Goal: Task Accomplishment & Management: Manage account settings

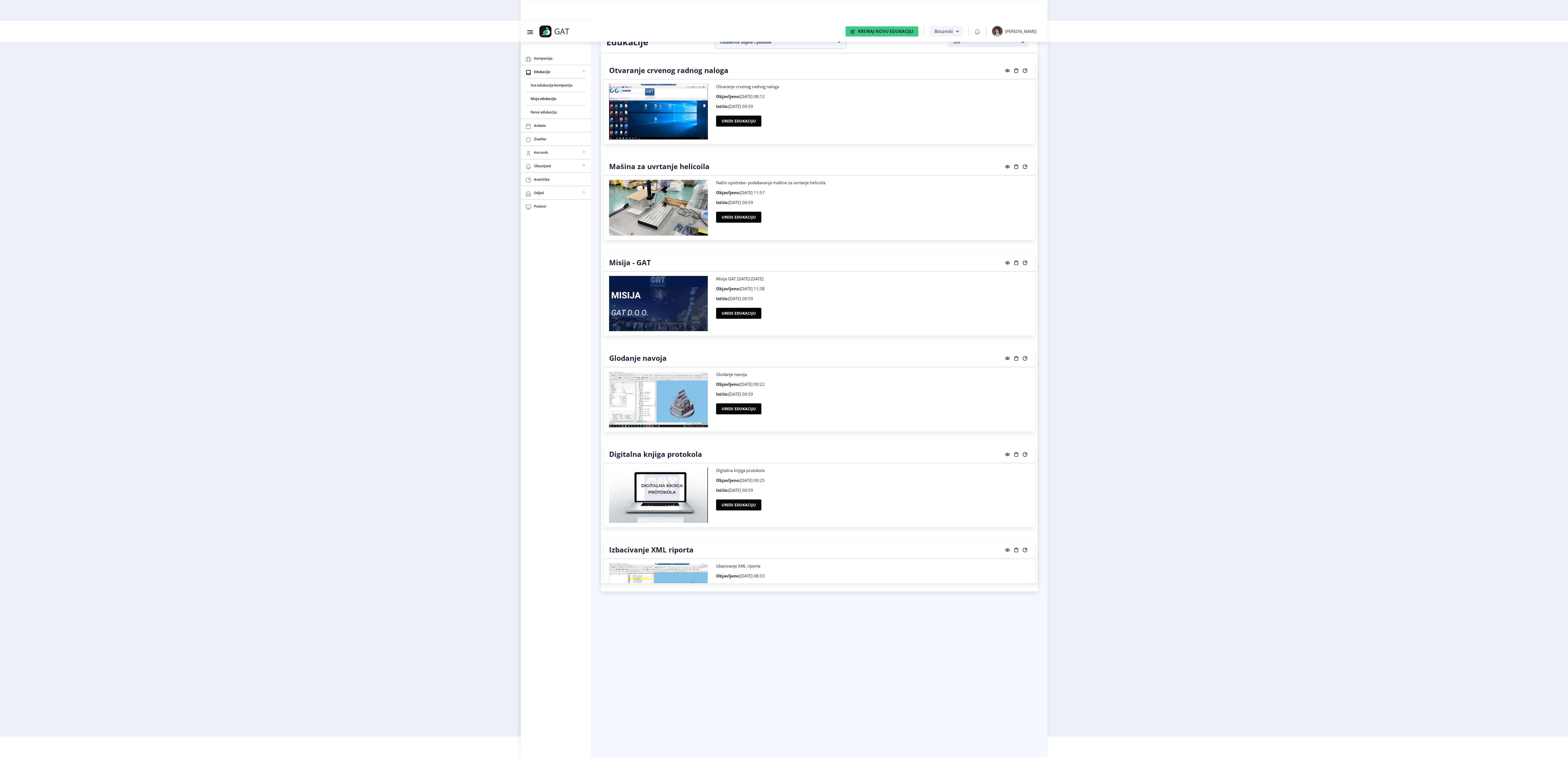
scroll to position [3788, 0]
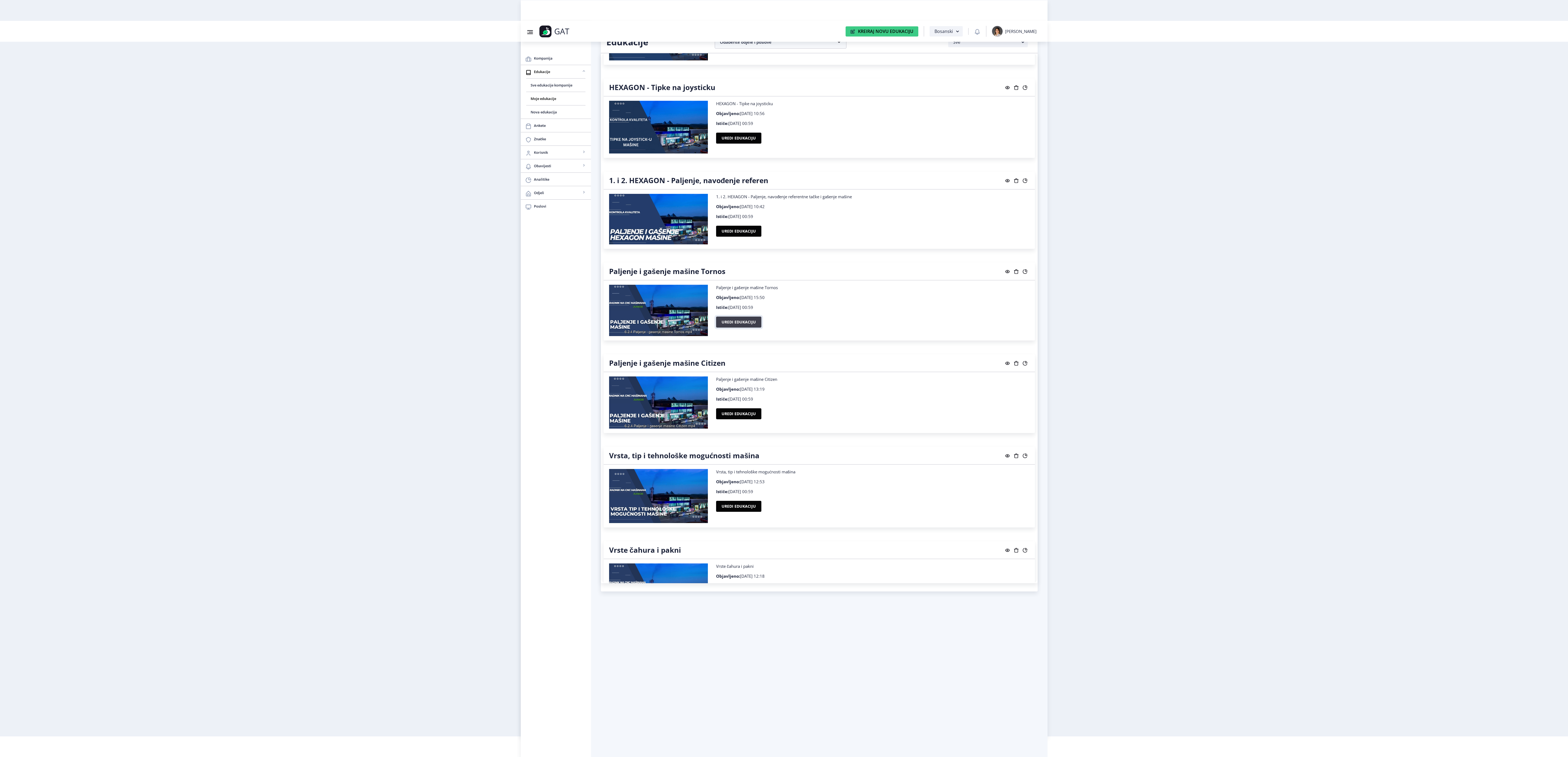
click at [724, 328] on button "Uredi edukaciju" at bounding box center [738, 322] width 45 height 11
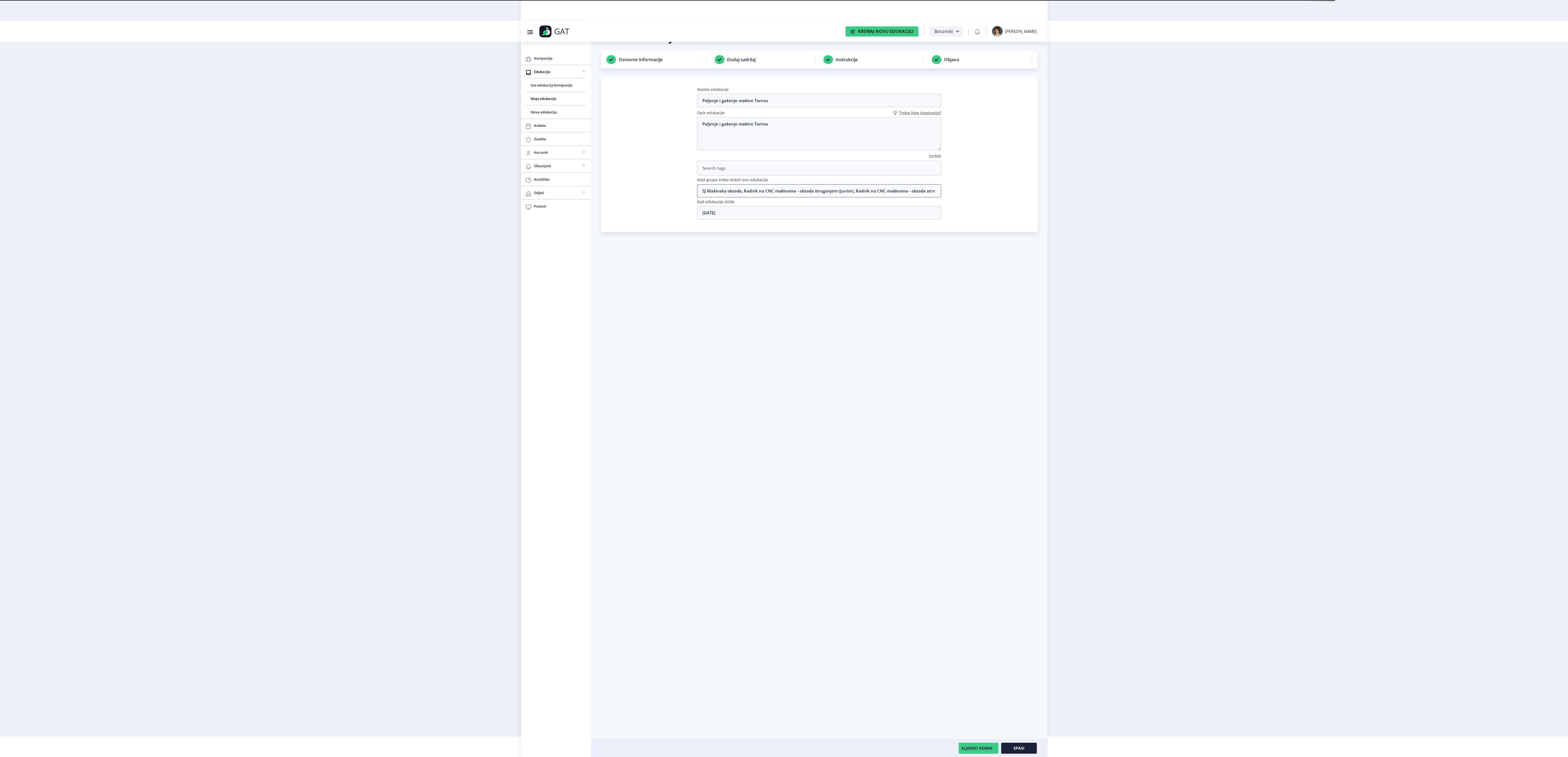
click at [818, 194] on nb-accordion-item-header "SJ Mašinska obrada, Radnik na CNC mašinama - obrada struganjem (Junior), Radnik…" at bounding box center [819, 191] width 244 height 13
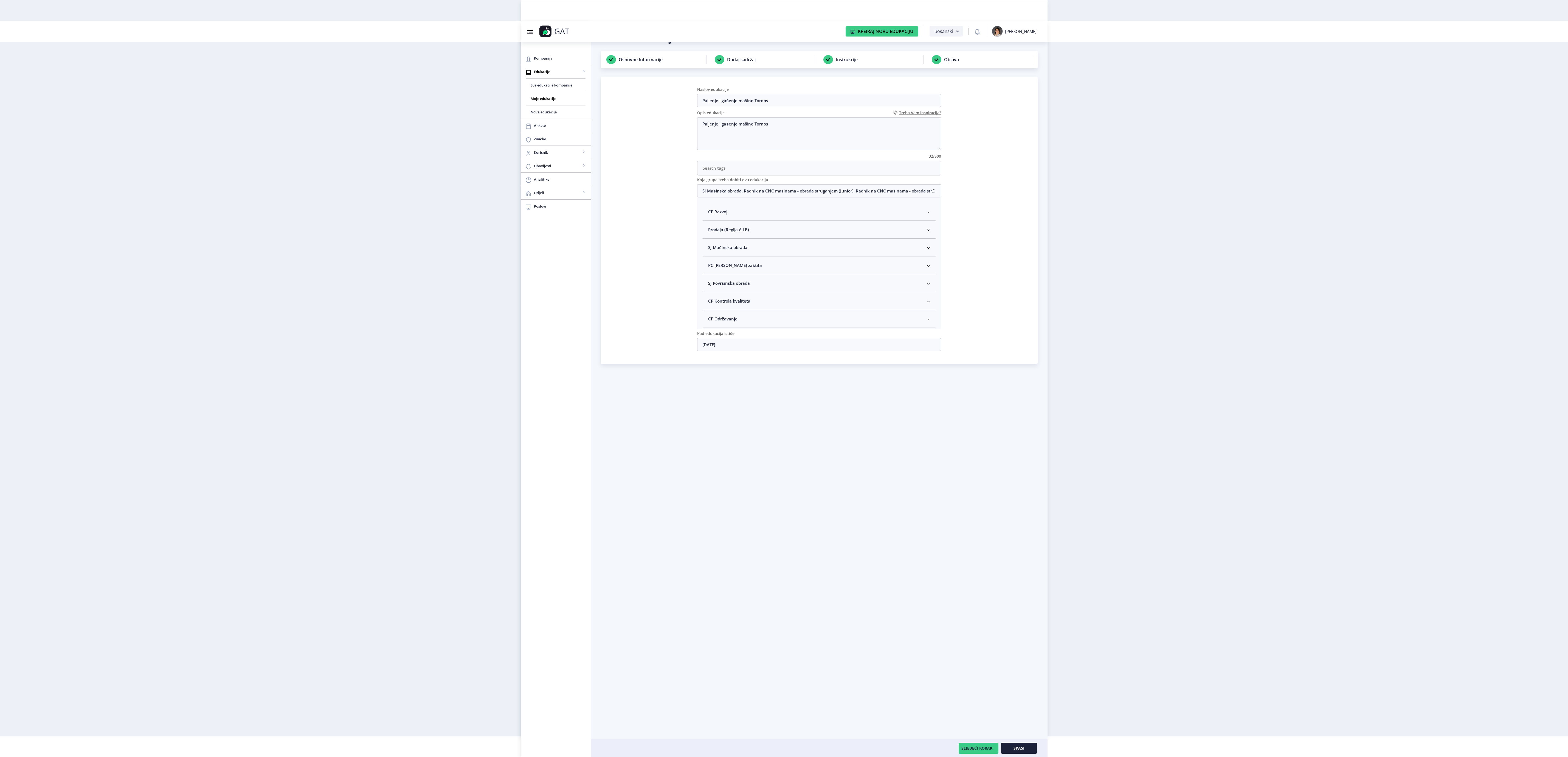
click at [808, 250] on nb-accordion-item-header "SJ Mašinska obrada" at bounding box center [819, 247] width 233 height 18
click at [764, 280] on span "Rukovodilac SJ Mašinska obrada" at bounding box center [749, 276] width 67 height 7
click at [710, 275] on input "Rukovodilac SJ Mašinska obrada" at bounding box center [710, 275] width 0 height 0
checkbox input "true"
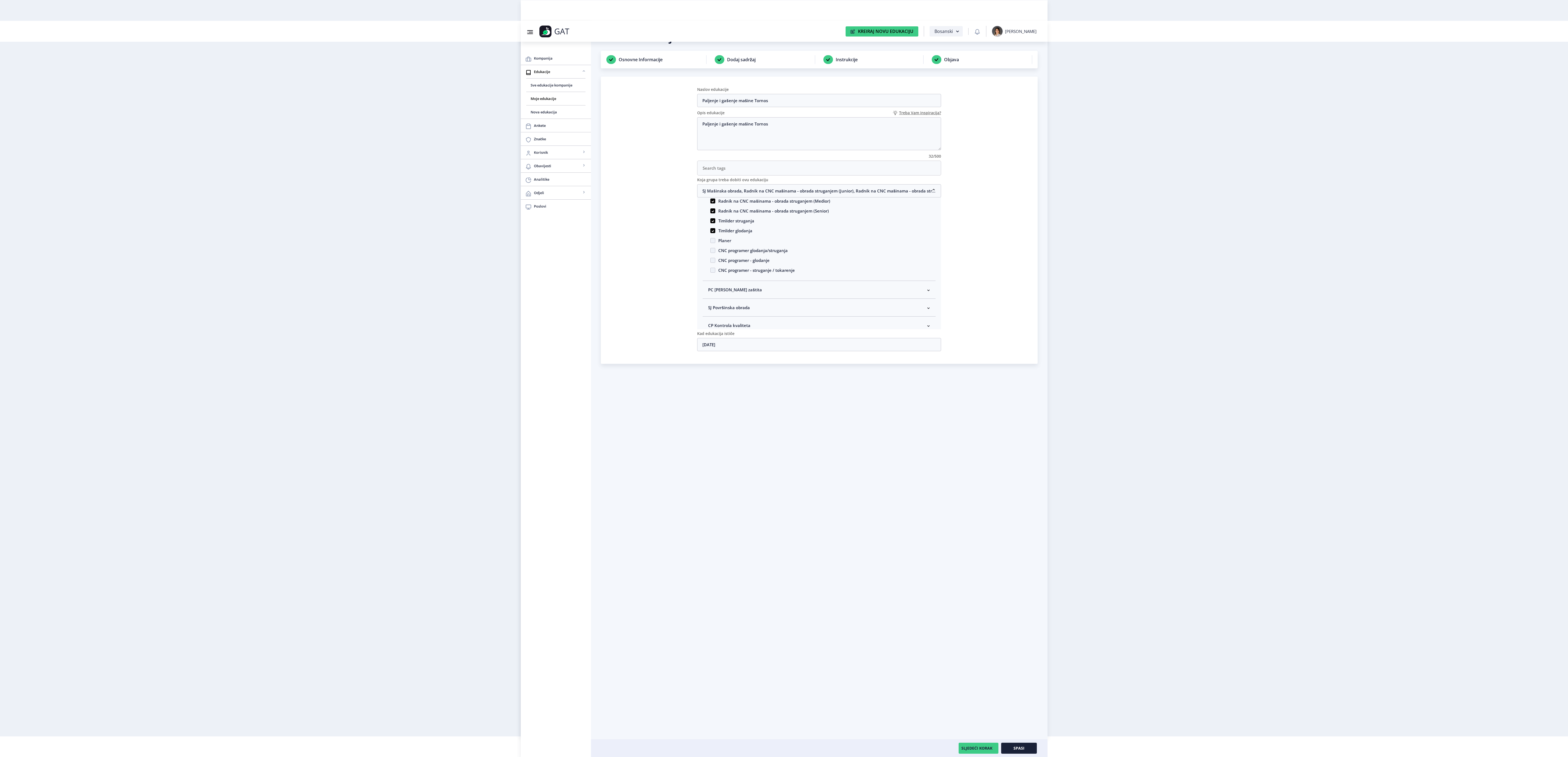
click at [769, 184] on div "Koja grupa treba dobiti ovu edukaciju" at bounding box center [819, 180] width 244 height 9
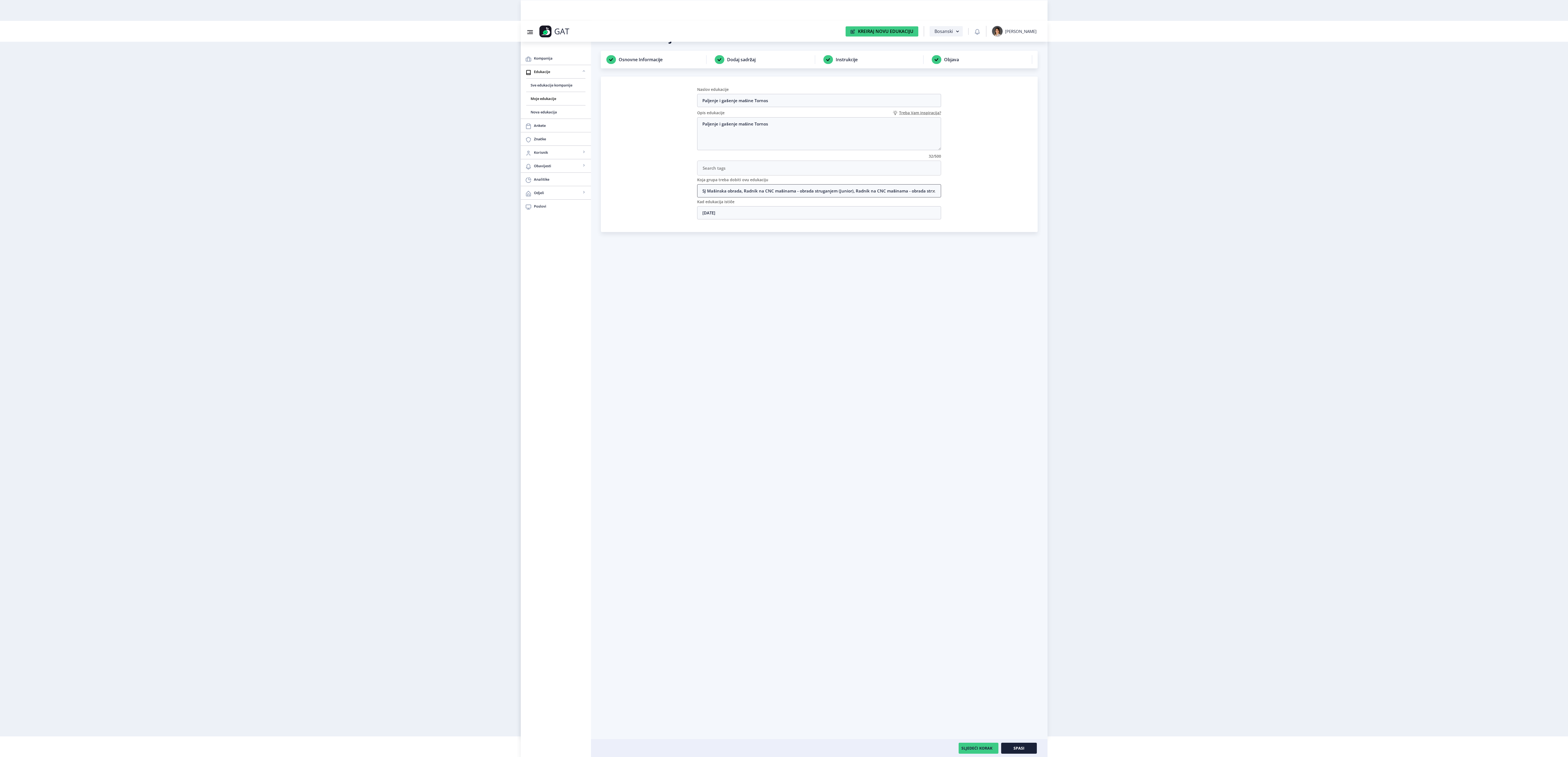
scroll to position [0, 0]
click at [1012, 746] on button "Spasi" at bounding box center [1019, 748] width 36 height 11
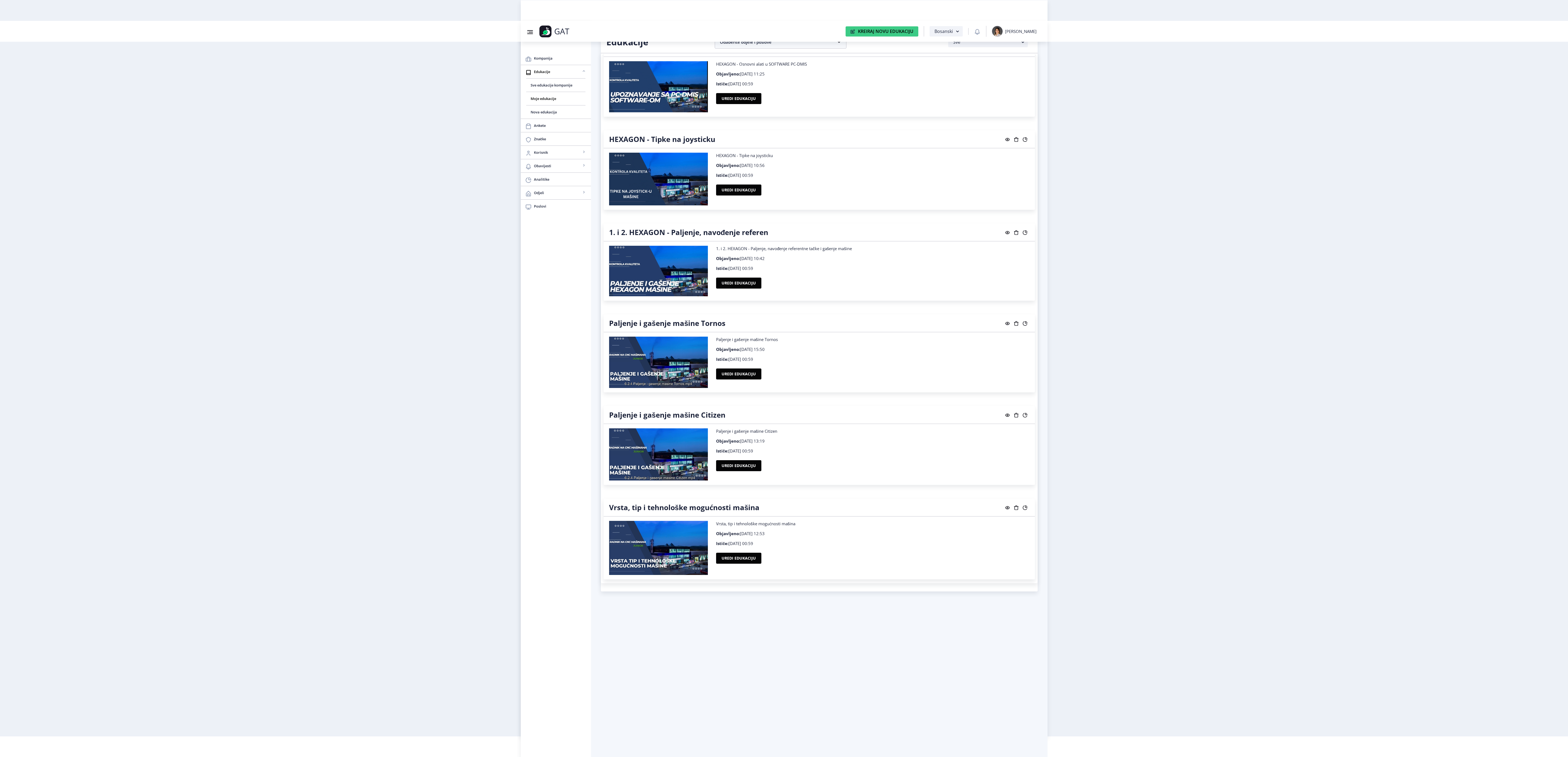
scroll to position [3761, 0]
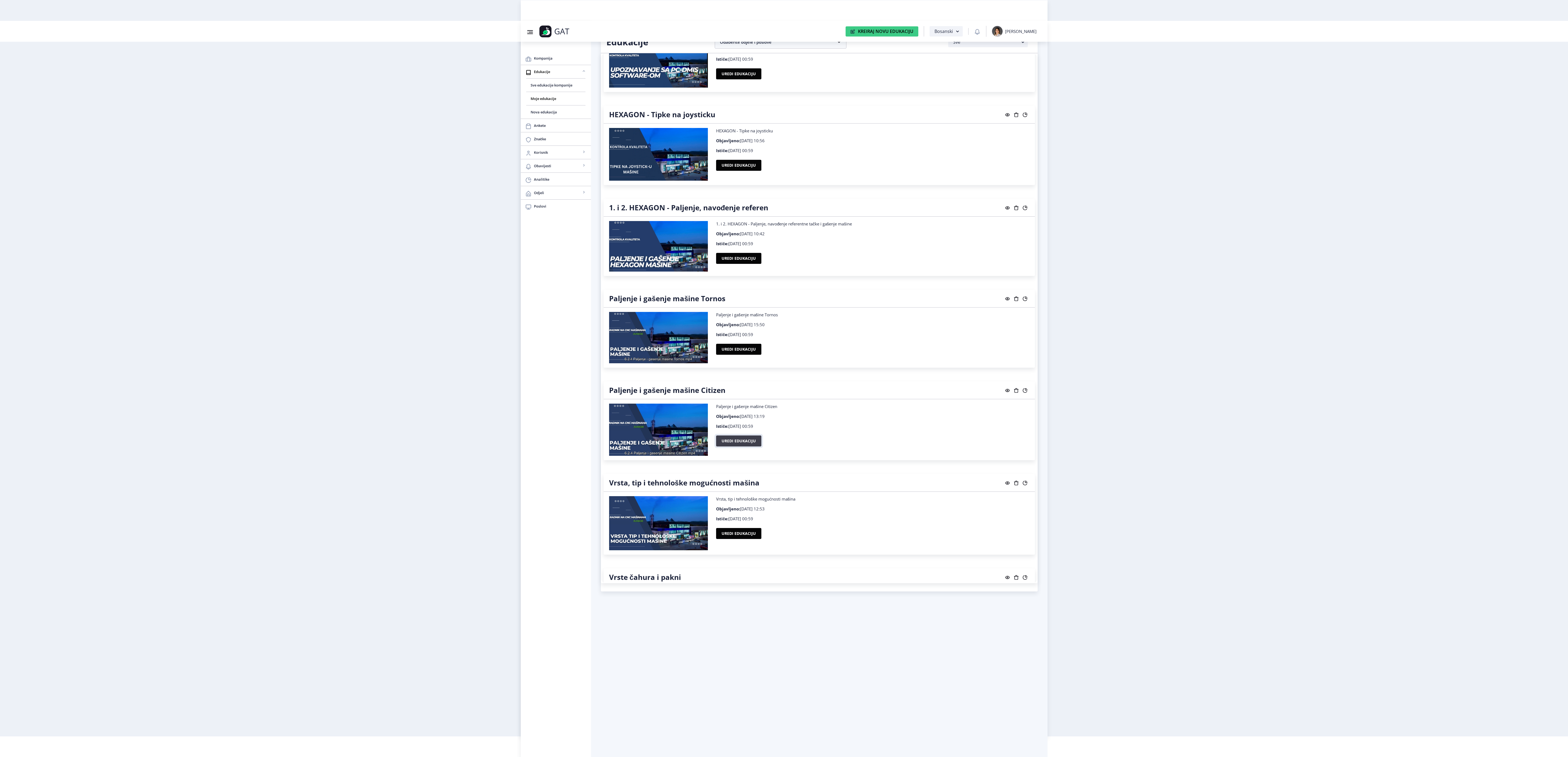
click at [739, 446] on button "Uredi edukaciju" at bounding box center [738, 441] width 45 height 11
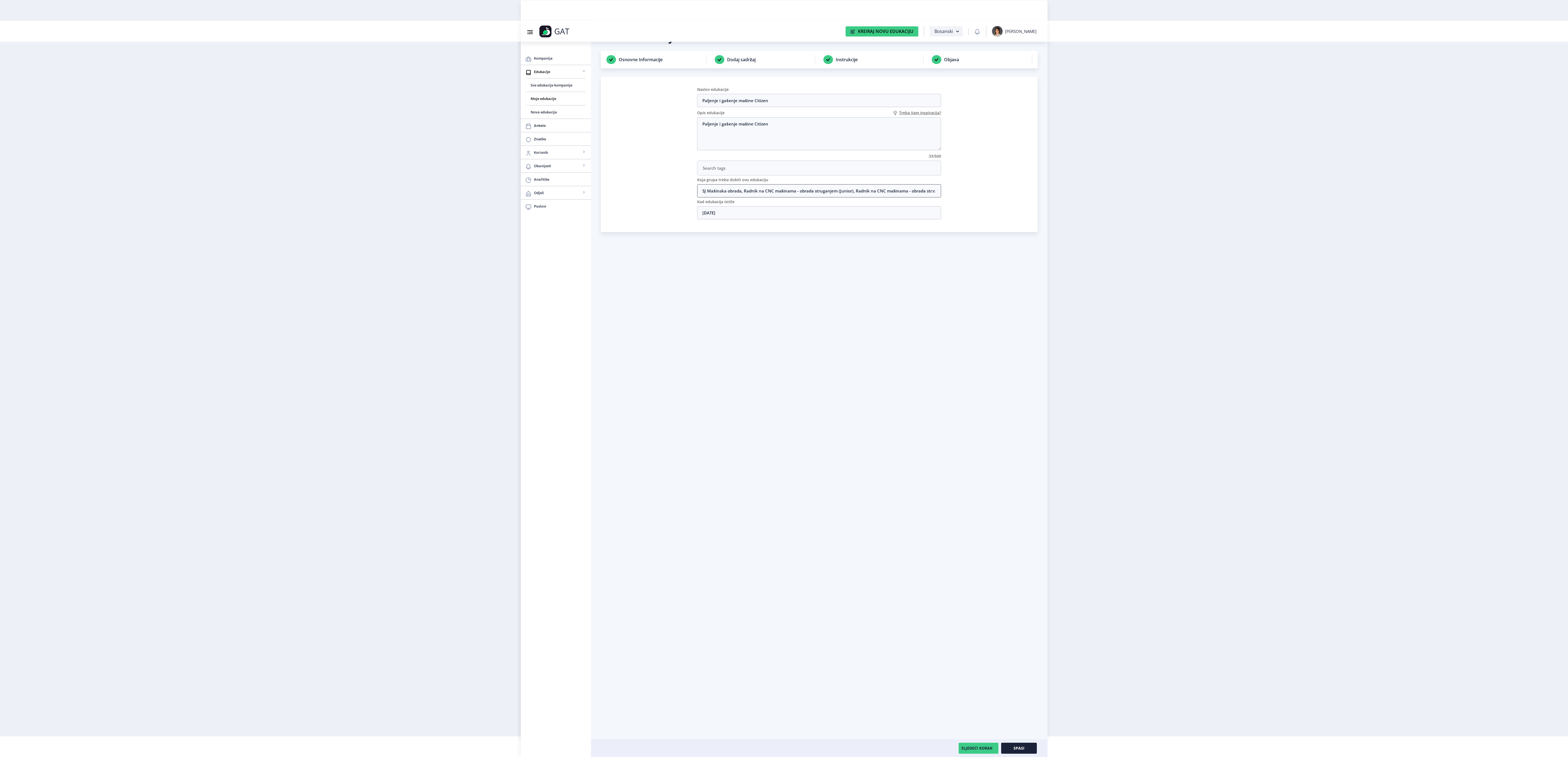
click at [874, 196] on nb-accordion-item-header "SJ Mašinska obrada, Radnik na CNC mašinama - obrada struganjem (Junior), Radnik…" at bounding box center [819, 191] width 244 height 13
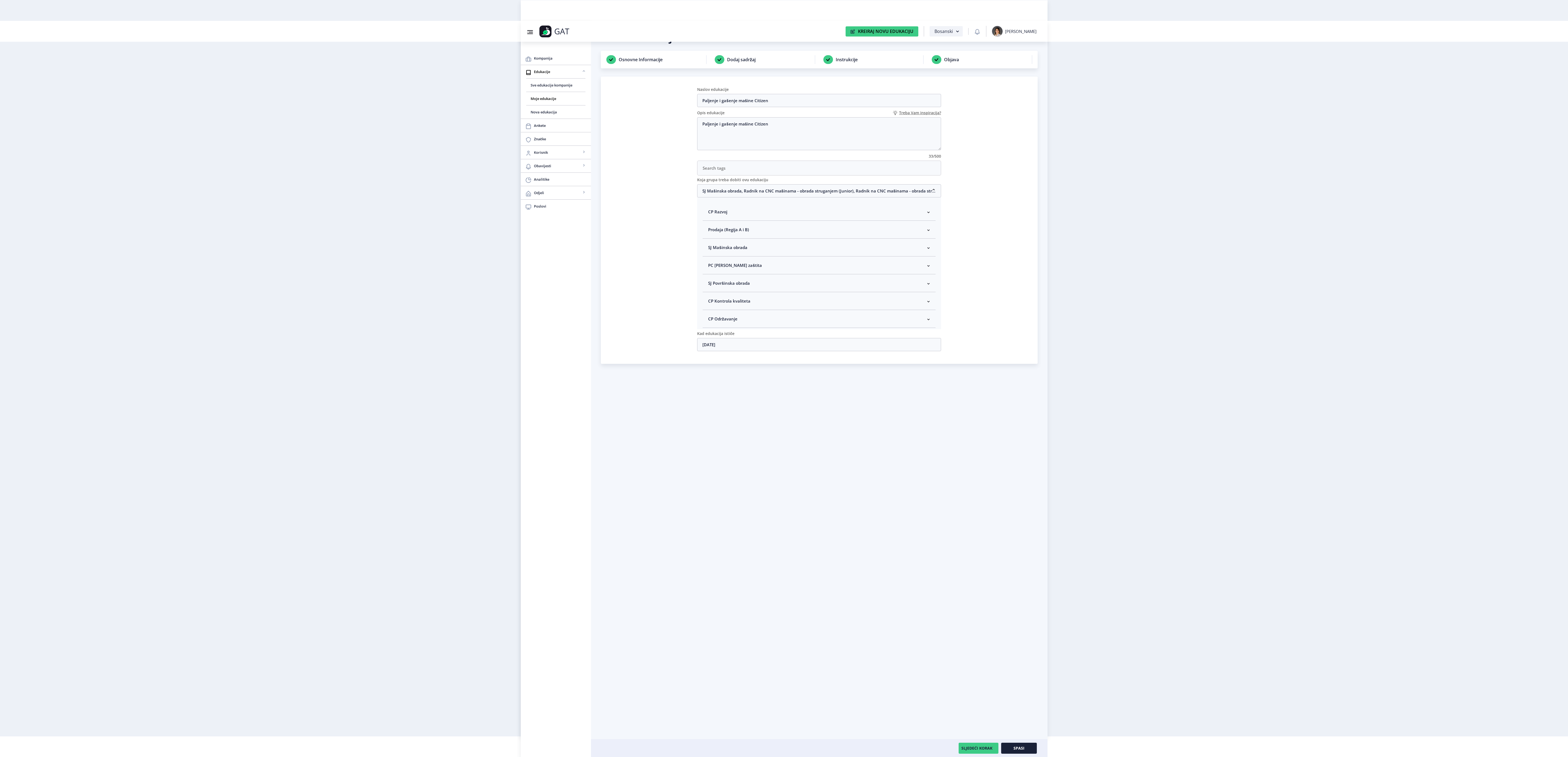
click at [780, 253] on nb-accordion-item-header "SJ Mašinska obrada" at bounding box center [819, 247] width 233 height 18
click at [776, 280] on span "Rukovodilac SJ Mašinska obrada" at bounding box center [749, 276] width 67 height 7
click at [710, 275] on input "Rukovodilac SJ Mašinska obrada" at bounding box center [710, 275] width 0 height 0
checkbox input "true"
click at [848, 253] on nb-accordion-item-header "SJ Mašinska obrada" at bounding box center [819, 247] width 233 height 18
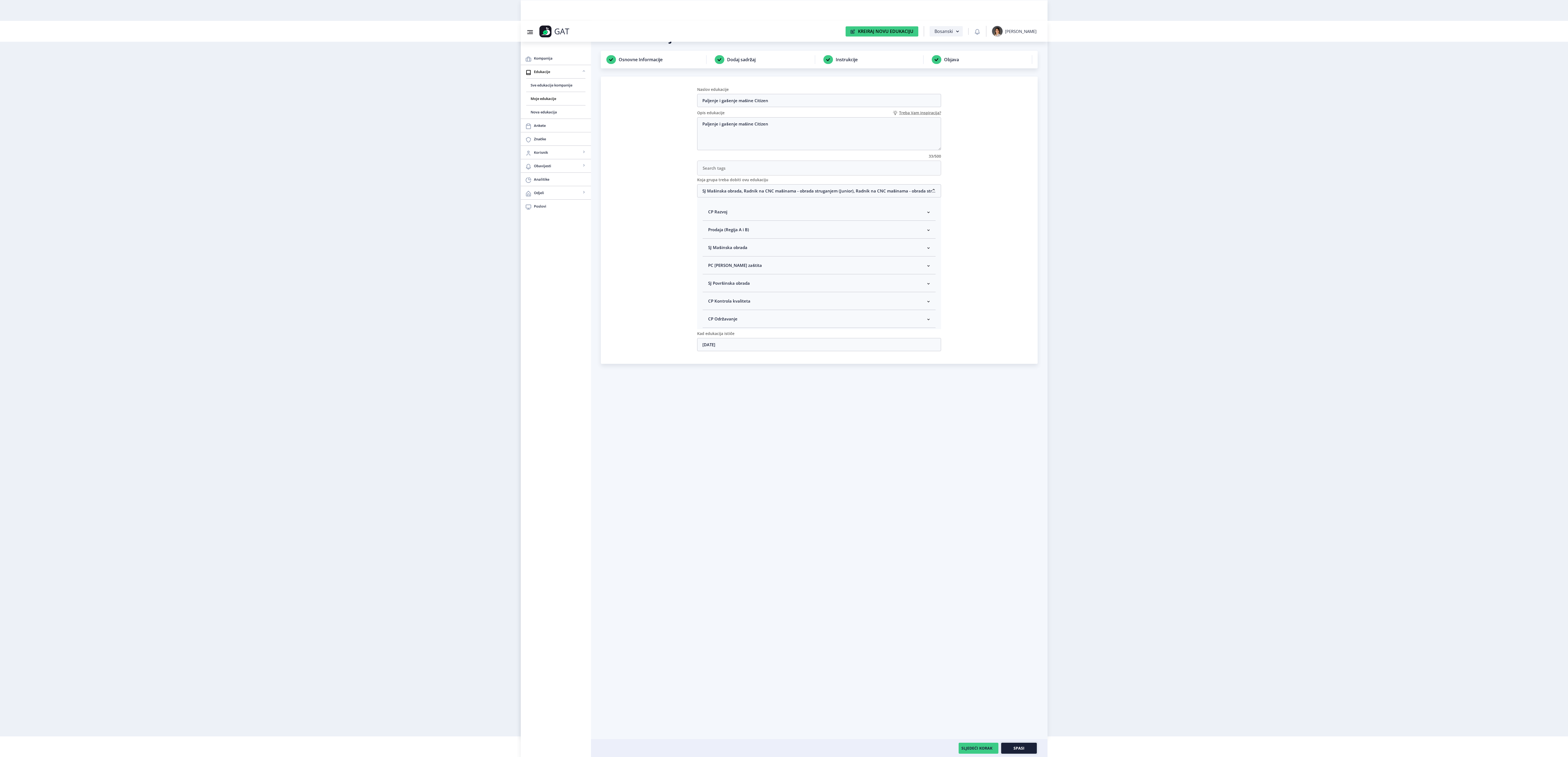
click at [1018, 747] on span "Spasi" at bounding box center [1019, 748] width 11 height 4
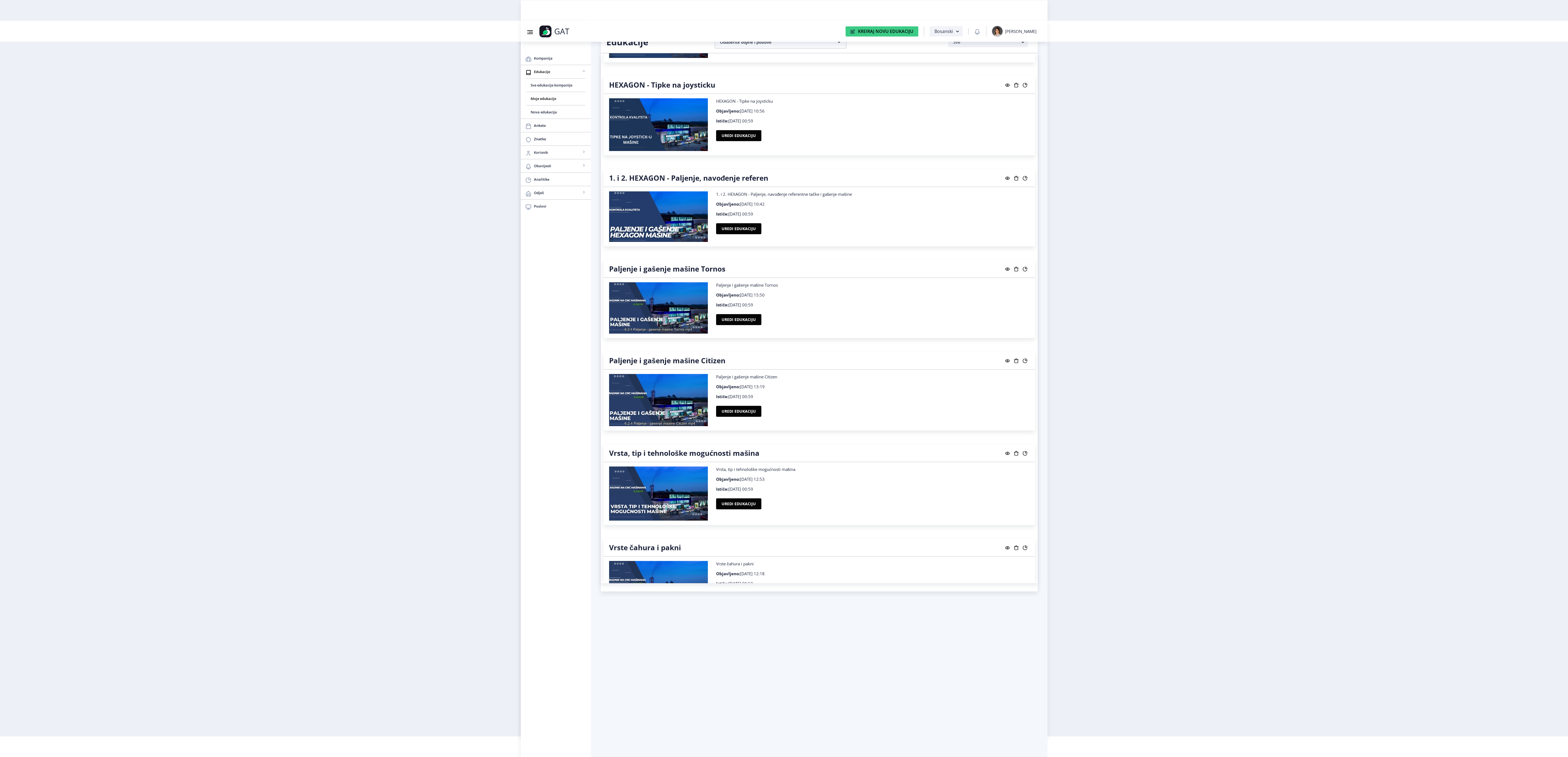
scroll to position [3820, 0]
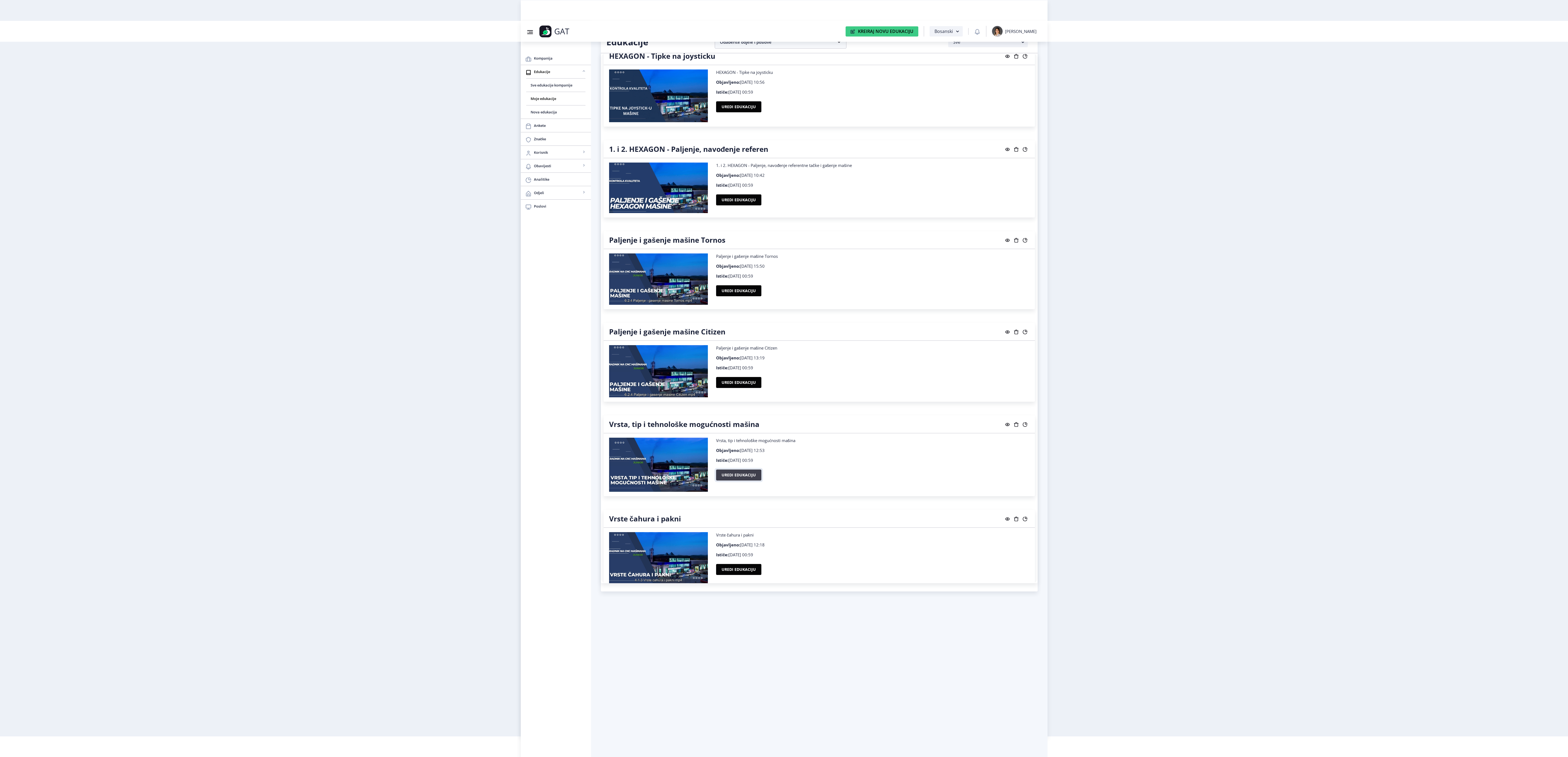
click at [739, 481] on button "Uredi edukaciju" at bounding box center [738, 475] width 45 height 11
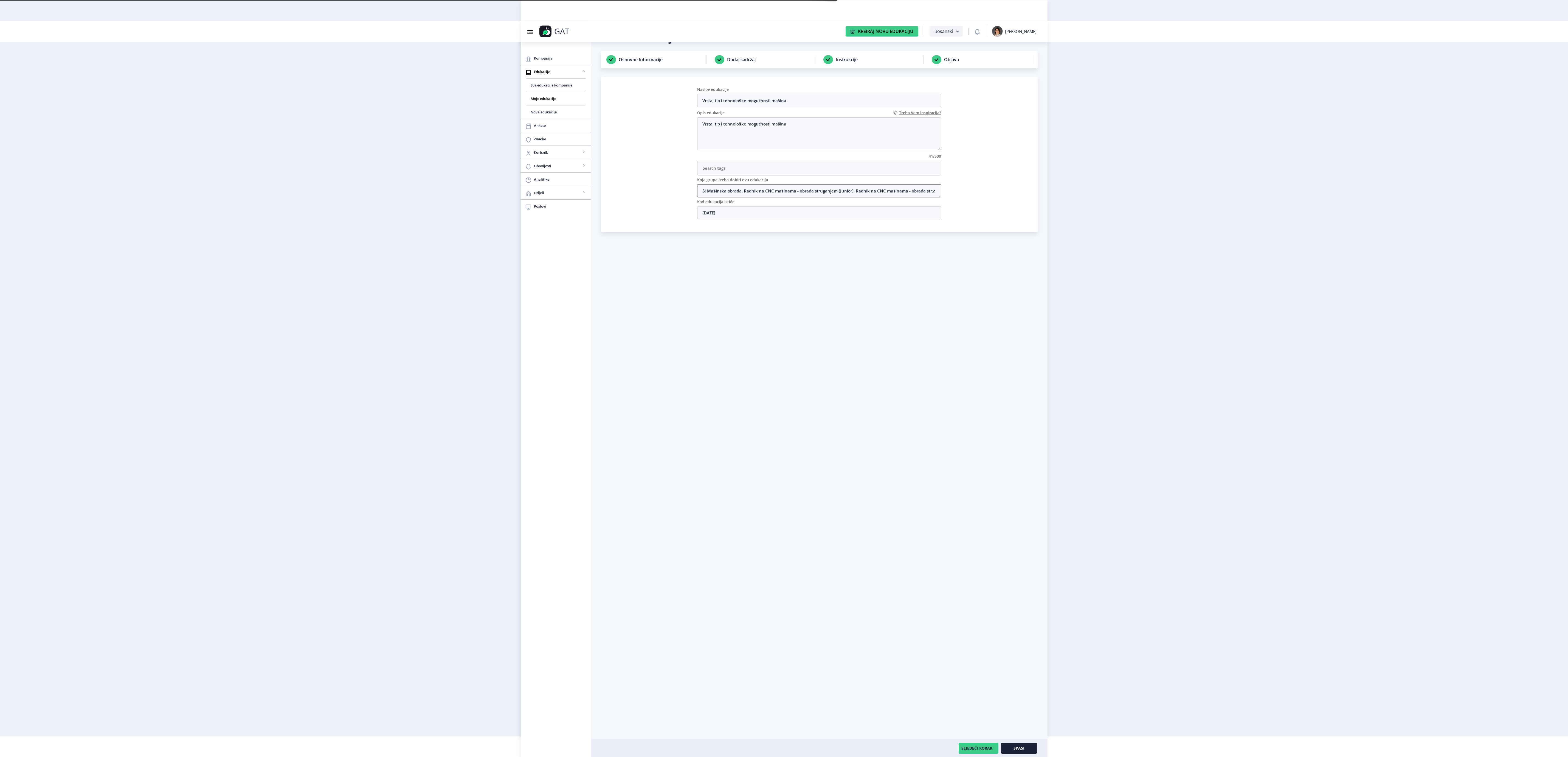
click at [748, 192] on nb-accordion-item-header "SJ Mašinska obrada, Radnik na CNC mašinama - obrada struganjem (Junior), Radnik…" at bounding box center [819, 191] width 244 height 13
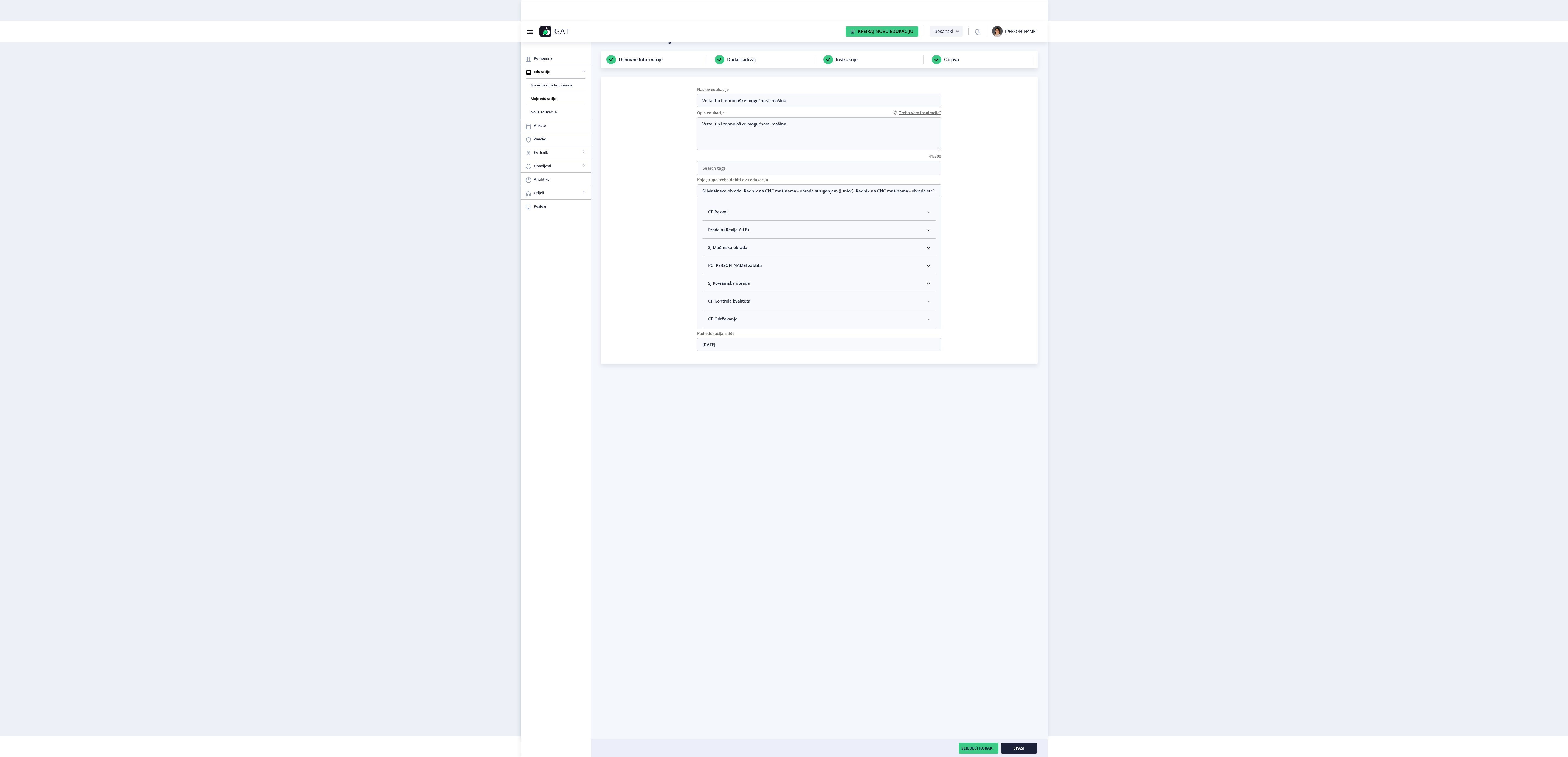
click at [789, 248] on nb-accordion-item-header "SJ Mašinska obrada" at bounding box center [819, 247] width 233 height 18
click at [751, 280] on span "Rukovodilac SJ Mašinska obrada" at bounding box center [749, 276] width 67 height 7
click at [710, 275] on input "Rukovodilac SJ Mašinska obrada" at bounding box center [710, 275] width 0 height 0
checkbox input "true"
click at [1030, 745] on button "Spasi" at bounding box center [1019, 748] width 36 height 11
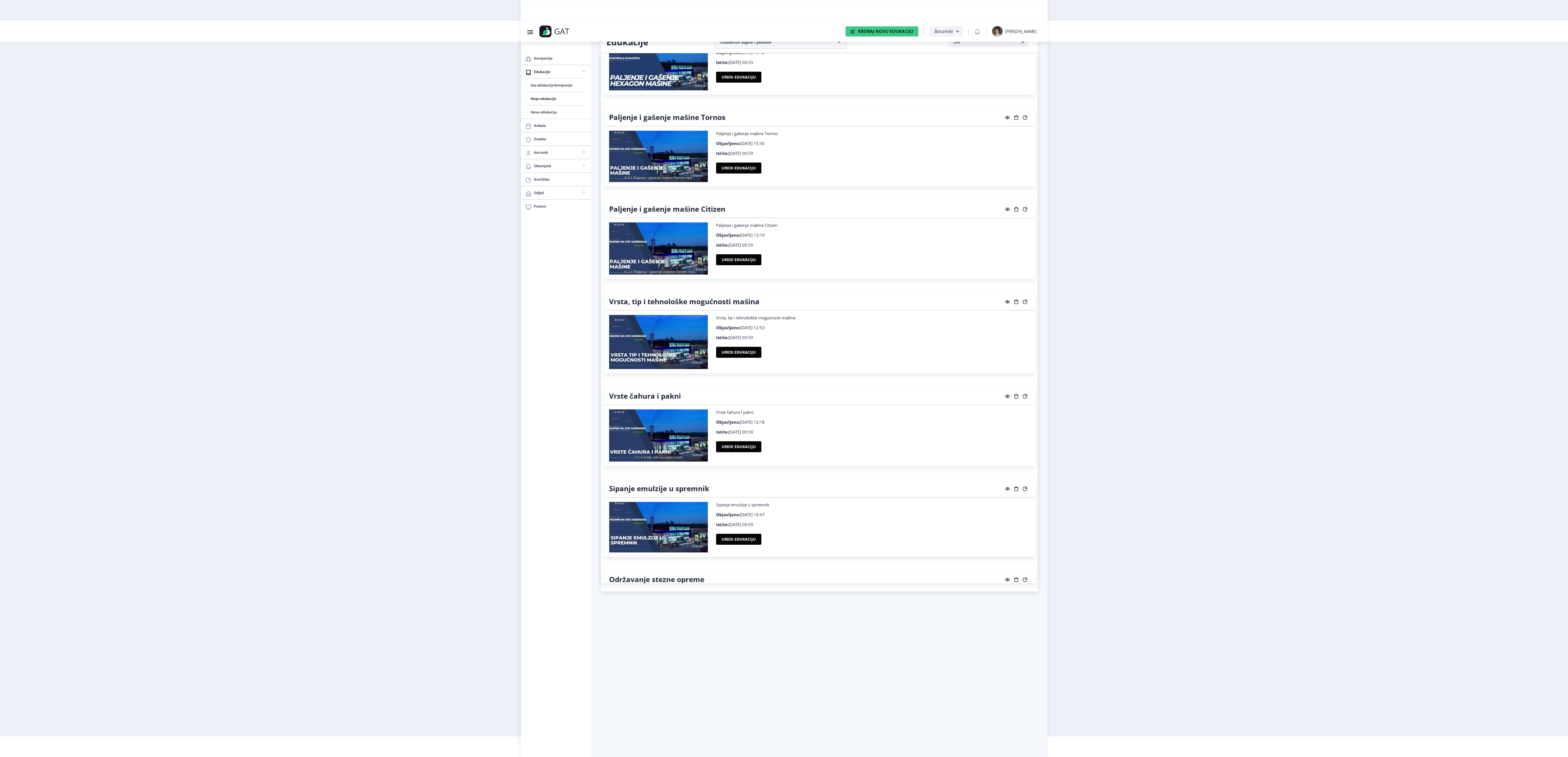
scroll to position [3953, 0]
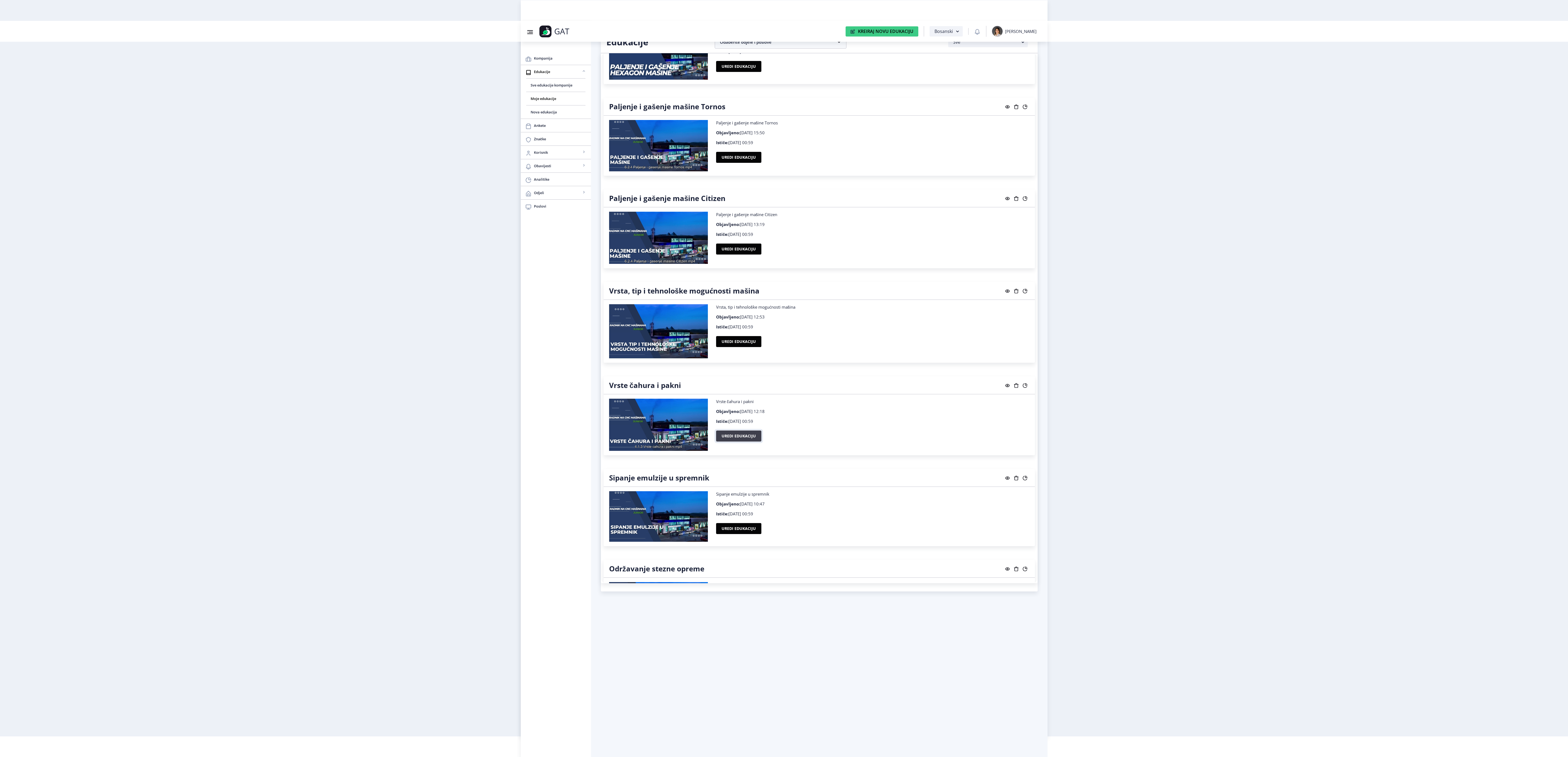
click at [740, 442] on button "Uredi edukaciju" at bounding box center [738, 436] width 45 height 11
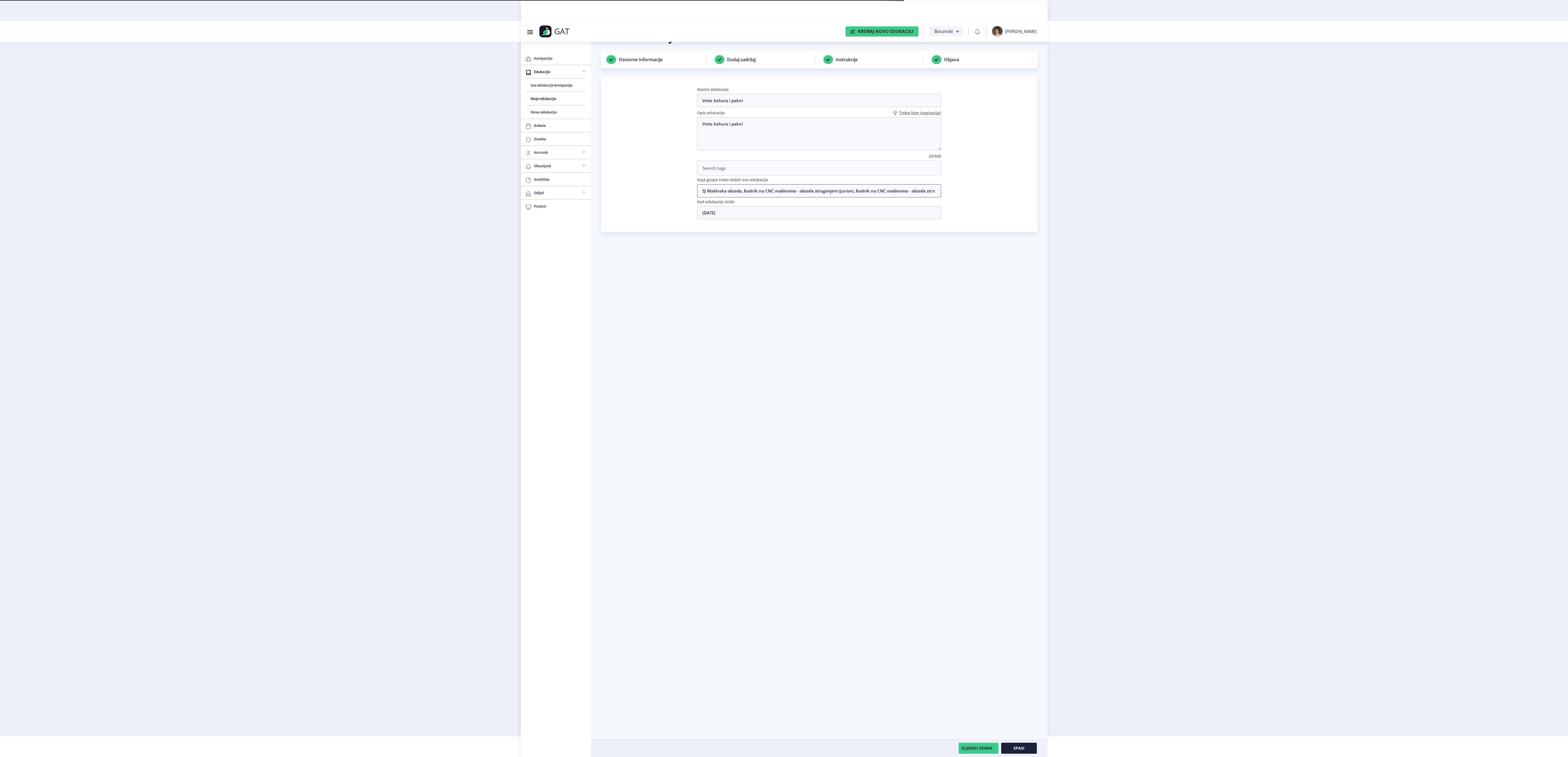
click at [743, 195] on nb-accordion-item-header "SJ Mašinska obrada, Radnik na CNC mašinama - obrada struganjem (Junior), Radnik…" at bounding box center [819, 191] width 244 height 13
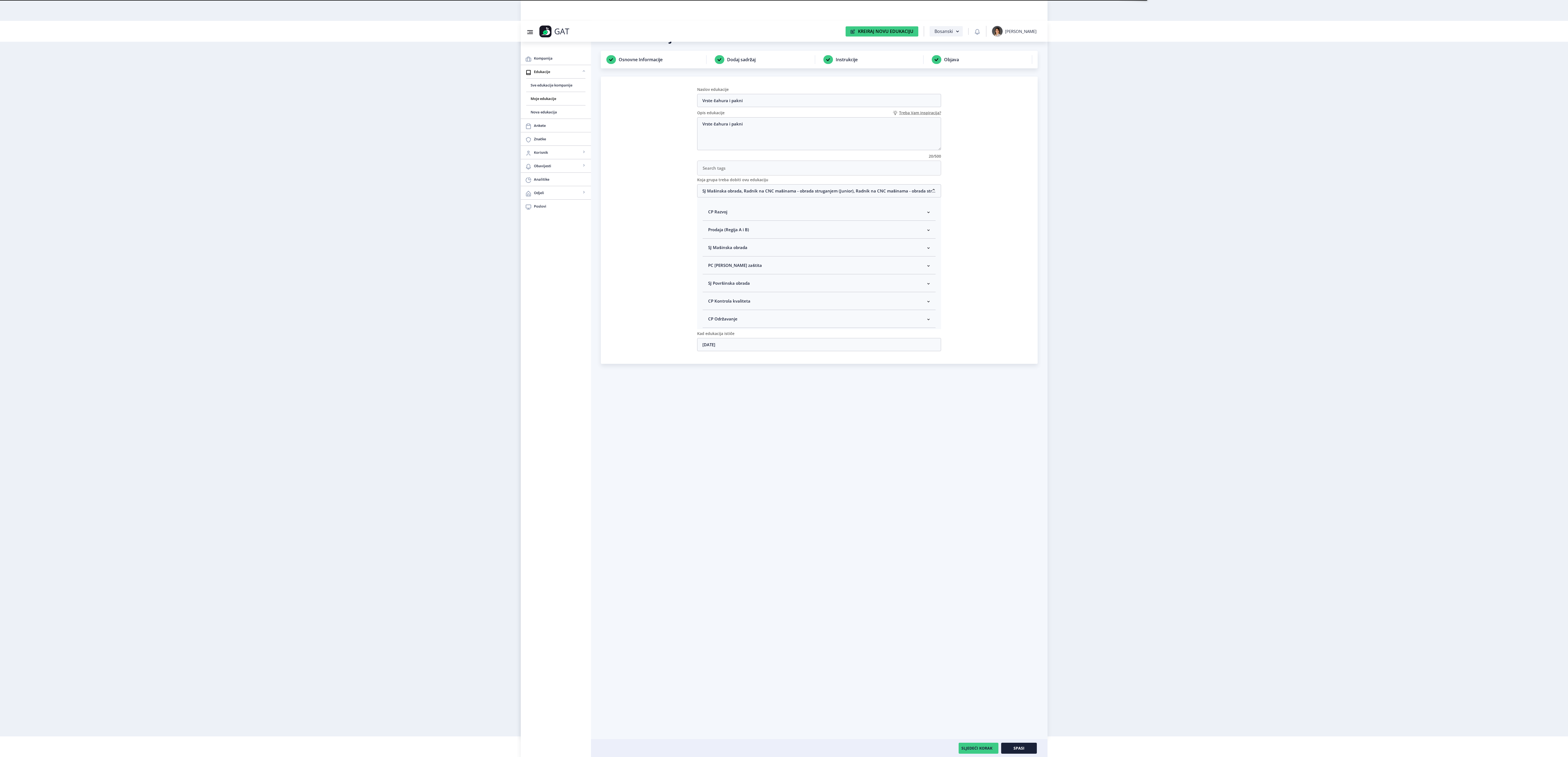
click at [792, 251] on nb-accordion-item-header "SJ Mašinska obrada" at bounding box center [819, 247] width 233 height 18
click at [749, 280] on span "Rukovodilac SJ Mašinska obrada" at bounding box center [749, 276] width 67 height 7
click at [710, 275] on input "Rukovodilac SJ Mašinska obrada" at bounding box center [710, 275] width 0 height 0
checkbox input "true"
click at [1022, 744] on button "Spasi" at bounding box center [1019, 748] width 36 height 11
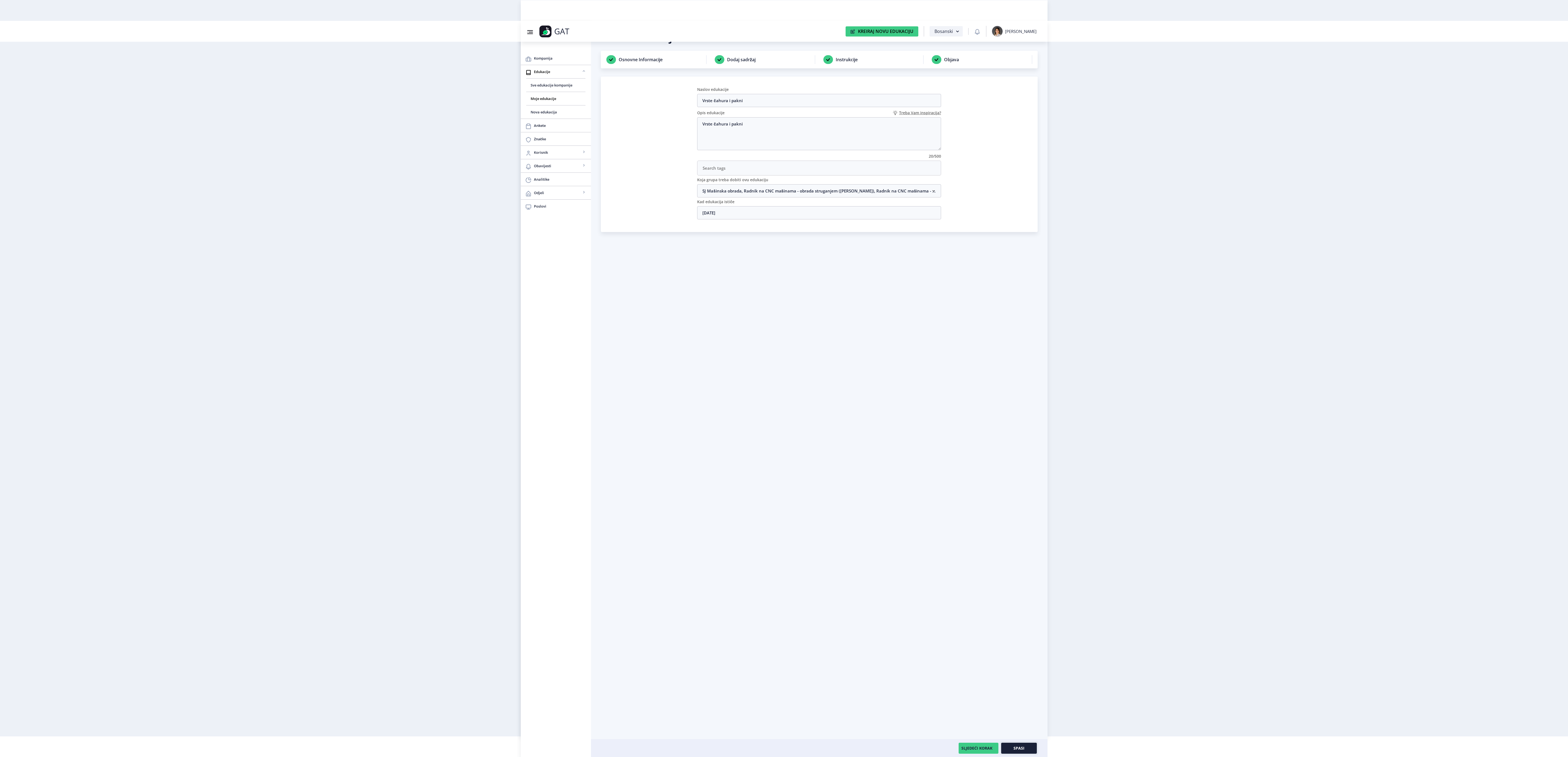
click at [1022, 744] on button "Spasi" at bounding box center [1019, 748] width 36 height 11
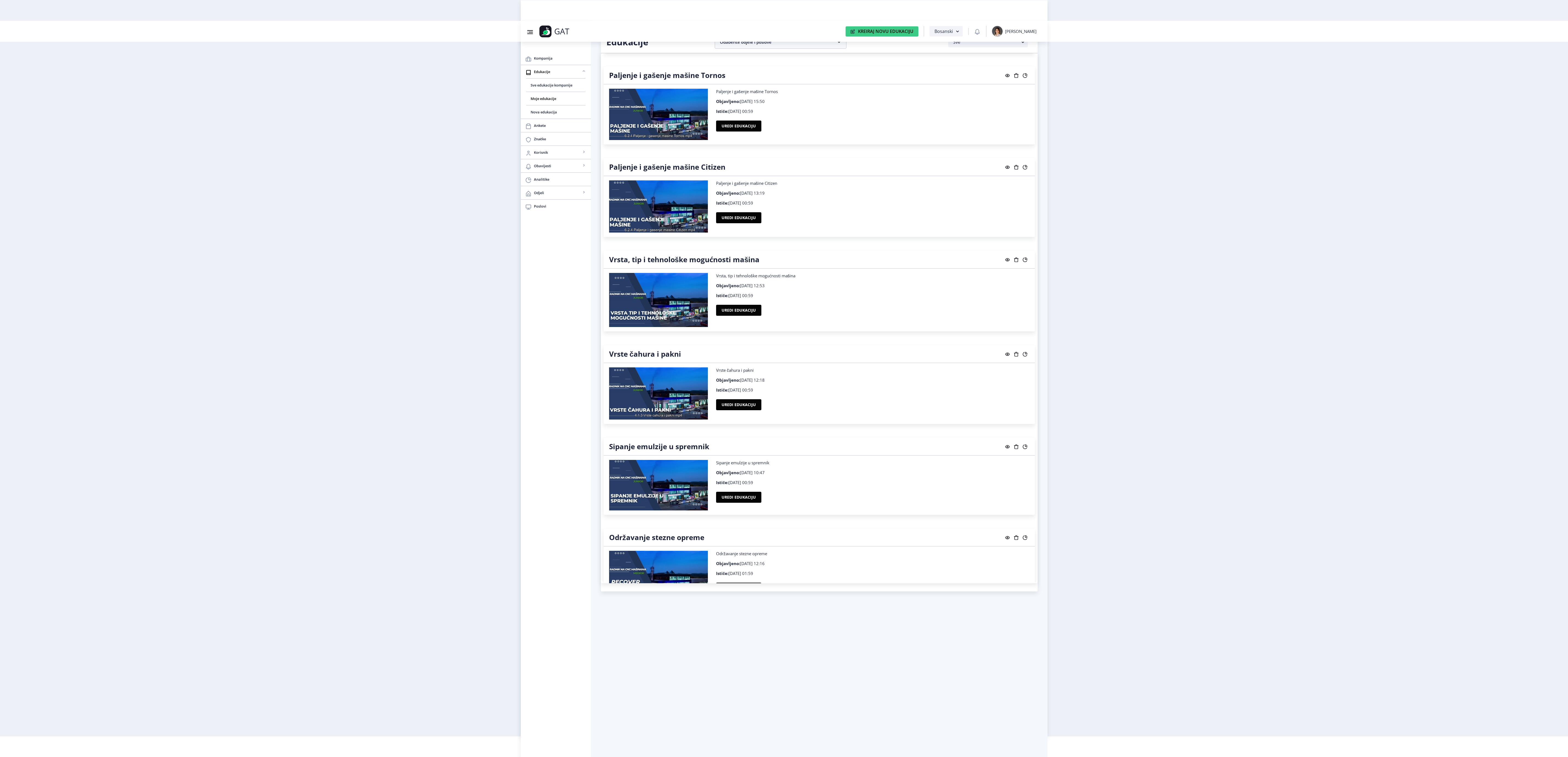
scroll to position [4066, 0]
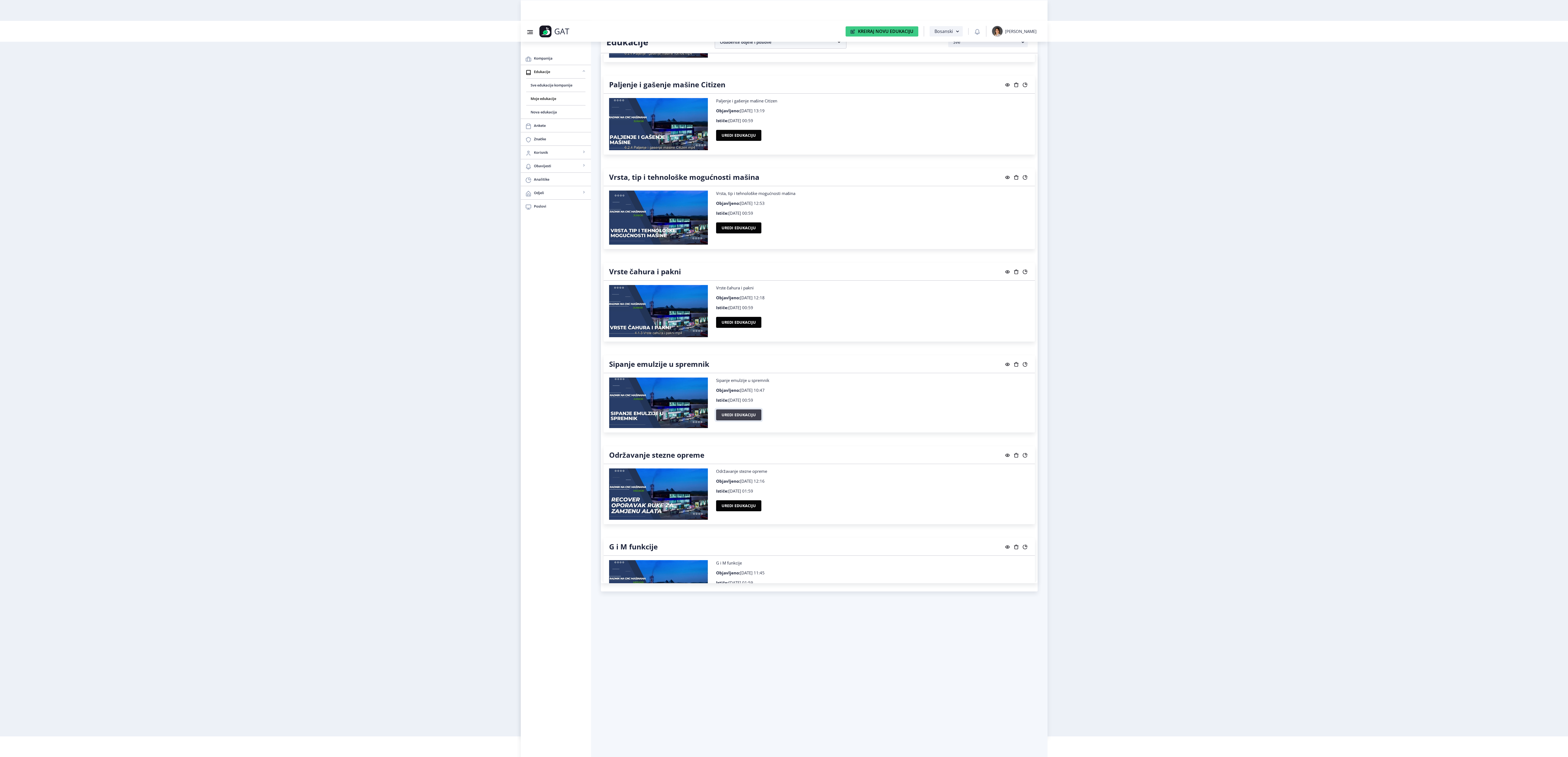
click at [735, 420] on button "Uredi edukaciju" at bounding box center [738, 415] width 45 height 11
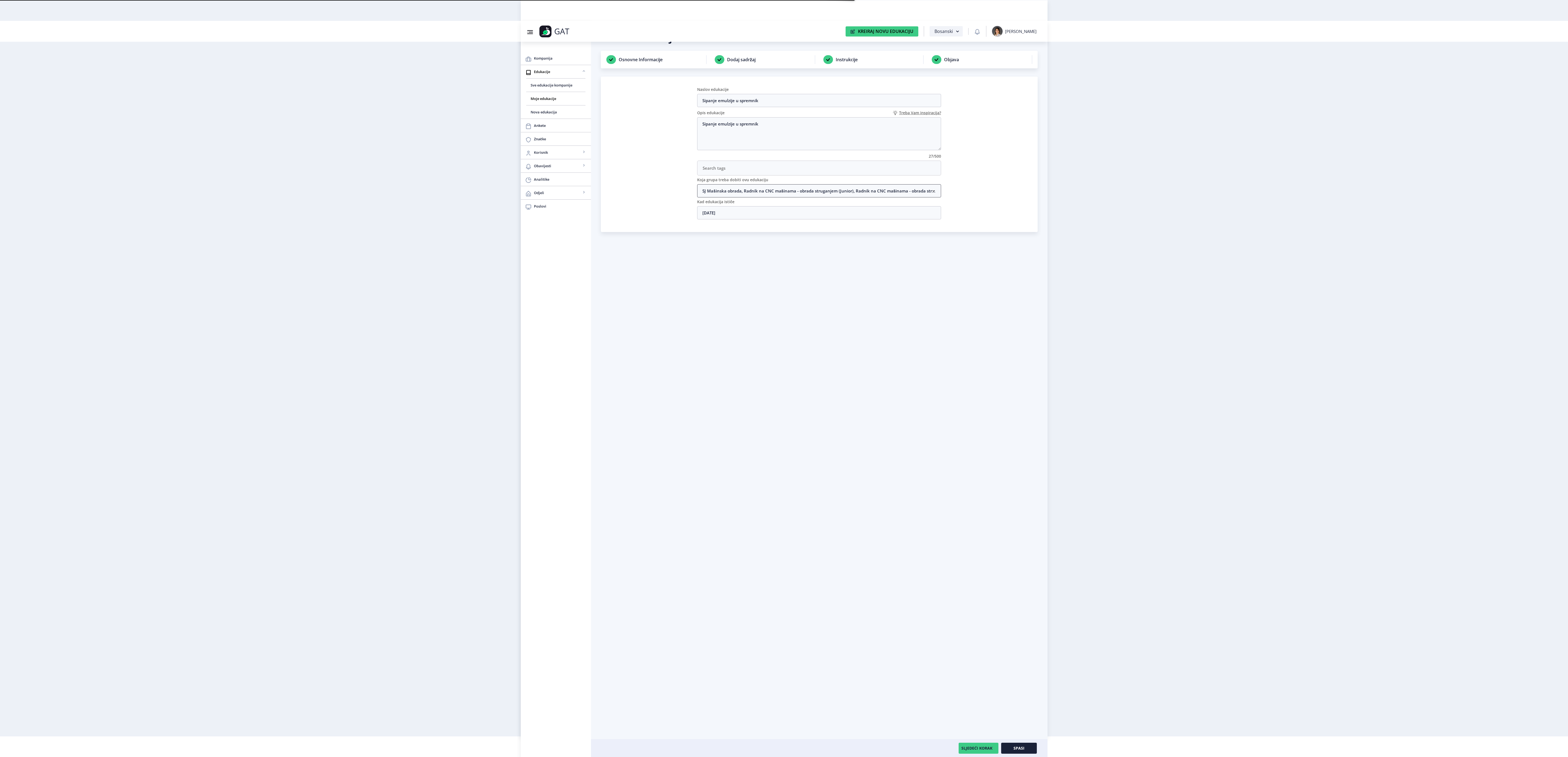
click at [706, 189] on nb-accordion-item-header "SJ Mašinska obrada, Radnik na CNC mašinama - obrada struganjem (Junior), Radnik…" at bounding box center [819, 191] width 244 height 13
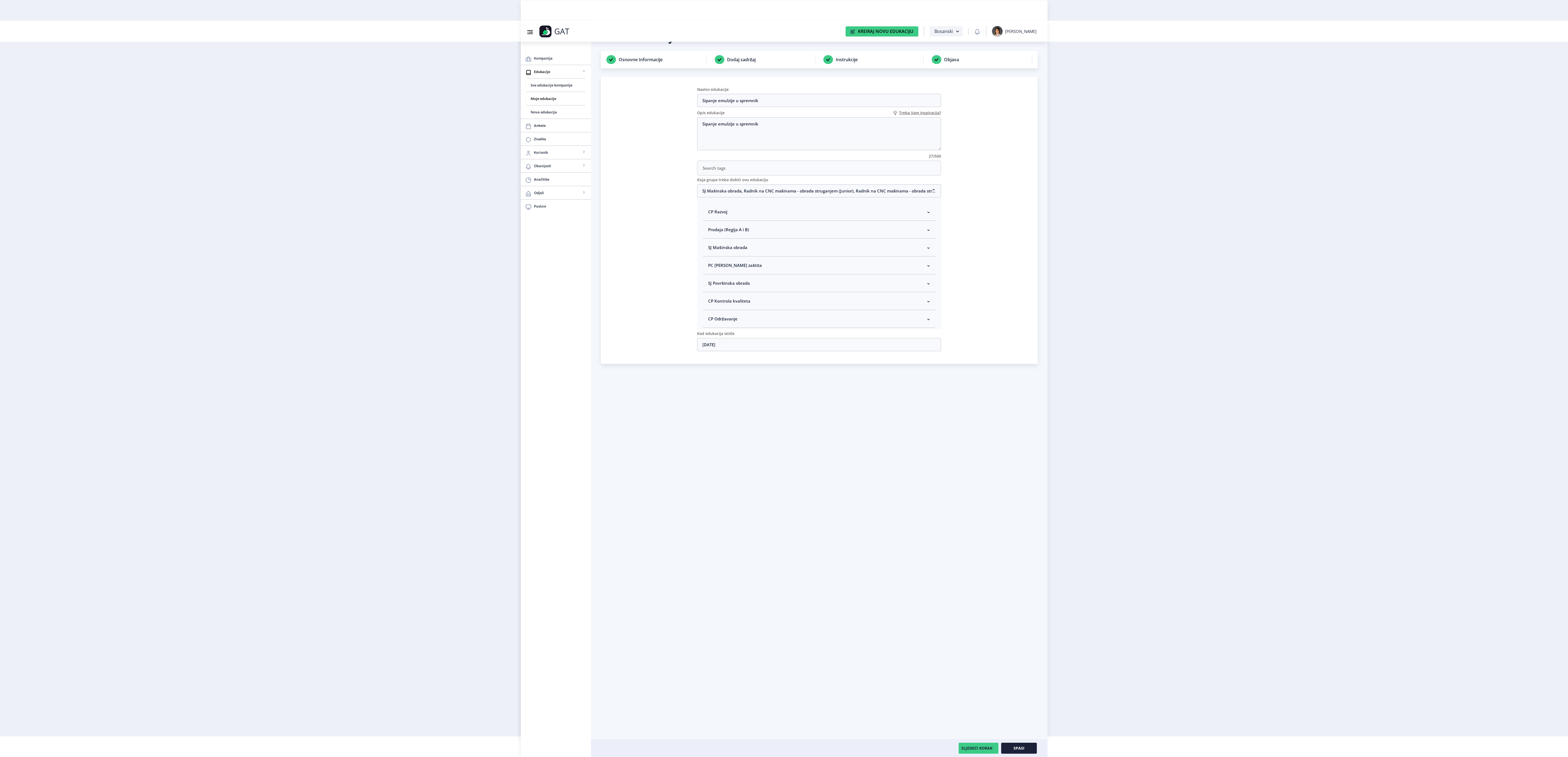
click at [732, 251] on span "SJ Mašinska obrada" at bounding box center [727, 247] width 39 height 7
click at [732, 280] on span "Rukovodilac SJ Mašinska obrada" at bounding box center [749, 276] width 67 height 7
click at [710, 275] on input "Rukovodilac SJ Mašinska obrada" at bounding box center [710, 275] width 0 height 0
checkbox input "true"
click at [1009, 745] on button "Spasi" at bounding box center [1019, 748] width 36 height 11
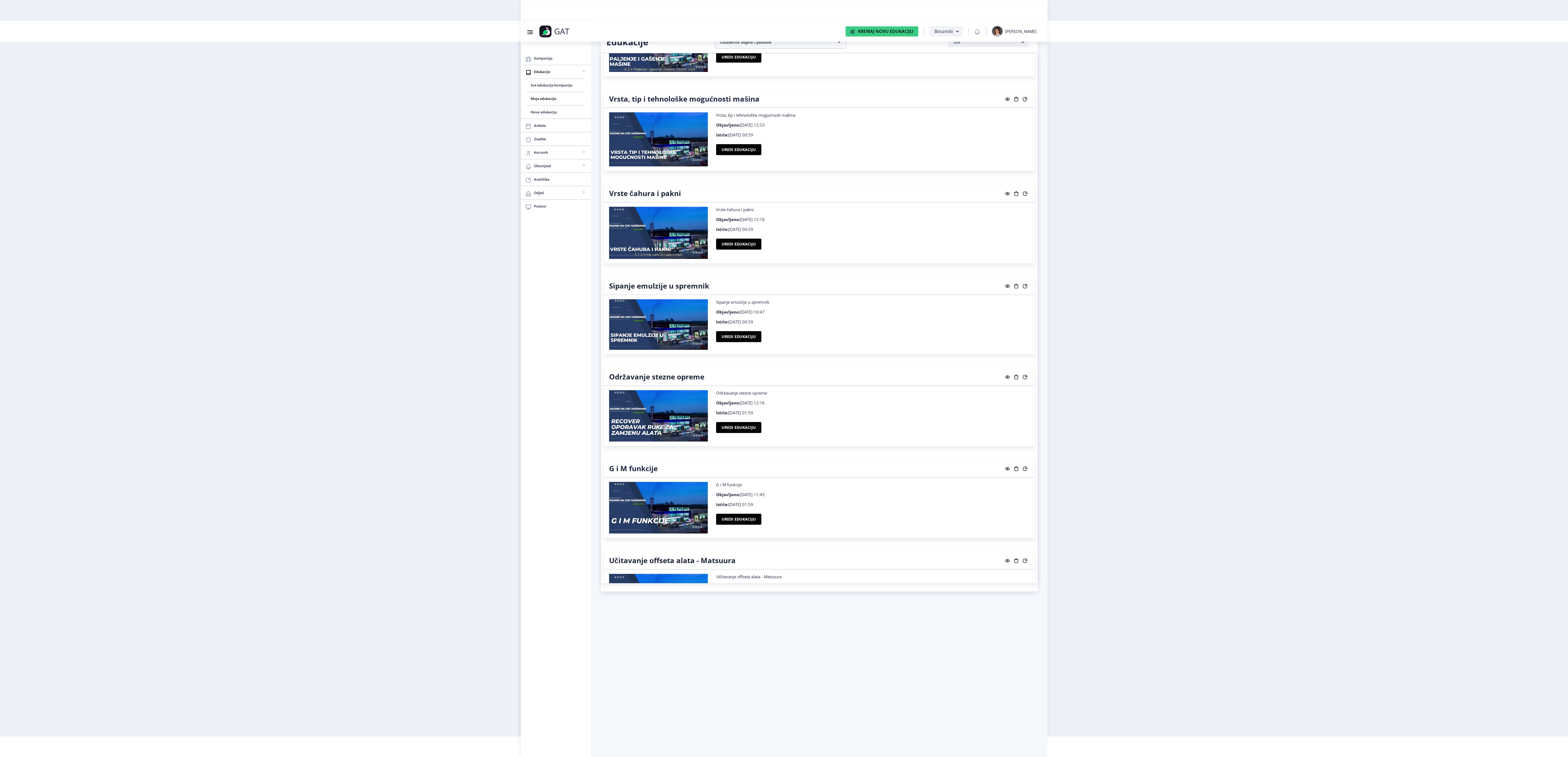
scroll to position [4149, 0]
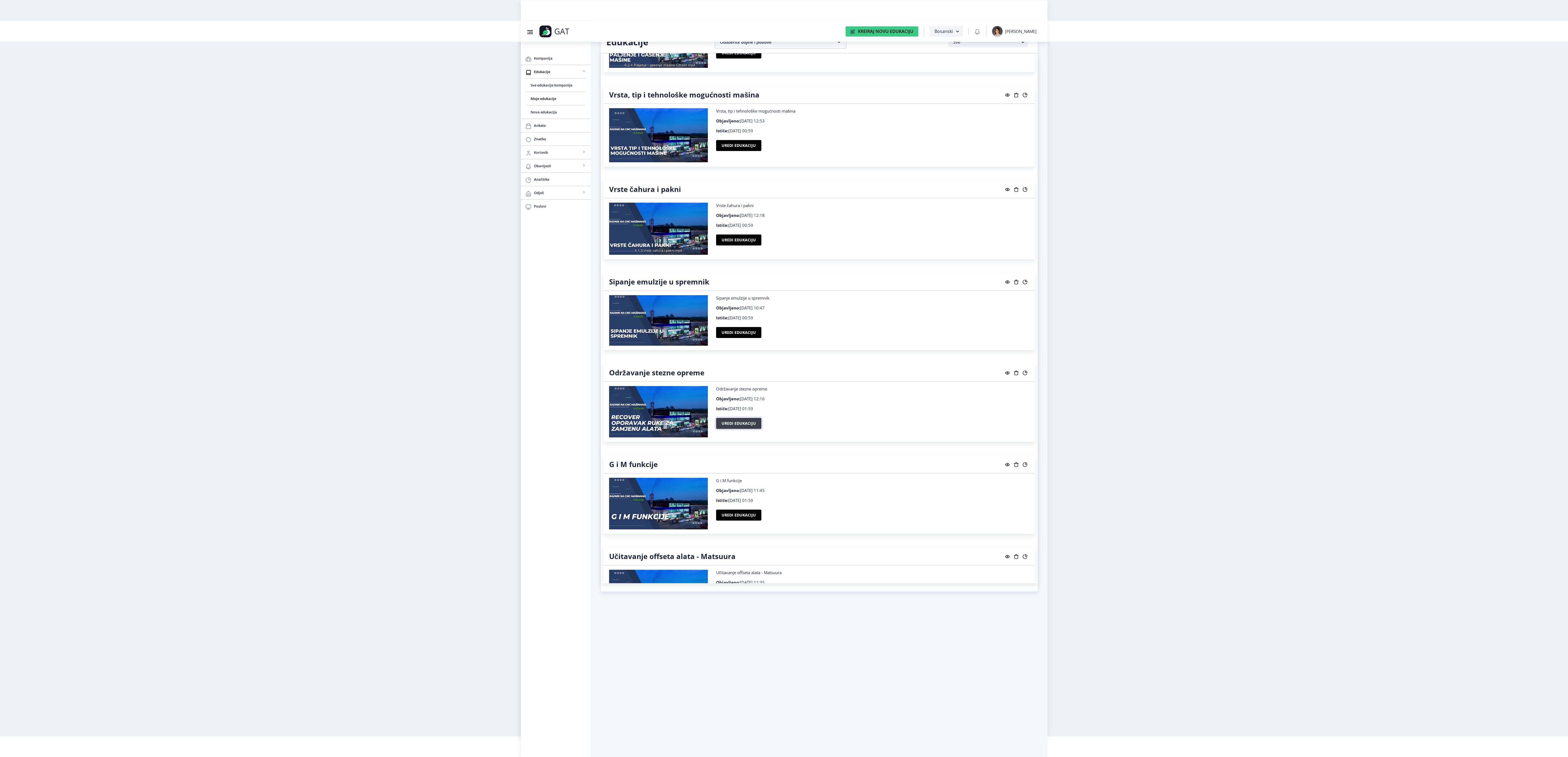
click at [732, 429] on button "Uredi edukaciju" at bounding box center [738, 423] width 45 height 11
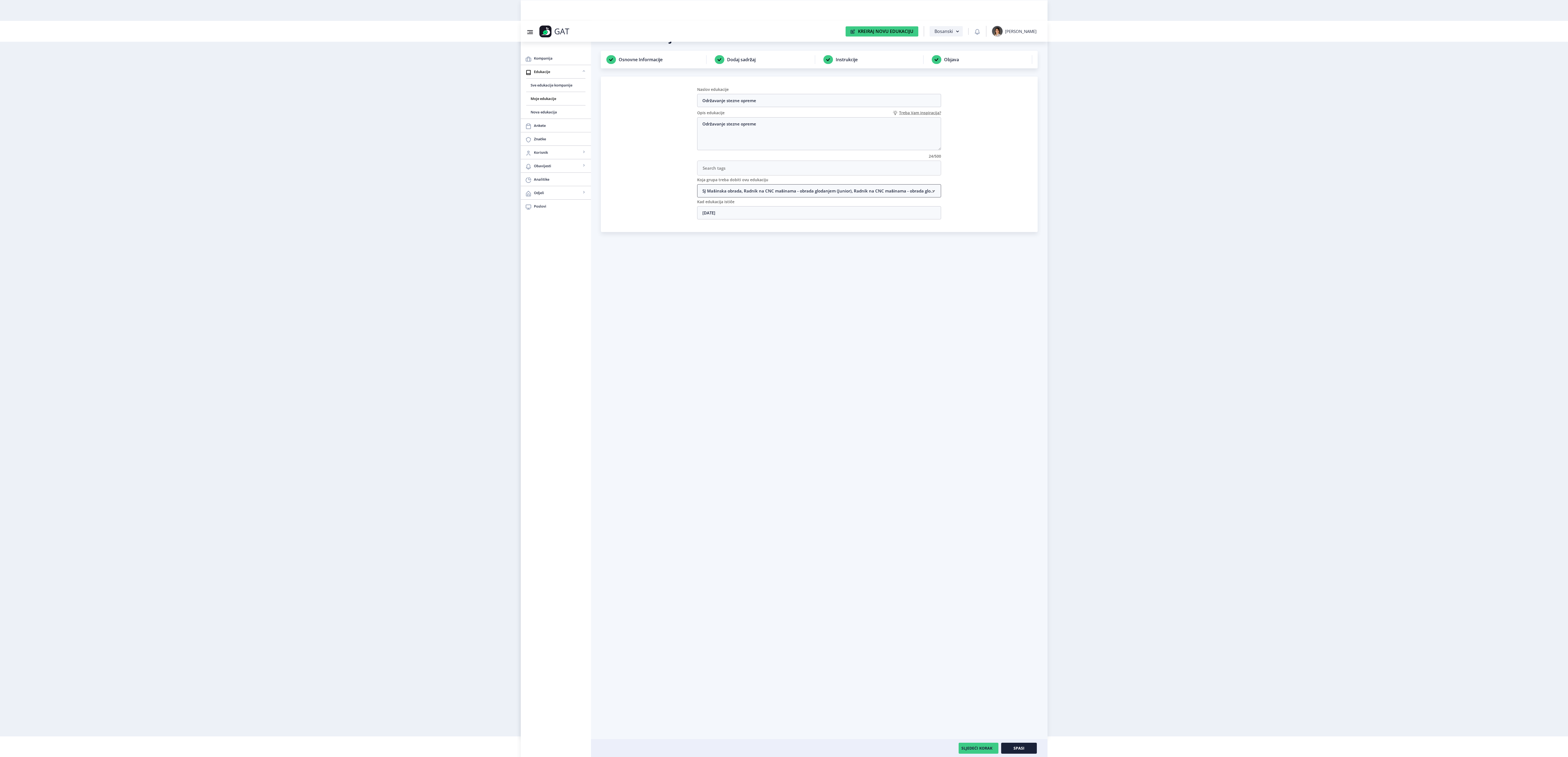
click at [709, 192] on nb-accordion-item-header "SJ Mašinska obrada, Radnik na CNC mašinama - obrada glodanjem (Junior), Radnik …" at bounding box center [819, 191] width 244 height 13
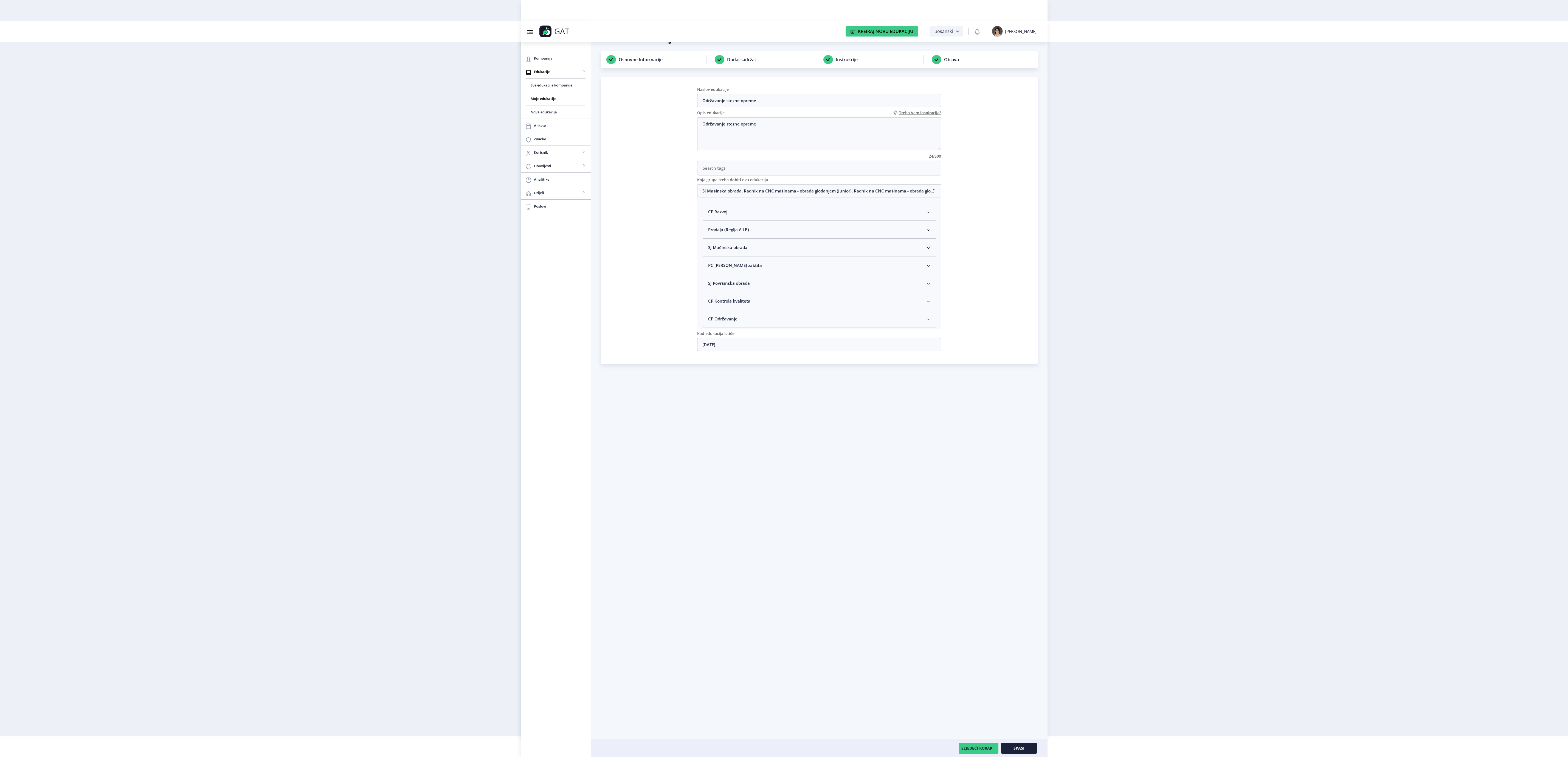
click at [762, 247] on nb-accordion-item-header "SJ Mašinska obrada" at bounding box center [819, 247] width 233 height 18
click at [757, 280] on span "Rukovodilac SJ Mašinska obrada" at bounding box center [749, 276] width 67 height 7
click at [710, 275] on input "Rukovodilac SJ Mašinska obrada" at bounding box center [710, 275] width 0 height 0
checkbox input "true"
click at [1022, 748] on span "Spasi" at bounding box center [1019, 748] width 11 height 4
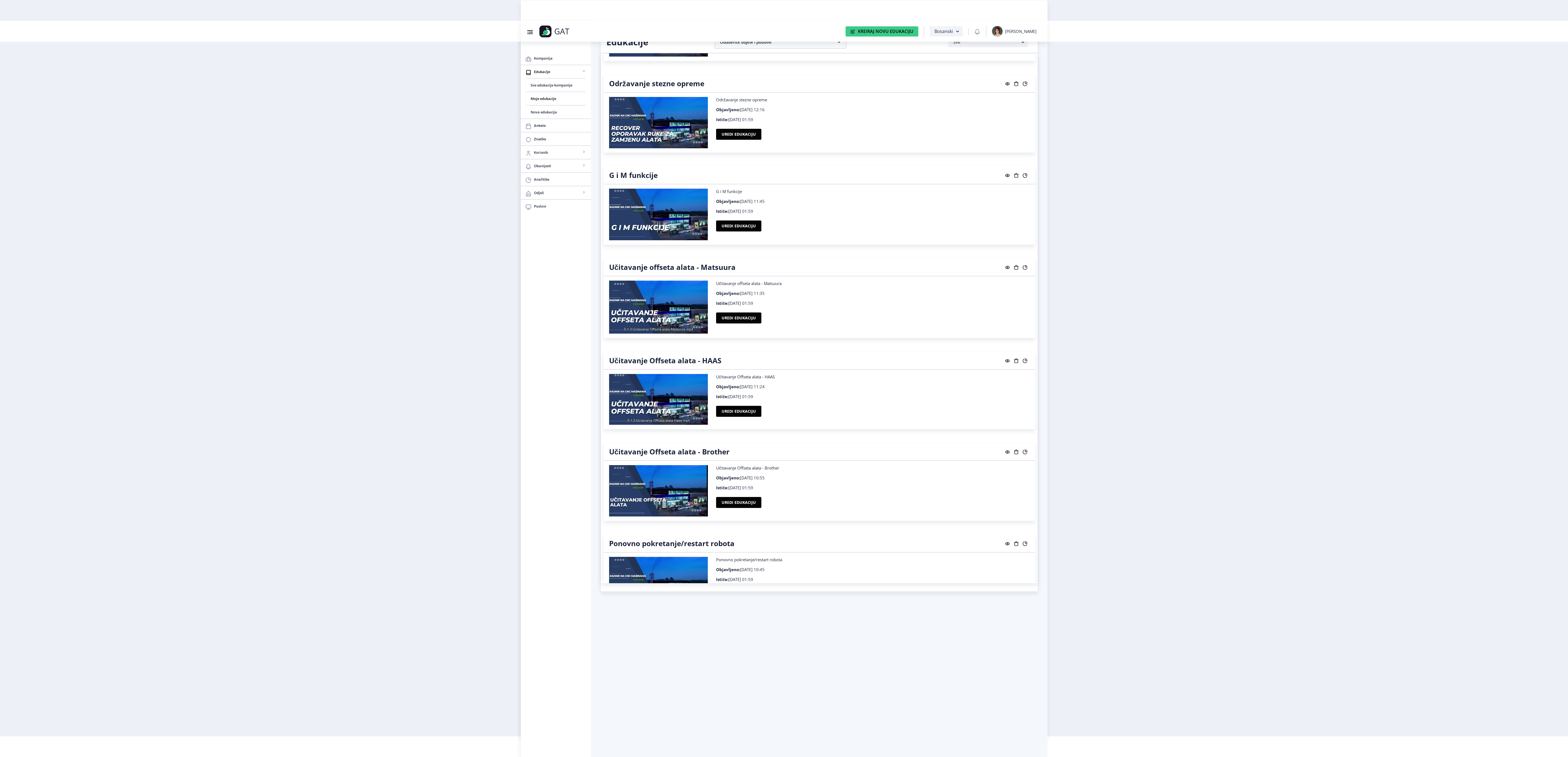
scroll to position [4396, 0]
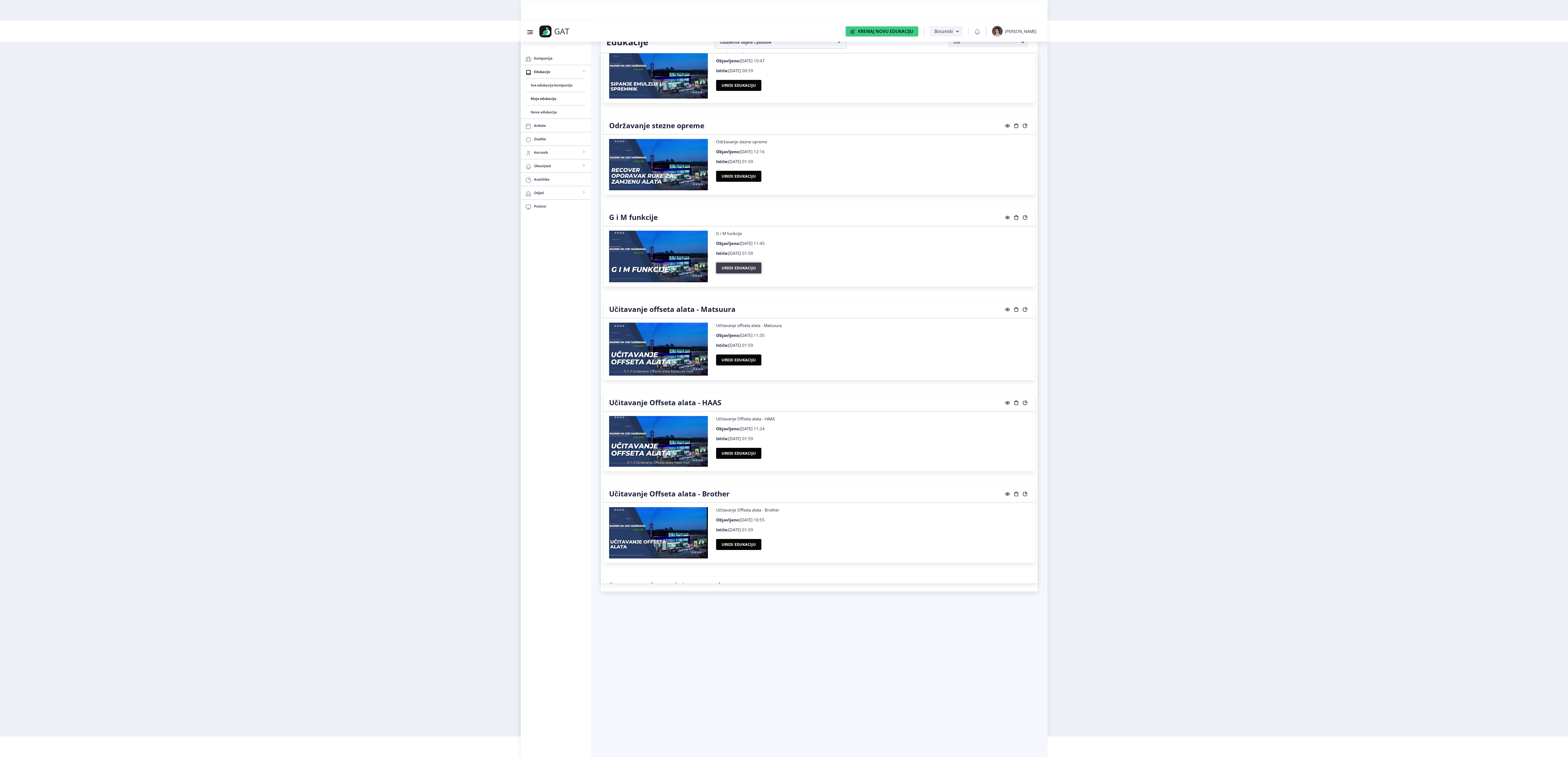
click at [757, 273] on button "Uredi edukaciju" at bounding box center [738, 268] width 45 height 11
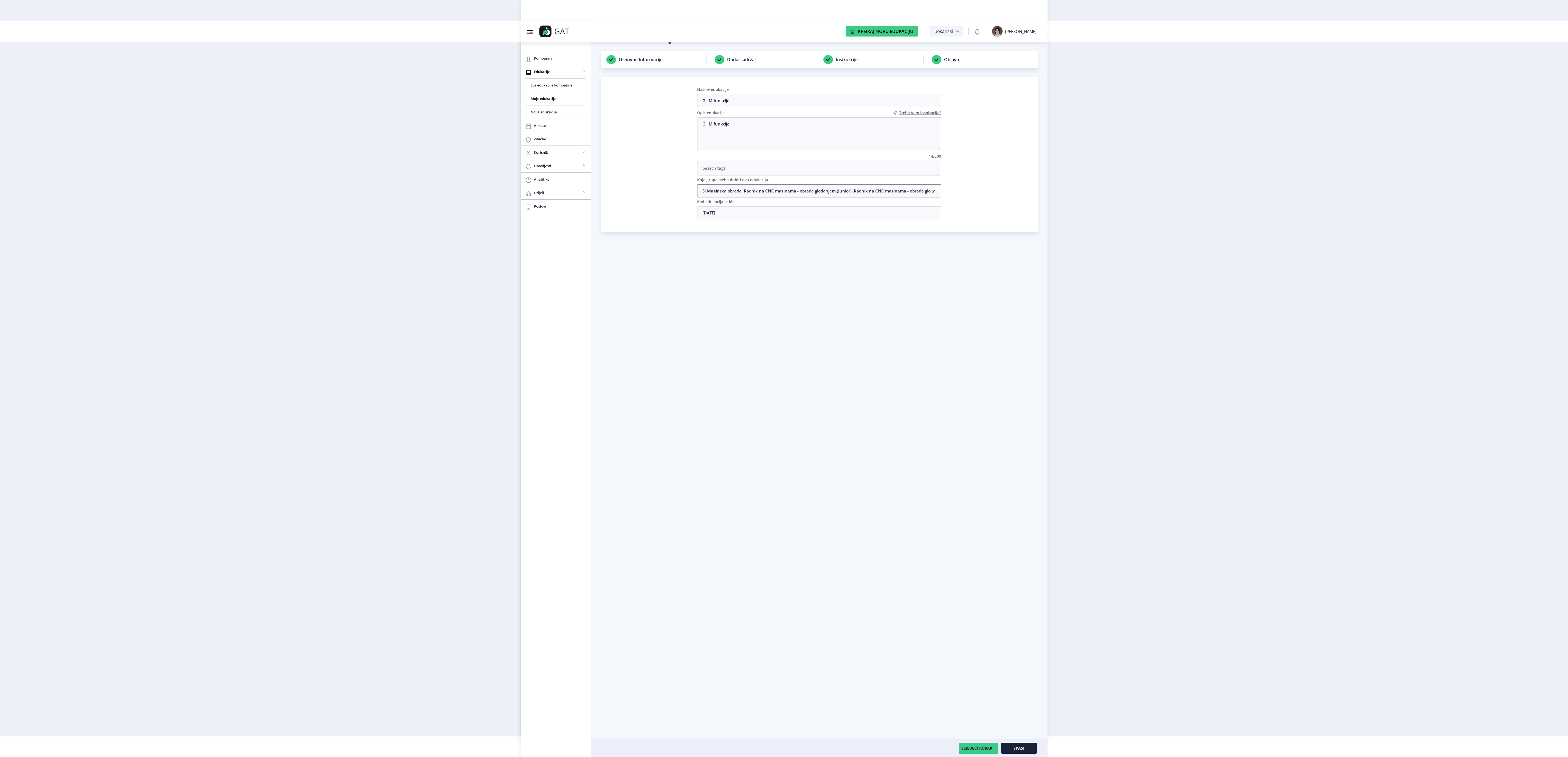
click at [799, 189] on nb-accordion-item-header "SJ Mašinska obrada, Radnik na CNC mašinama - obrada glodanjem (Junior), Radnik …" at bounding box center [819, 191] width 244 height 13
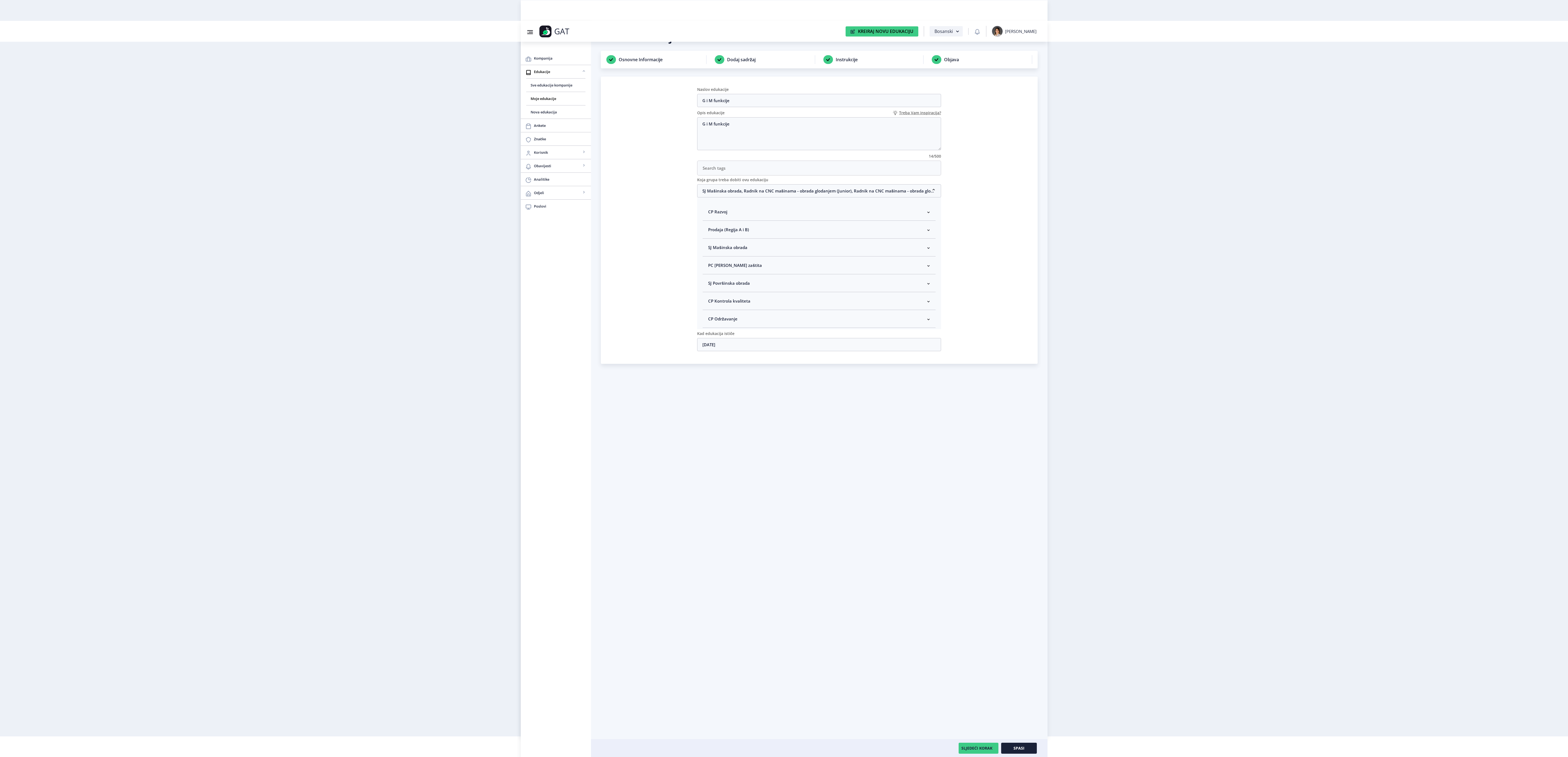
click at [809, 255] on nb-accordion-item-header "SJ Mašinska obrada" at bounding box center [819, 247] width 233 height 18
click at [773, 280] on span "Rukovodilac SJ Mašinska obrada" at bounding box center [749, 276] width 67 height 7
click at [710, 275] on input "Rukovodilac SJ Mašinska obrada" at bounding box center [710, 275] width 0 height 0
checkbox input "true"
click at [1017, 746] on span "Spasi" at bounding box center [1019, 748] width 11 height 4
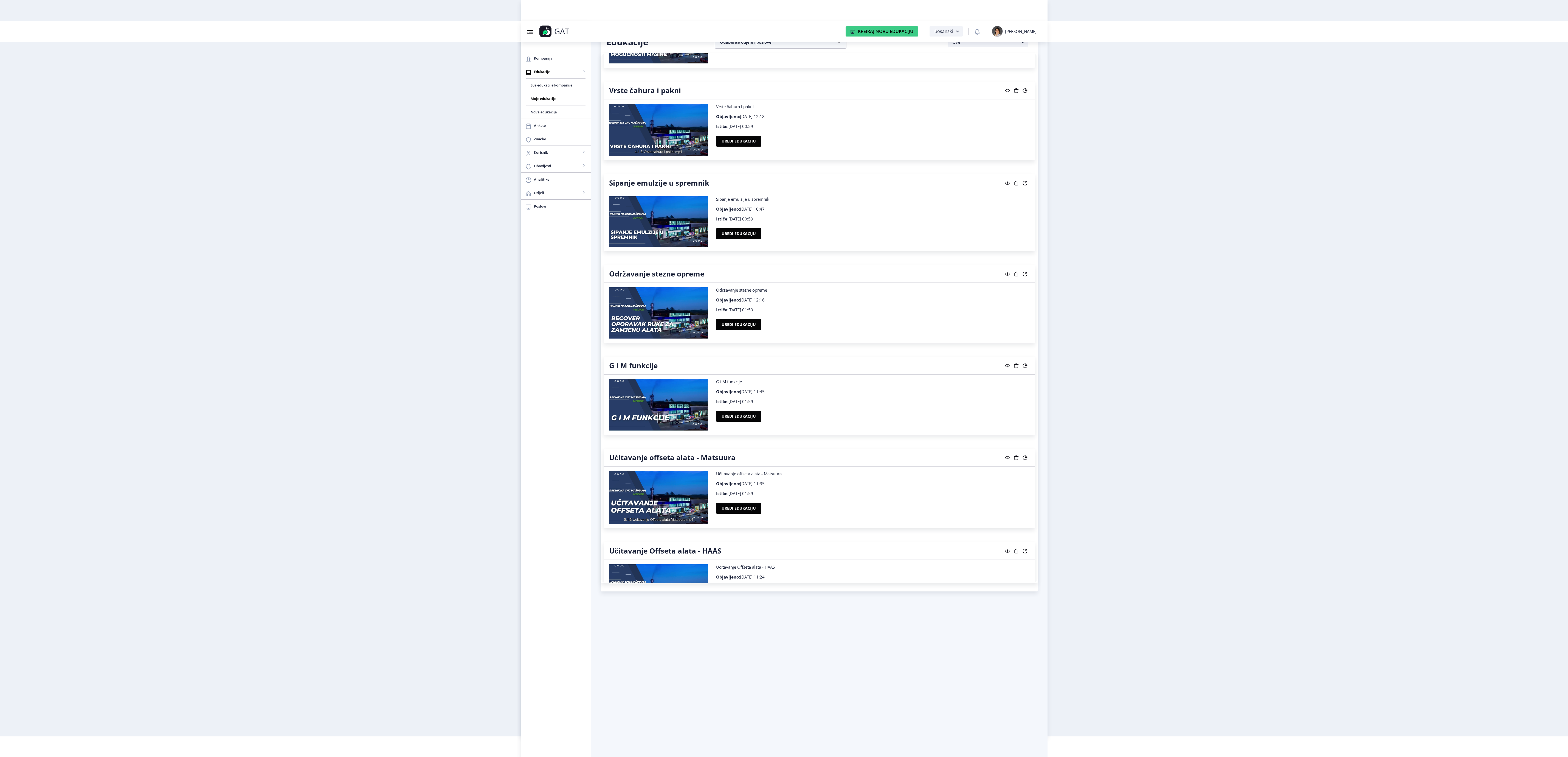
scroll to position [4314, 0]
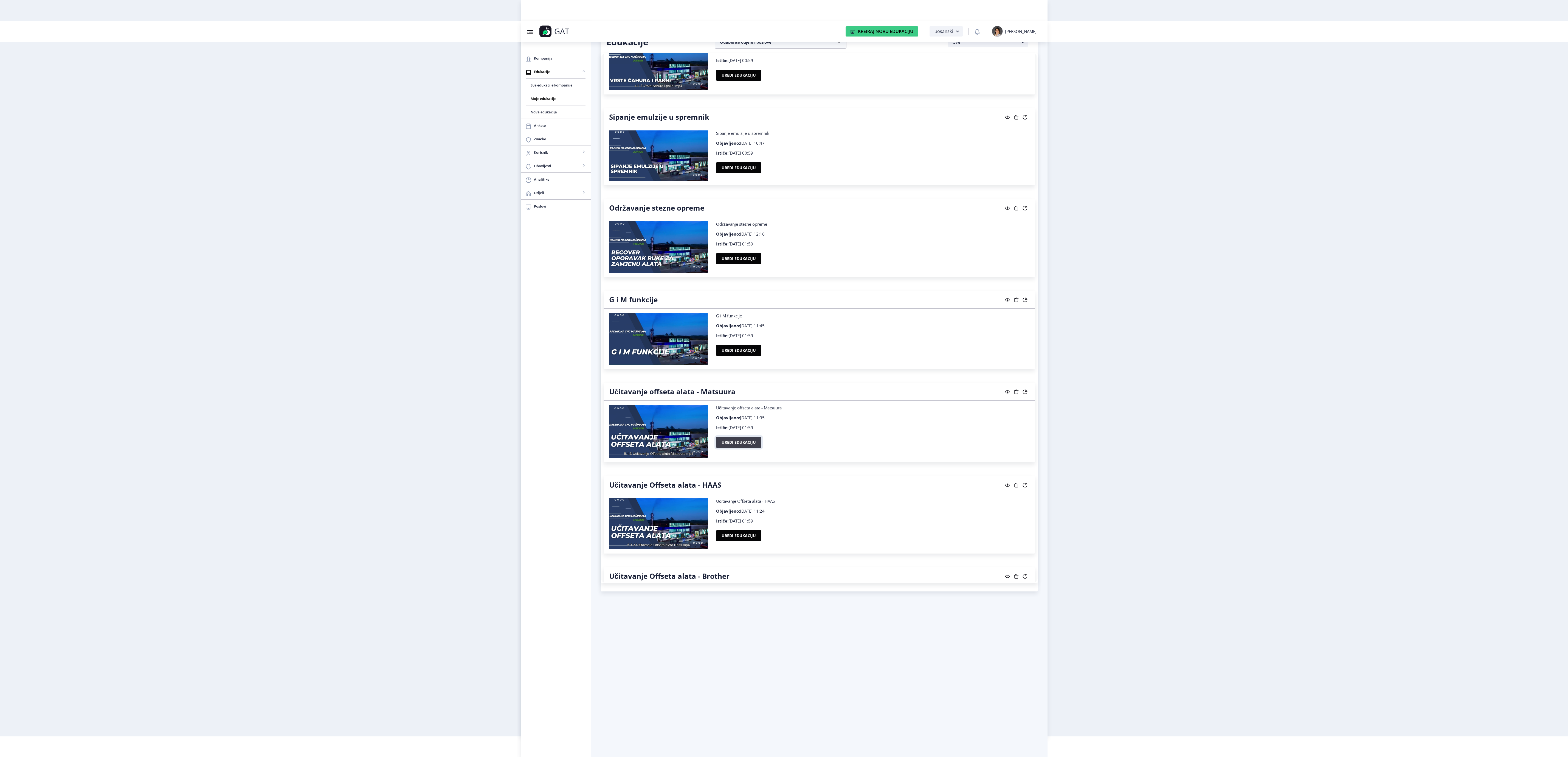
click at [743, 448] on button "Uredi edukaciju" at bounding box center [738, 442] width 45 height 11
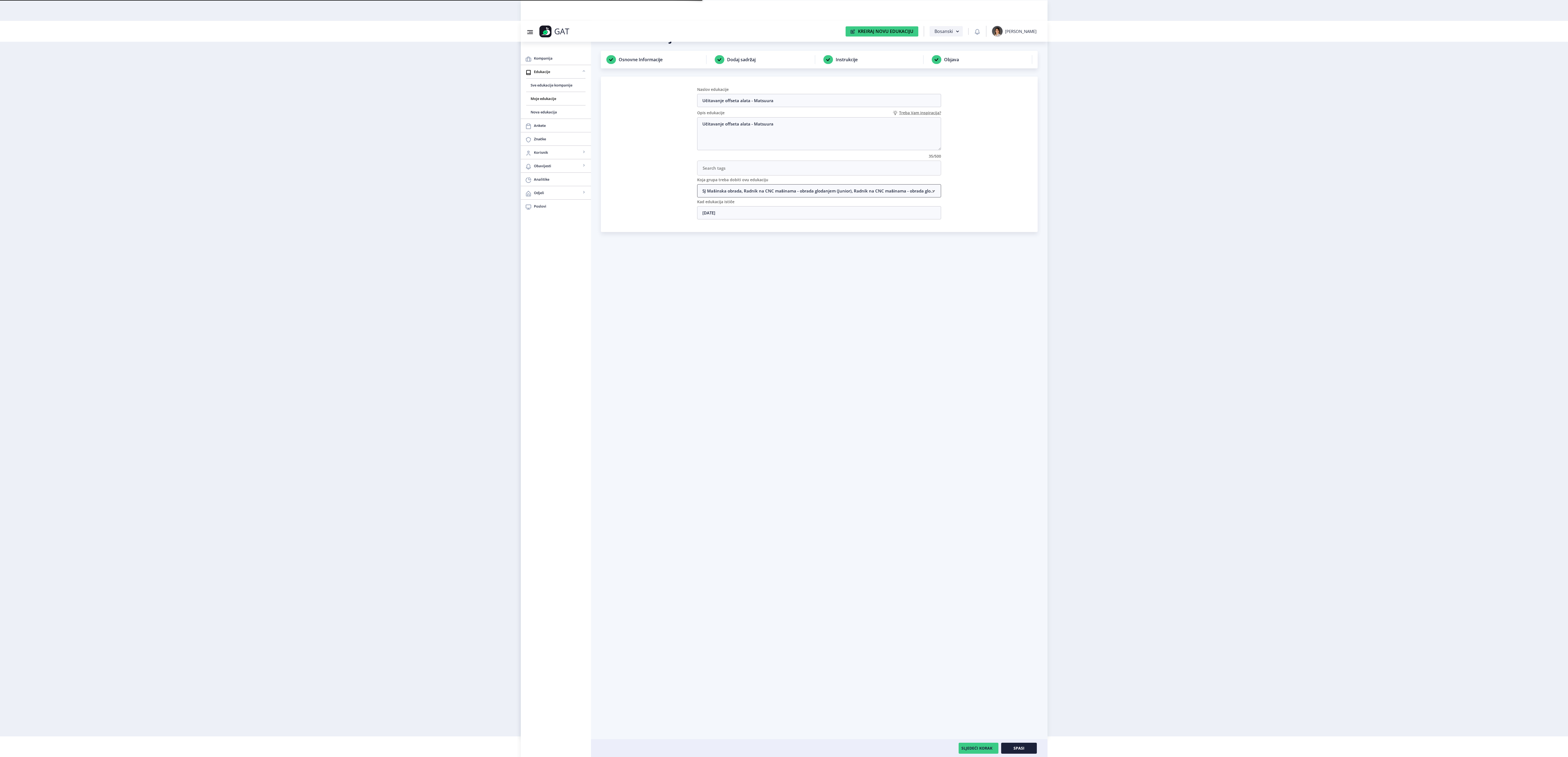
click at [822, 189] on nb-accordion-item-header "SJ Mašinska obrada, Radnik na CNC mašinama - obrada glodanjem (Junior), Radnik …" at bounding box center [819, 191] width 244 height 13
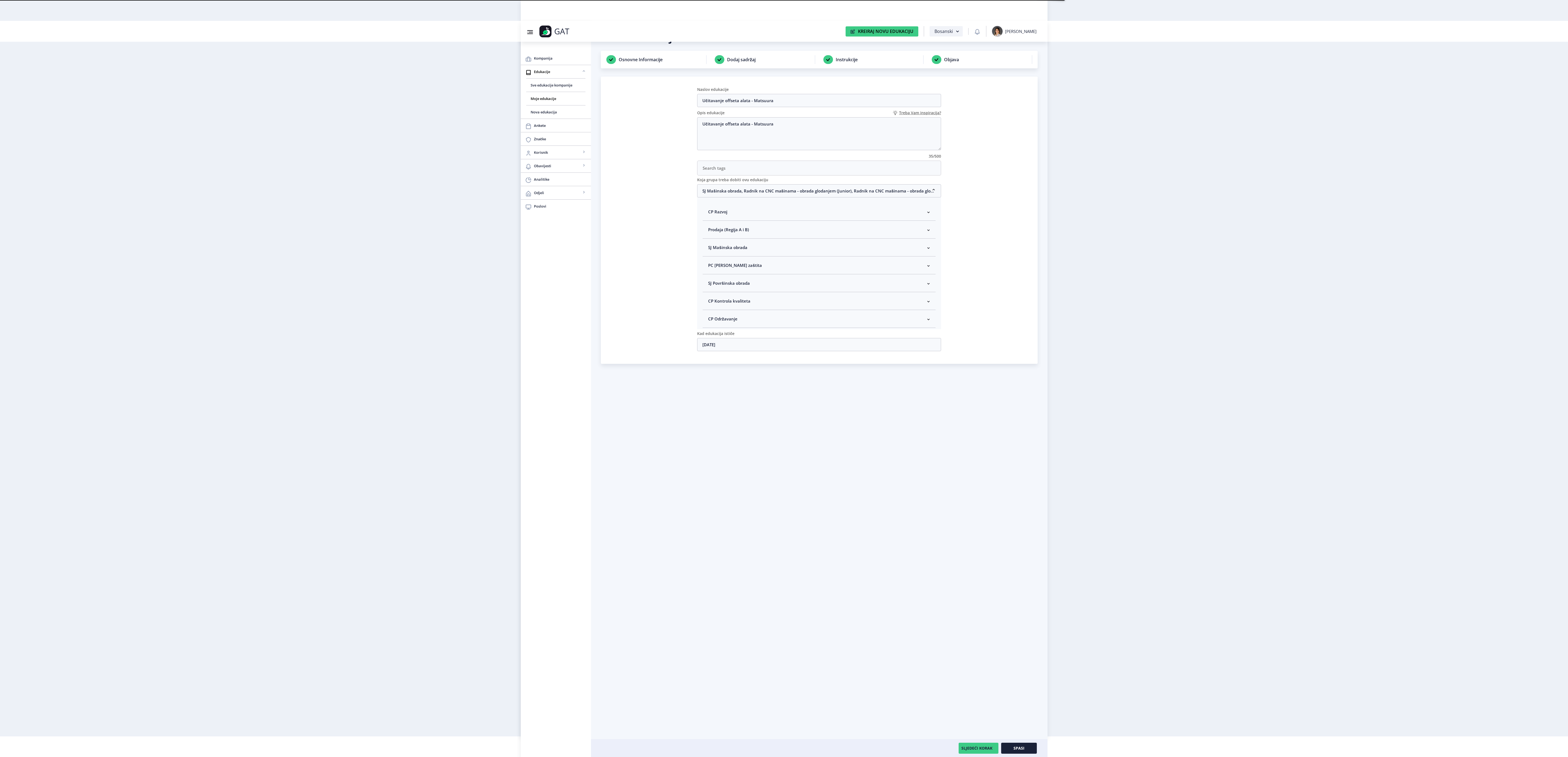
click at [794, 250] on nb-accordion-item-header "SJ Mašinska obrada" at bounding box center [819, 247] width 233 height 18
click at [771, 280] on span "Rukovodilac SJ Mašinska obrada" at bounding box center [749, 276] width 67 height 7
click at [710, 275] on input "Rukovodilac SJ Mašinska obrada" at bounding box center [710, 275] width 0 height 0
checkbox input "true"
click at [1026, 744] on button "Spasi" at bounding box center [1019, 748] width 36 height 11
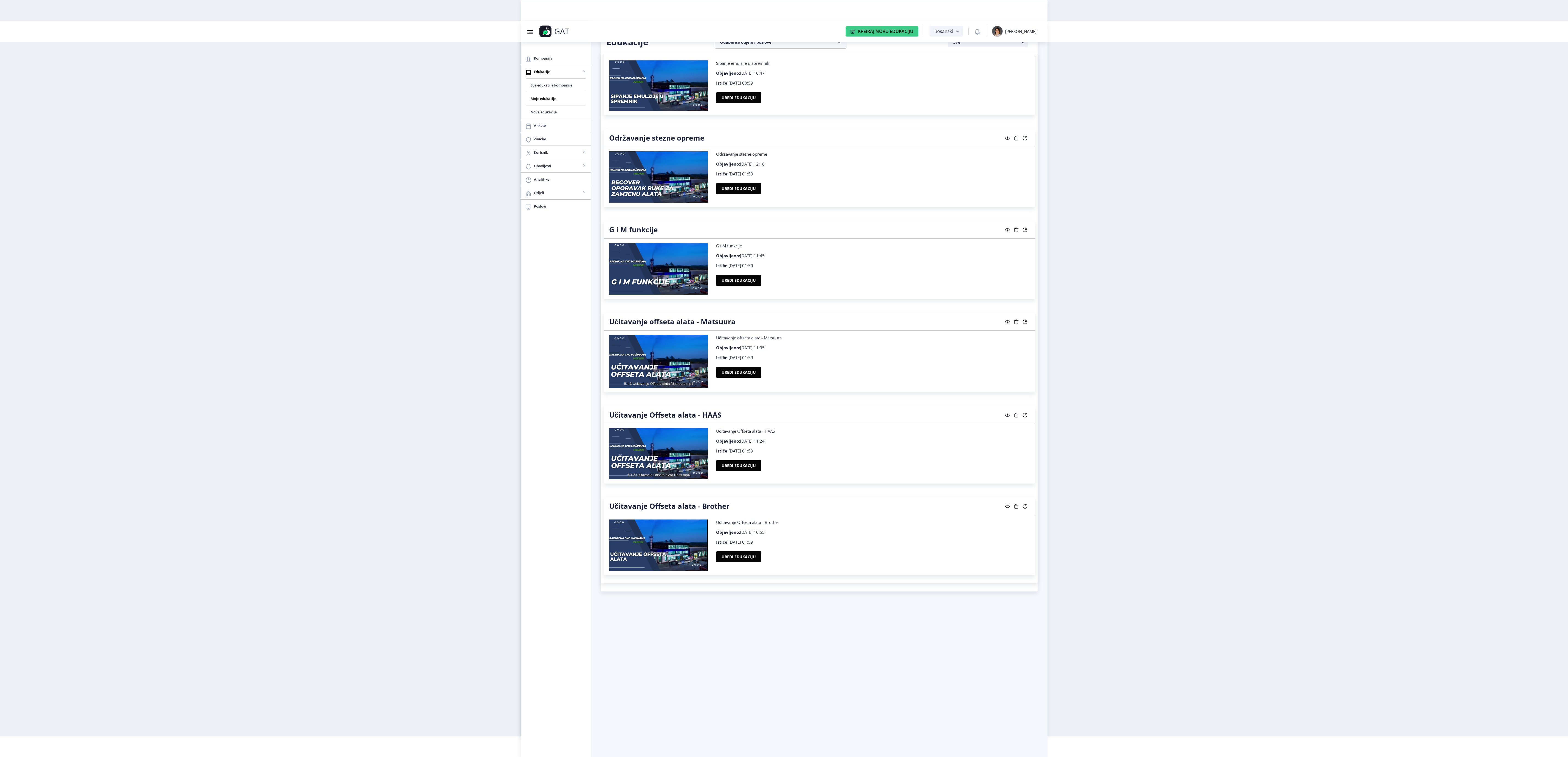
scroll to position [4396, 0]
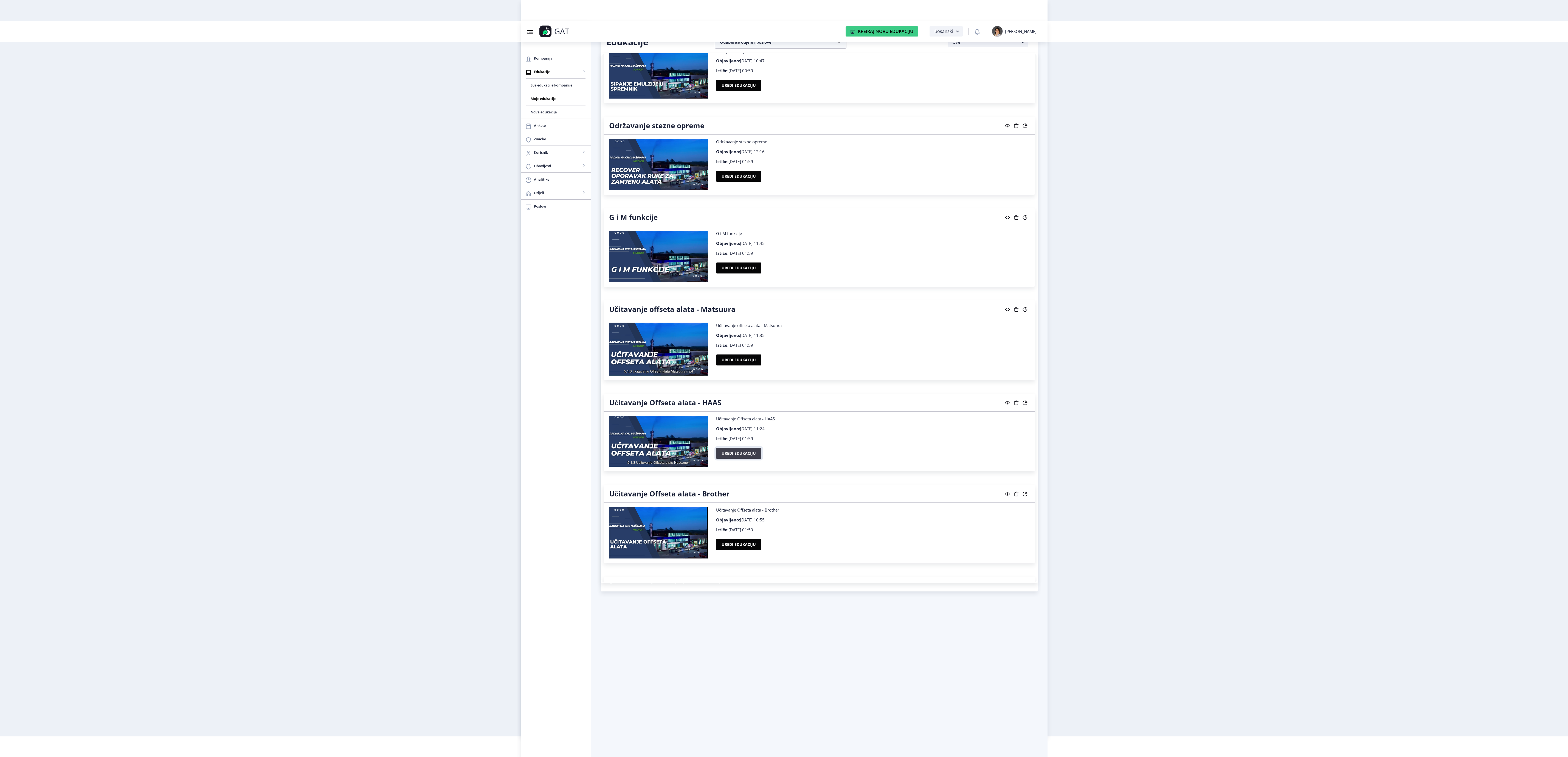
click at [739, 459] on button "Uredi edukaciju" at bounding box center [738, 453] width 45 height 11
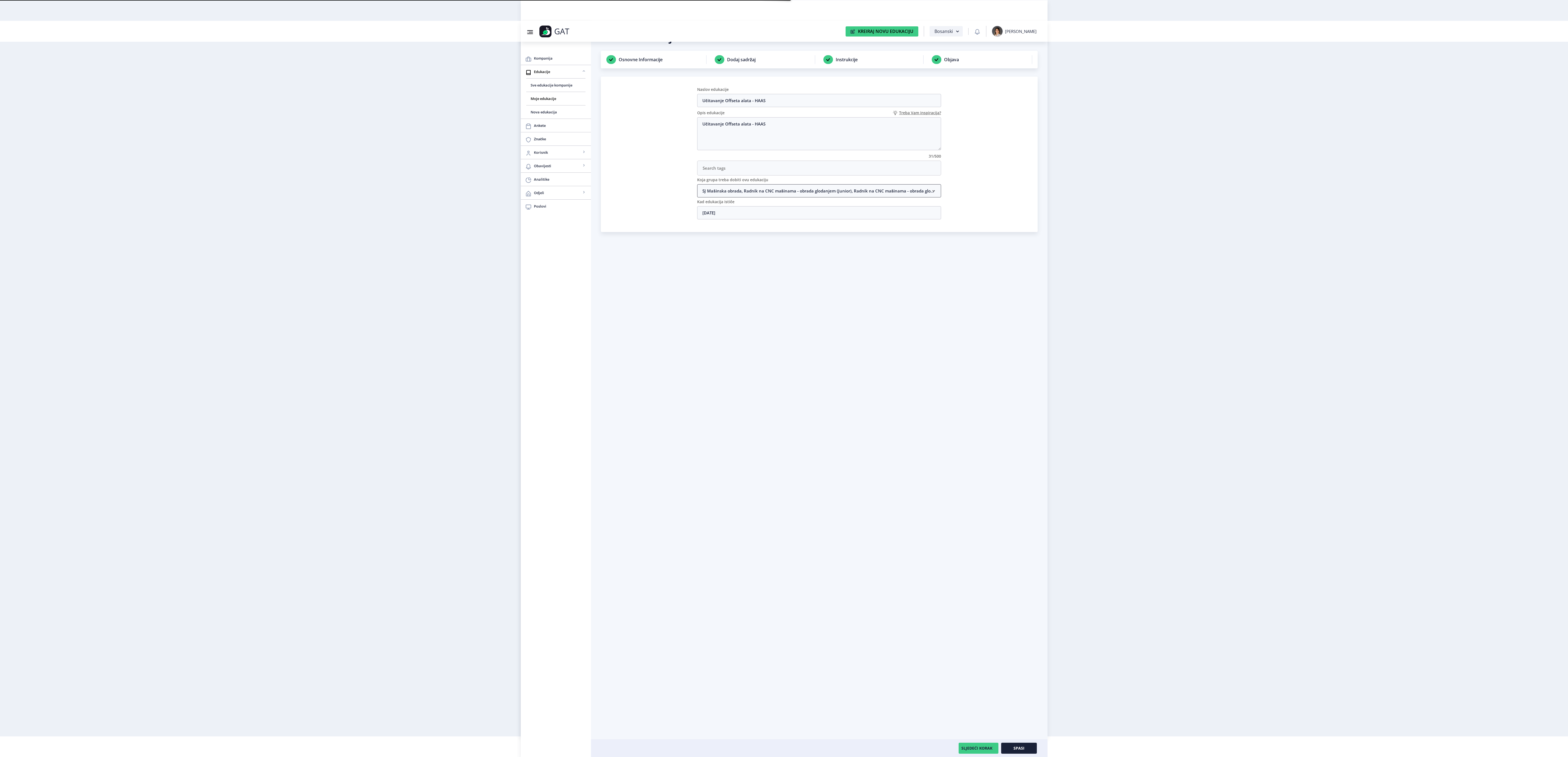
click at [710, 192] on nb-accordion-item-header "SJ Mašinska obrada, Radnik na CNC mašinama - obrada glodanjem (Junior), Radnik …" at bounding box center [819, 191] width 244 height 13
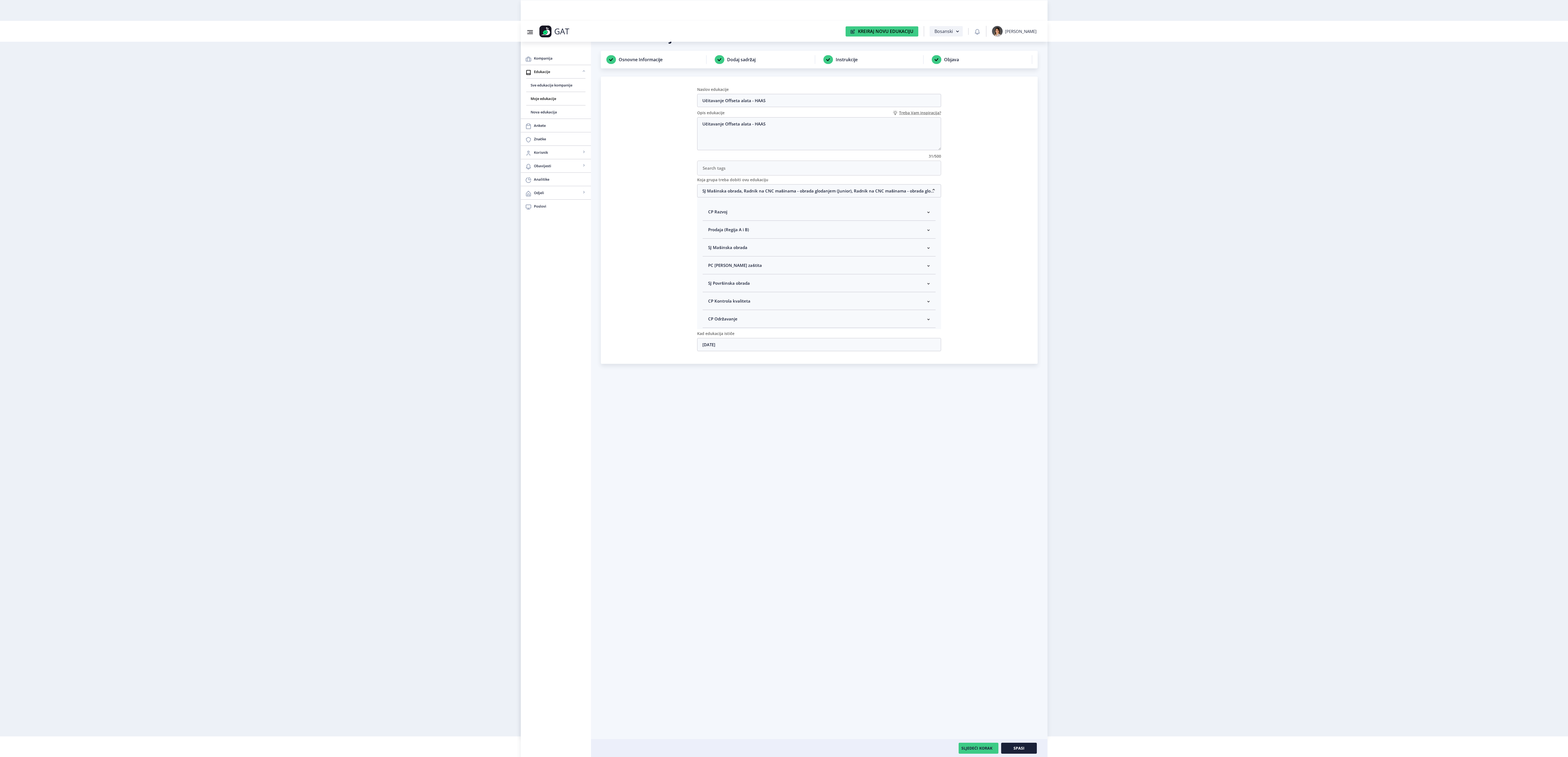
click at [746, 248] on nb-accordion-item-header "SJ Mašinska obrada" at bounding box center [819, 247] width 233 height 18
click at [746, 280] on span "Rukovodilac SJ Mašinska obrada" at bounding box center [749, 276] width 67 height 7
click at [710, 275] on input "Rukovodilac SJ Mašinska obrada" at bounding box center [710, 275] width 0 height 0
checkbox input "true"
click at [1032, 744] on button "Spasi" at bounding box center [1019, 748] width 36 height 11
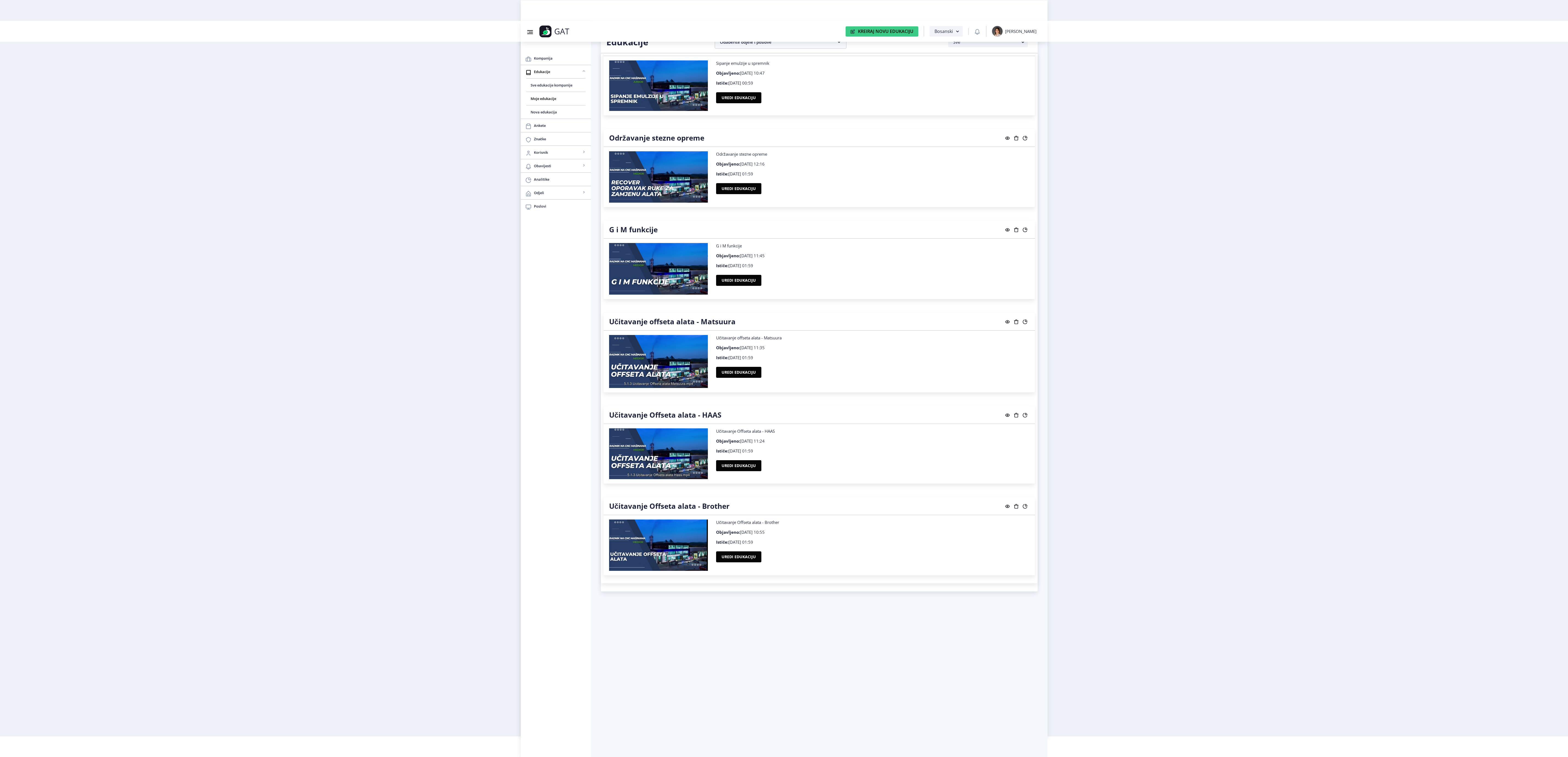
scroll to position [4447, 0]
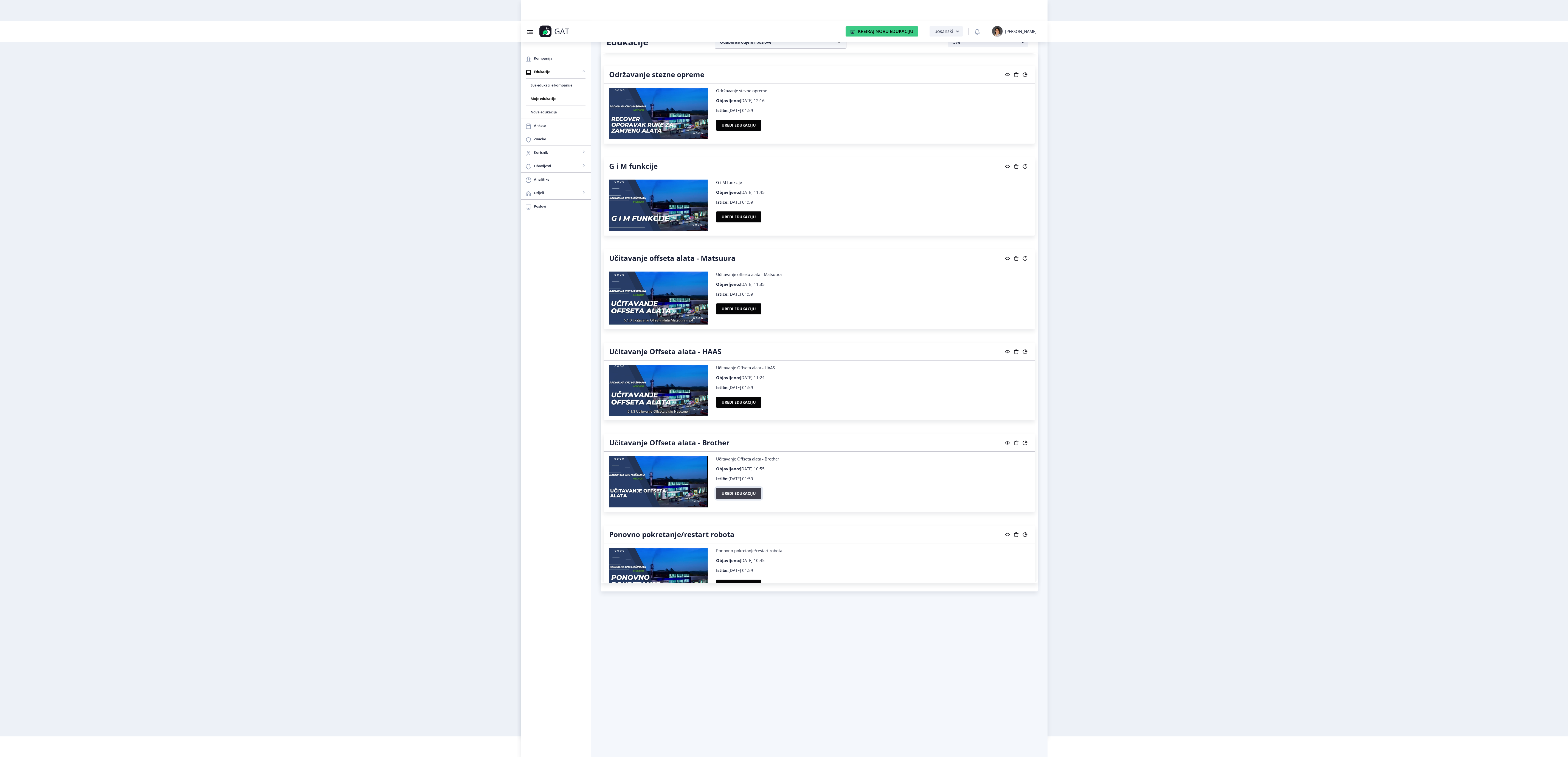
click at [723, 499] on button "Uredi edukaciju" at bounding box center [738, 493] width 45 height 11
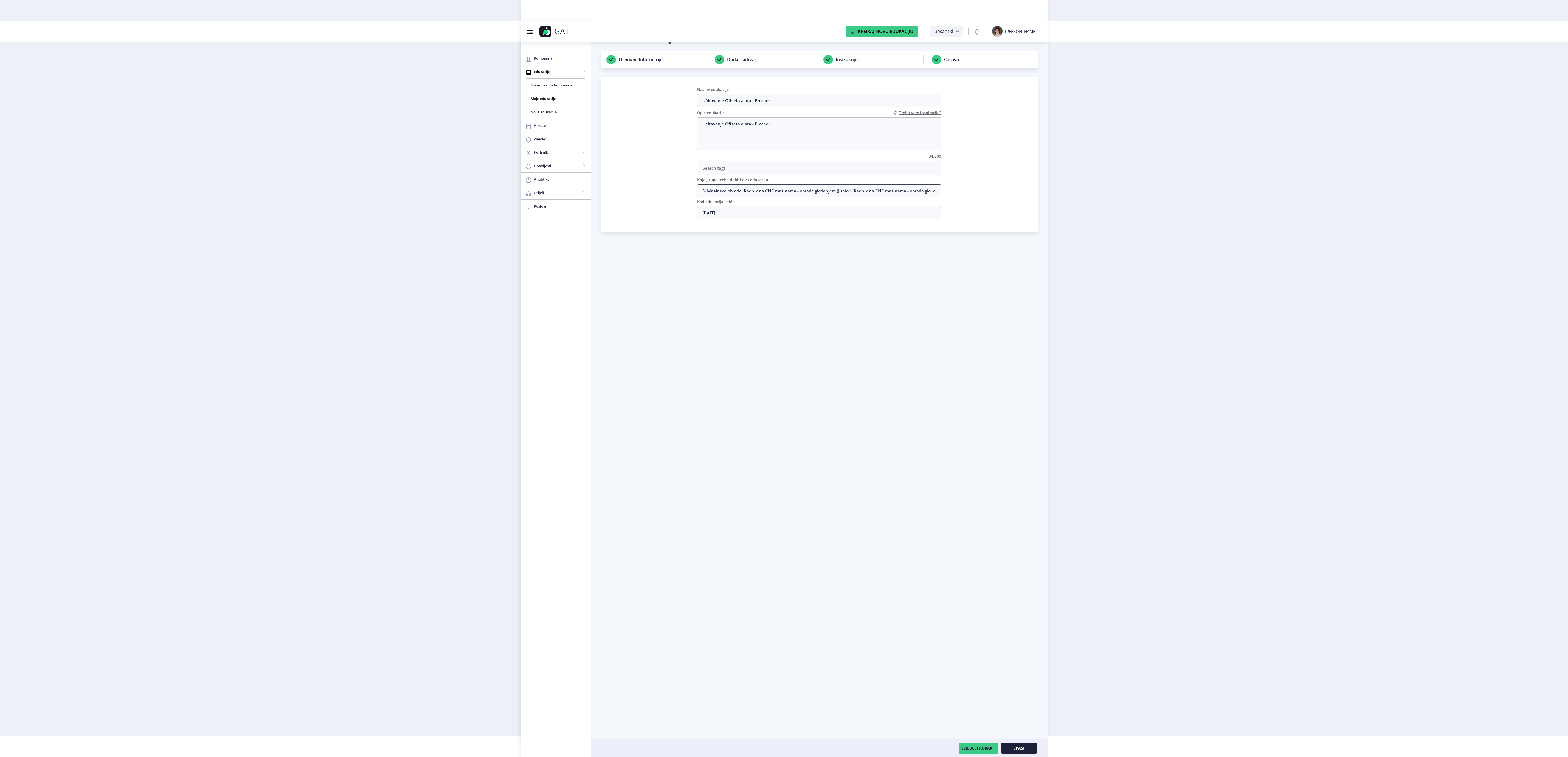
click at [761, 197] on nb-accordion-item-header "SJ Mašinska obrada, Radnik na CNC mašinama - obrada glodanjem (Junior), Radnik …" at bounding box center [819, 191] width 244 height 13
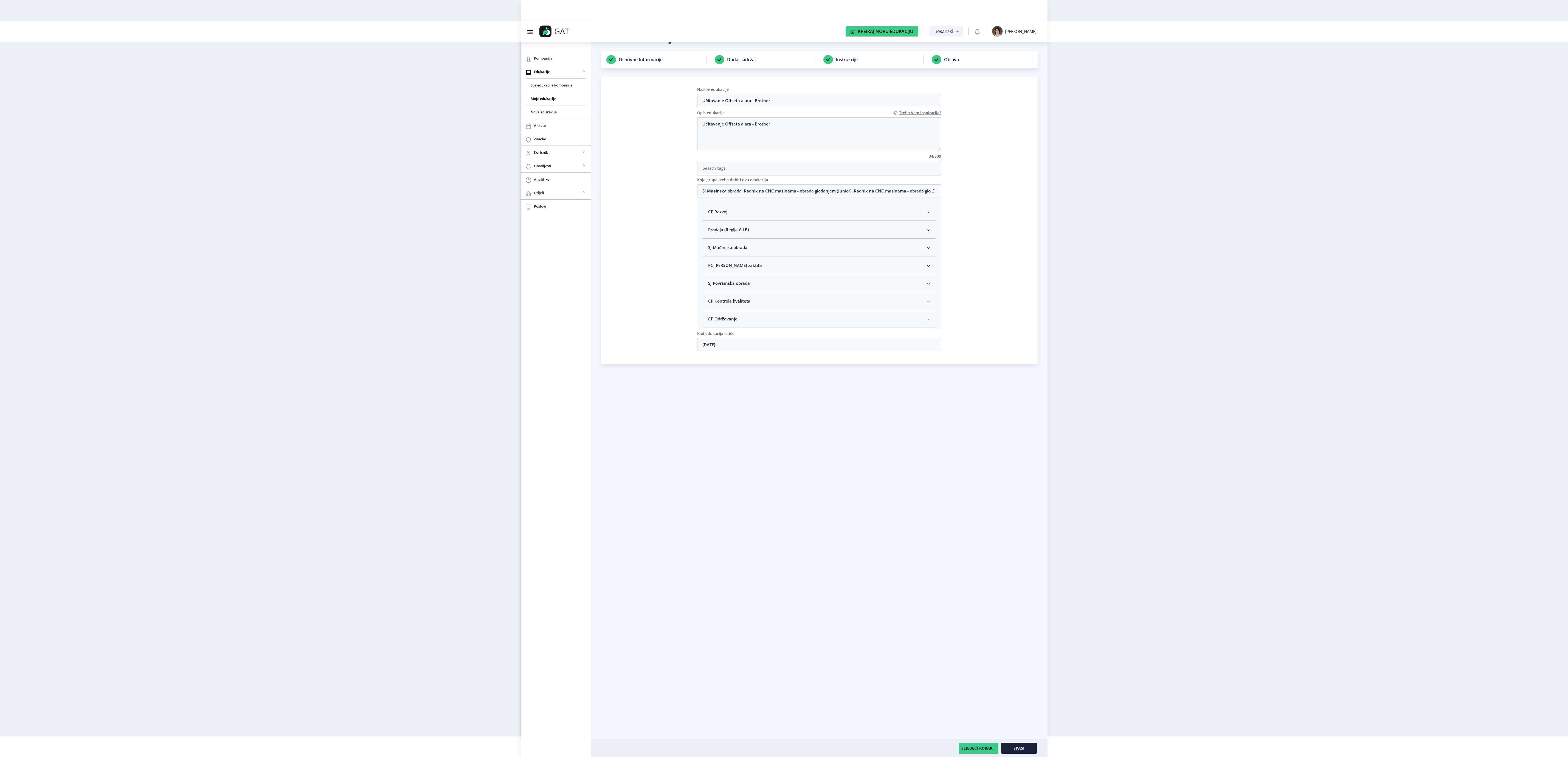
click at [758, 251] on nb-accordion-item-header "SJ Mašinska obrada" at bounding box center [819, 247] width 233 height 18
click at [753, 280] on span "Rukovodilac SJ Mašinska obrada" at bounding box center [749, 276] width 67 height 7
click at [710, 275] on input "Rukovodilac SJ Mašinska obrada" at bounding box center [710, 275] width 0 height 0
checkbox input "true"
click at [1019, 746] on span "Spasi" at bounding box center [1019, 748] width 11 height 4
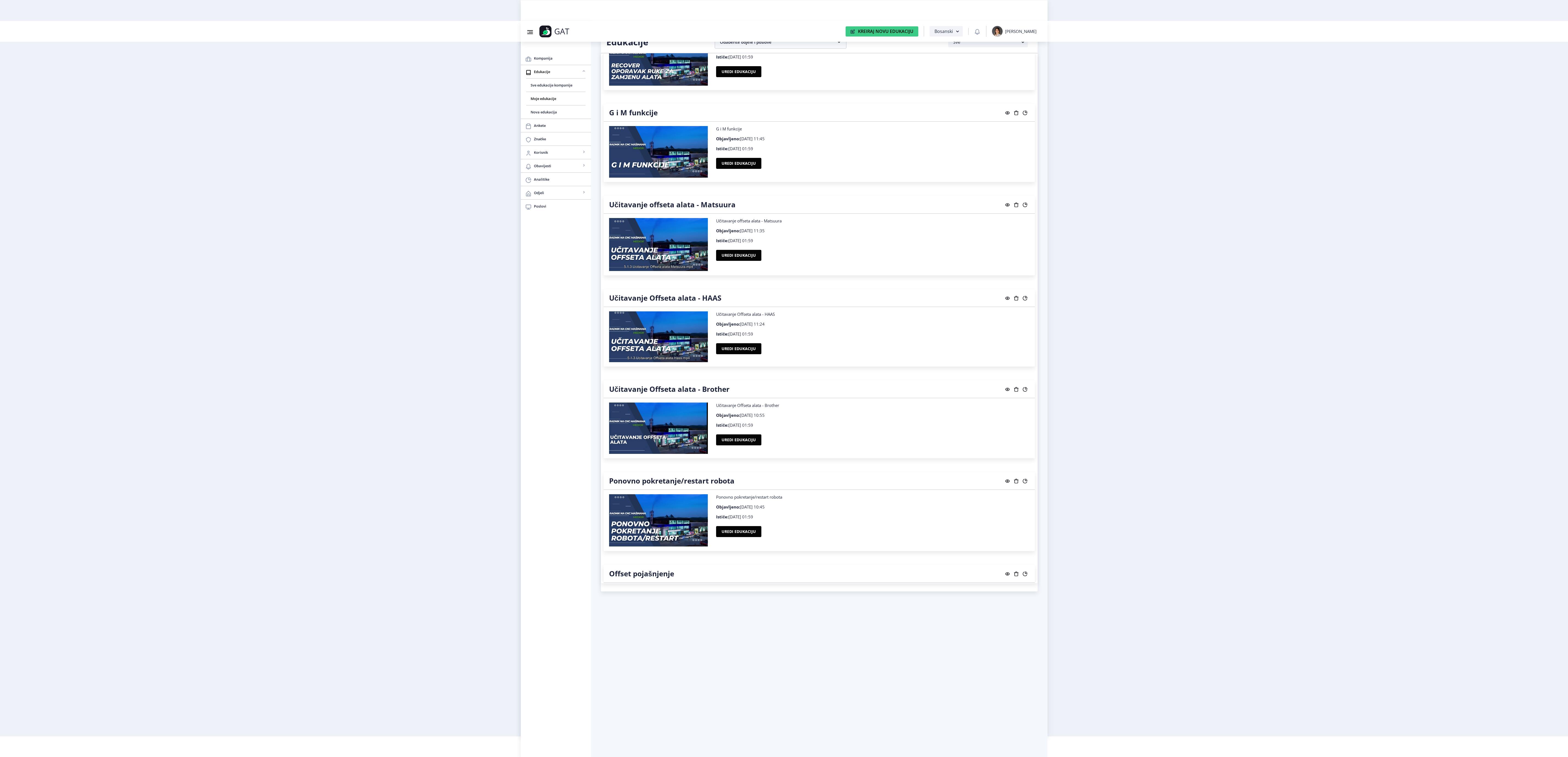
scroll to position [4529, 0]
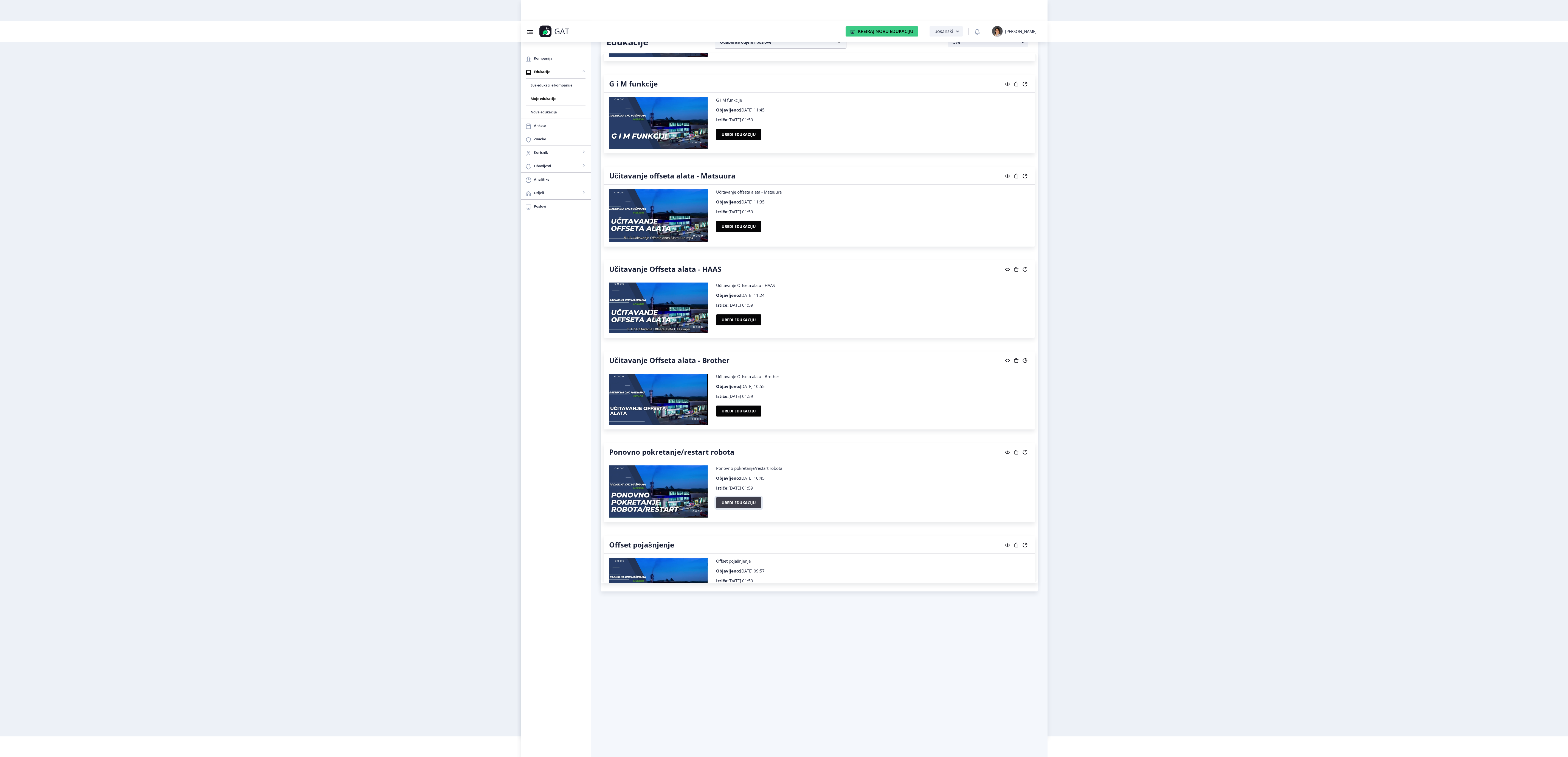
click at [750, 508] on button "Uredi edukaciju" at bounding box center [738, 502] width 45 height 11
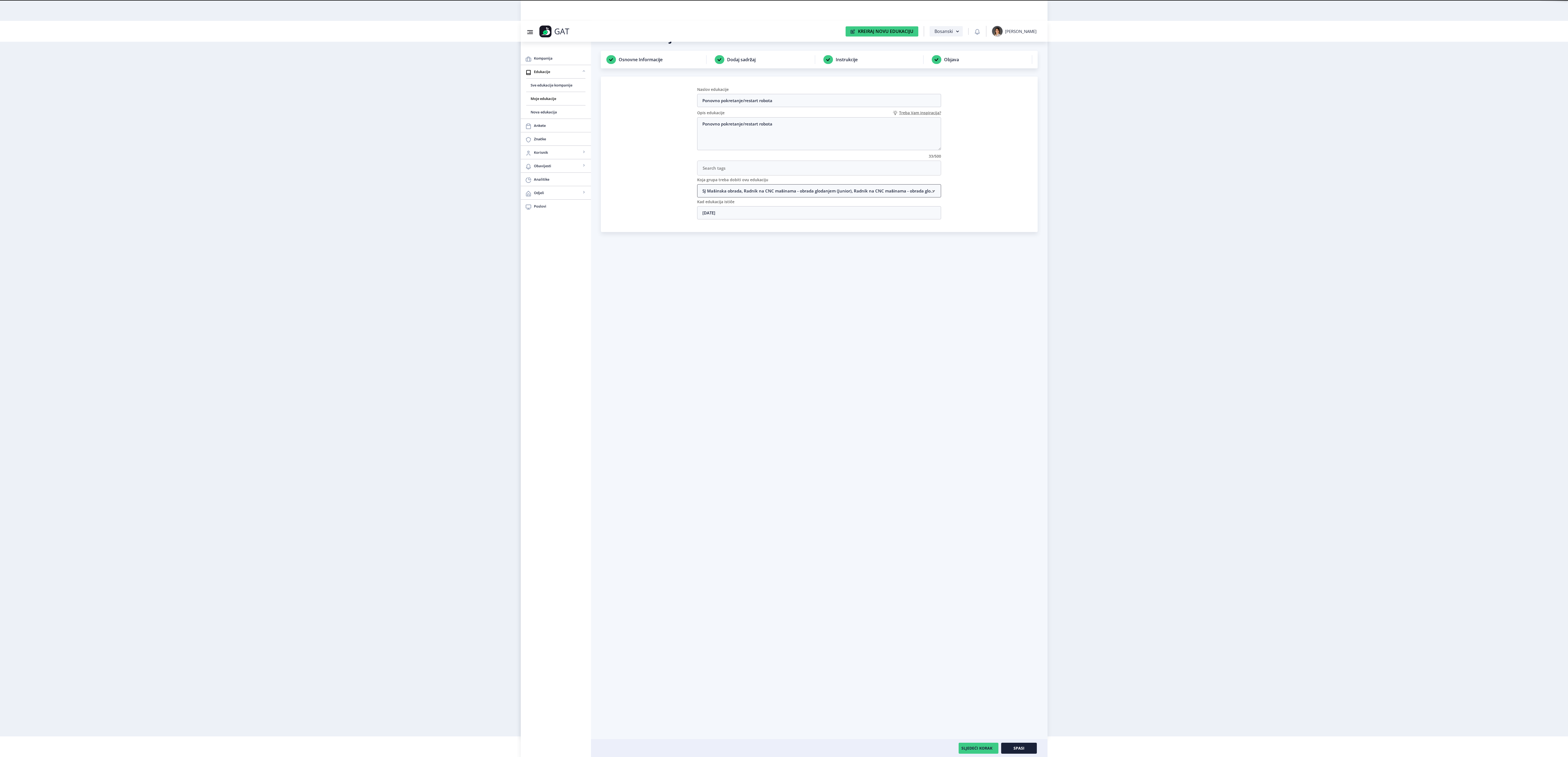
click at [806, 192] on nb-accordion-item-header "SJ Mašinska obrada, Radnik na CNC mašinama - obrada glodanjem (Junior), Radnik …" at bounding box center [819, 191] width 244 height 13
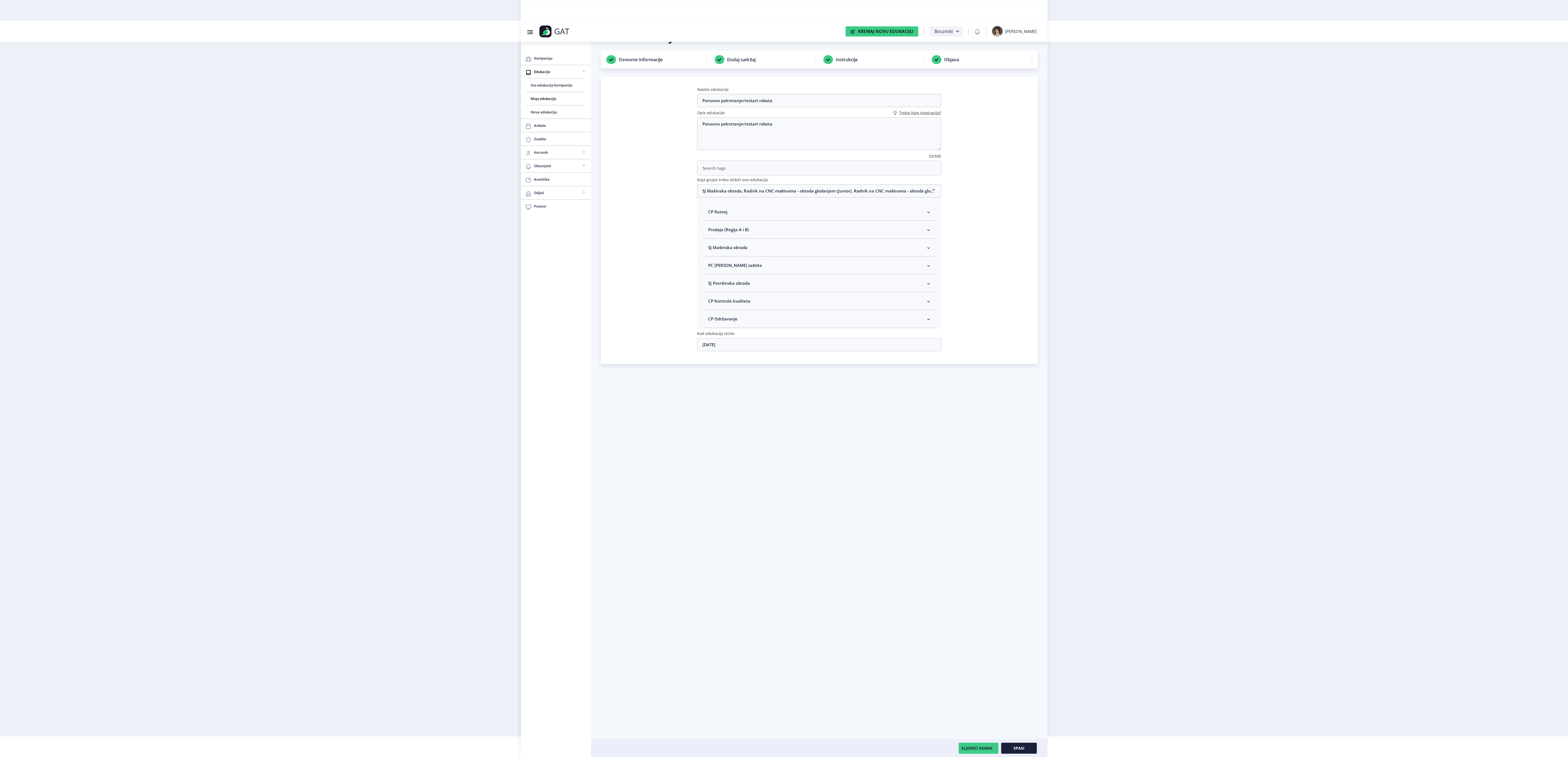
click at [769, 253] on nb-accordion-item-header "SJ Mašinska obrada" at bounding box center [819, 247] width 233 height 18
click at [749, 280] on span "Rukovodilac SJ Mašinska obrada" at bounding box center [749, 276] width 67 height 7
click at [710, 275] on input "Rukovodilac SJ Mašinska obrada" at bounding box center [710, 275] width 0 height 0
checkbox input "true"
click at [1025, 747] on button "Spasi" at bounding box center [1019, 748] width 36 height 11
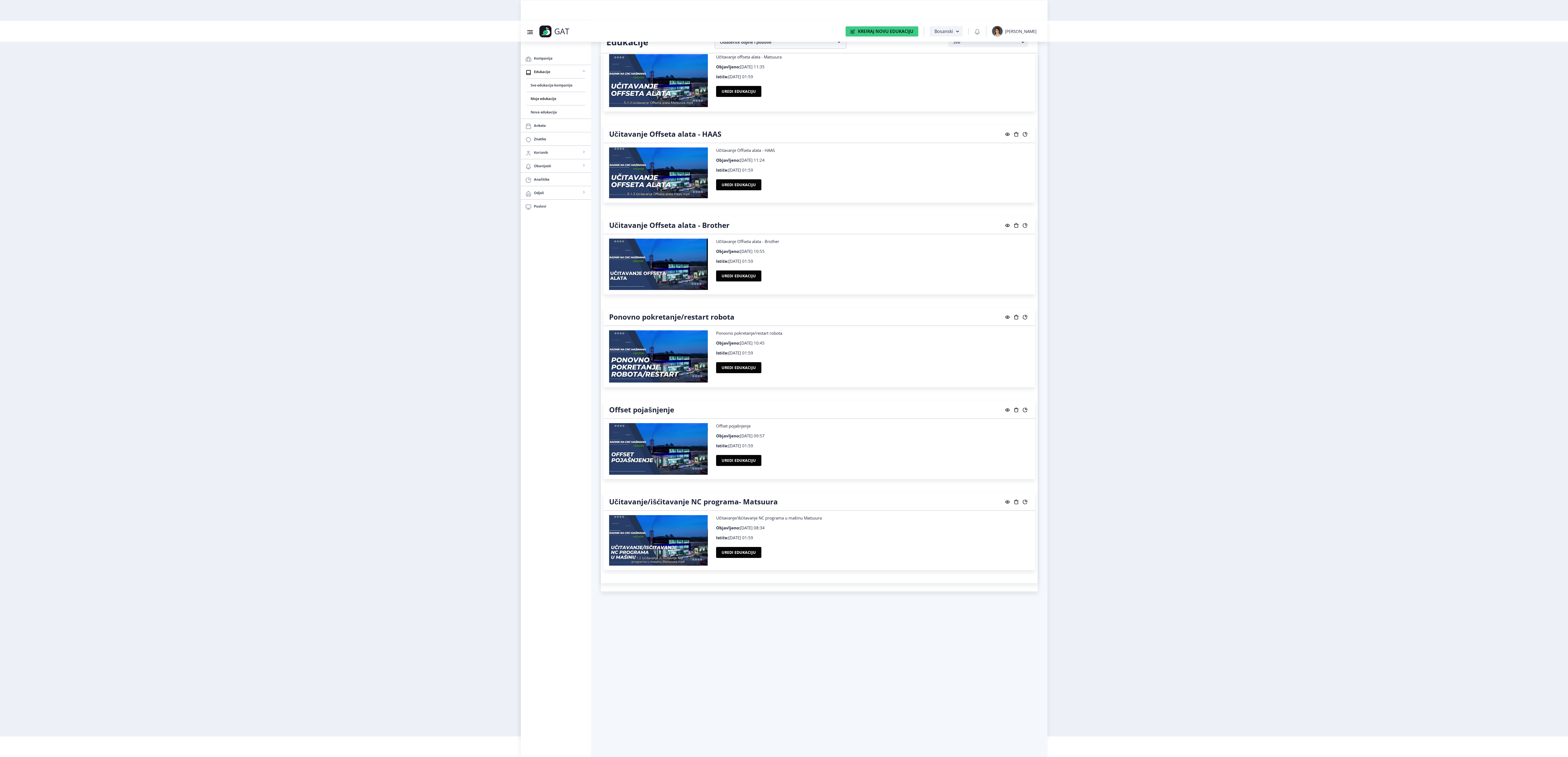
scroll to position [4694, 0]
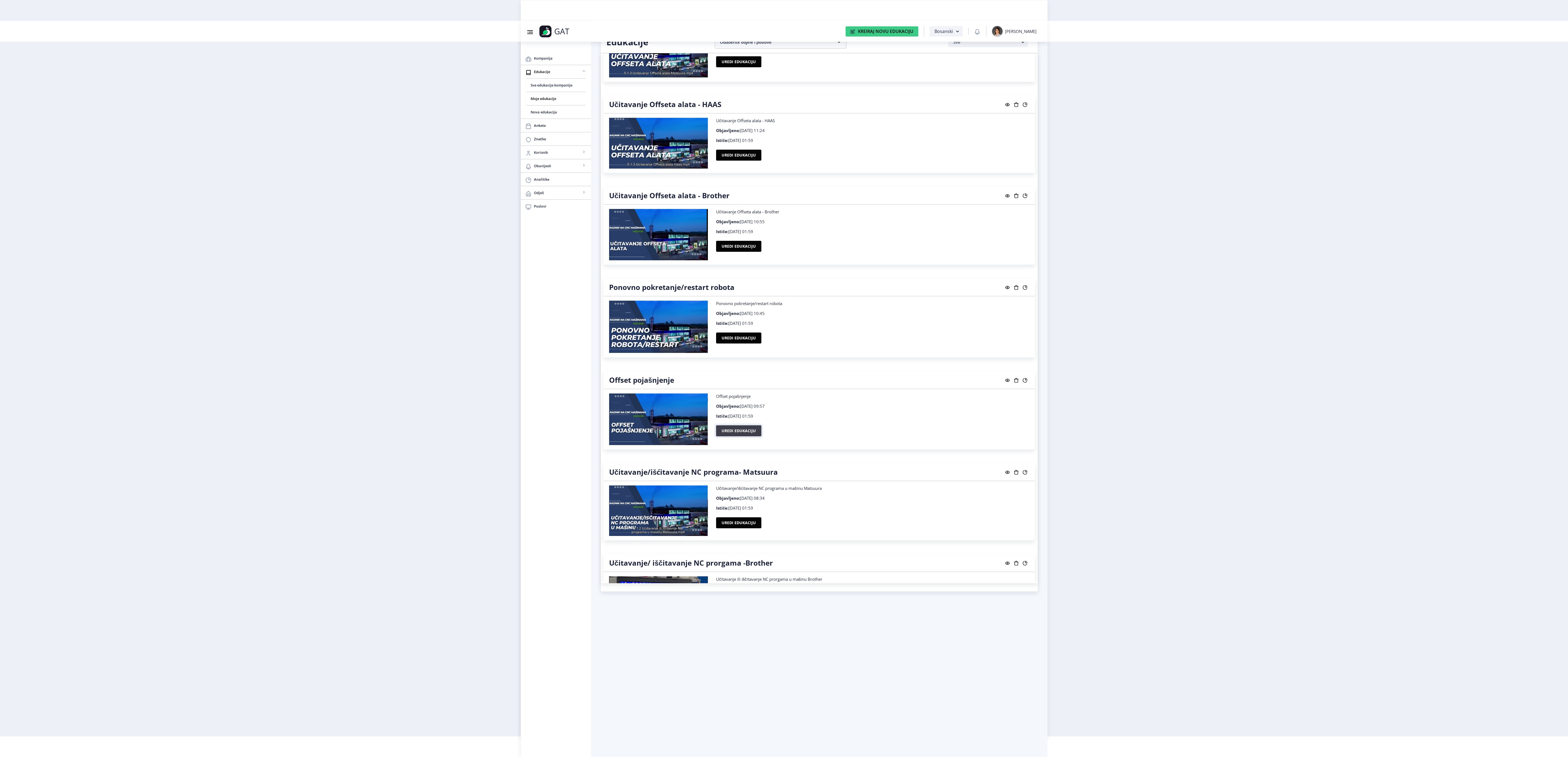
click at [747, 436] on button "Uredi edukaciju" at bounding box center [738, 431] width 45 height 11
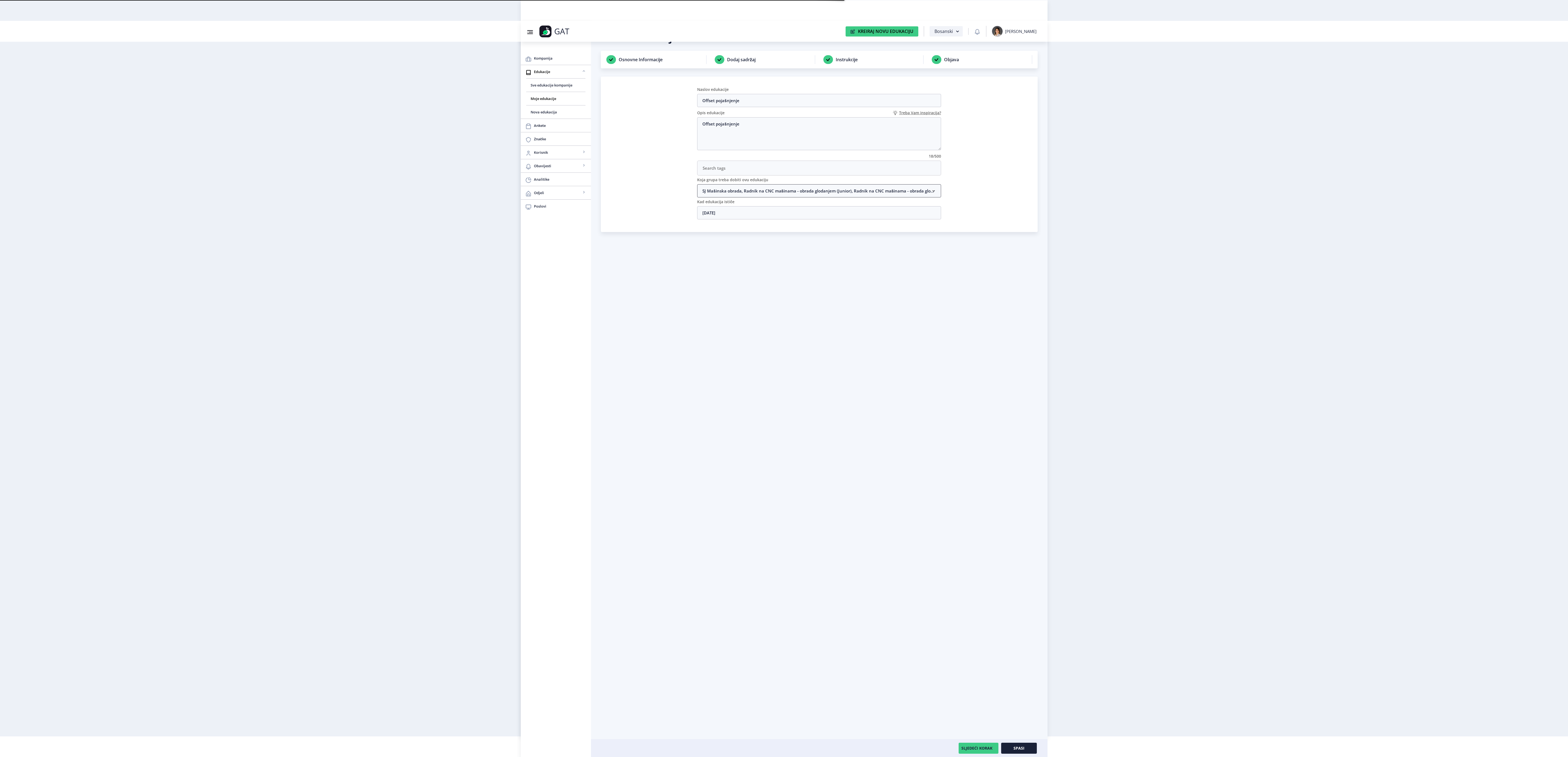
click at [732, 192] on nb-accordion-item-header "SJ Mašinska obrada, Radnik na CNC mašinama - obrada glodanjem (Junior), Radnik …" at bounding box center [819, 191] width 244 height 13
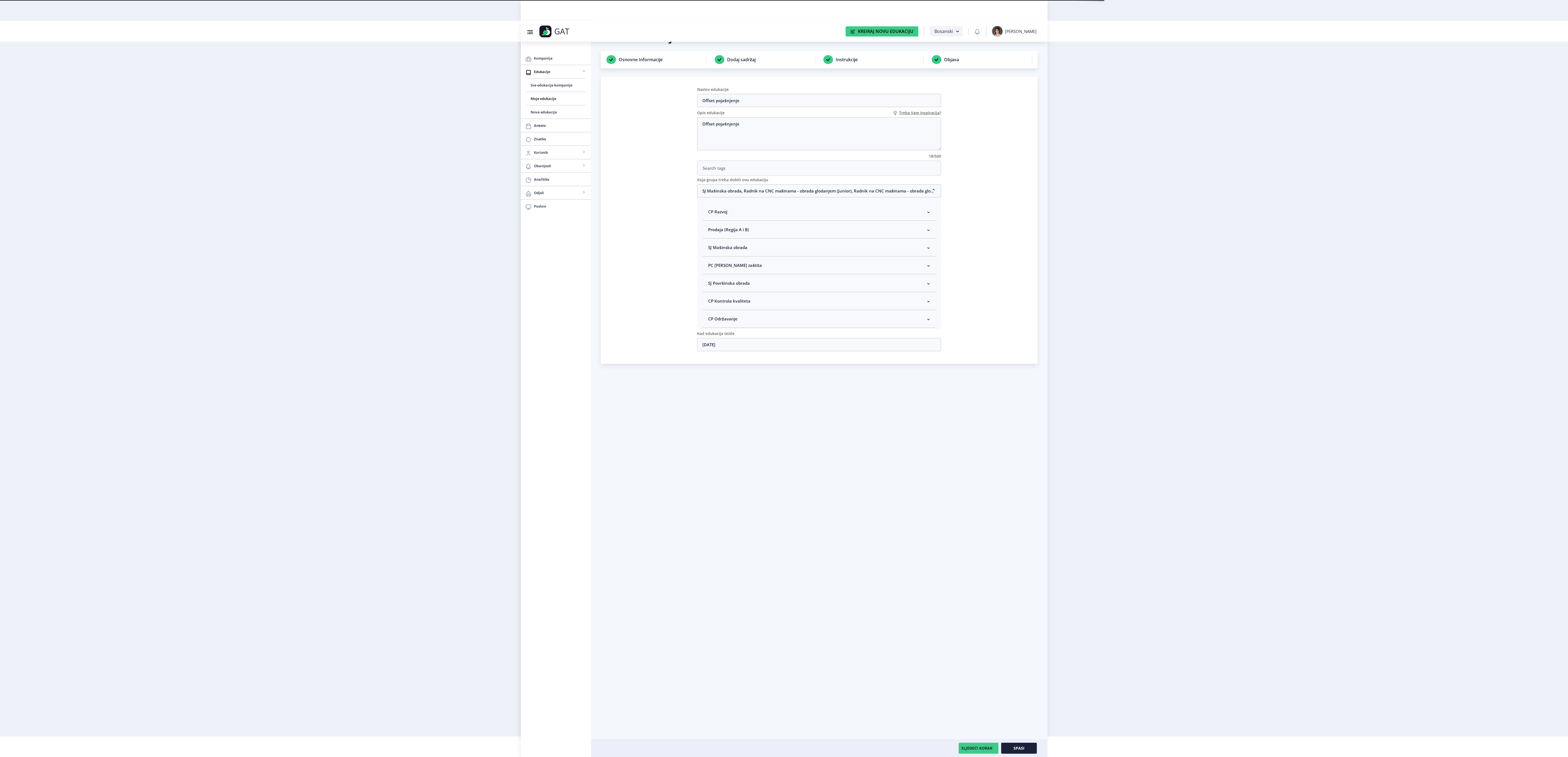
click at [725, 251] on span "SJ Mašinska obrada" at bounding box center [727, 247] width 39 height 7
click at [729, 280] on span "Rukovodilac SJ Mašinska obrada" at bounding box center [749, 276] width 67 height 7
click at [710, 275] on input "Rukovodilac SJ Mašinska obrada" at bounding box center [710, 275] width 0 height 0
checkbox input "true"
click at [1031, 750] on button "Spasi" at bounding box center [1019, 748] width 36 height 11
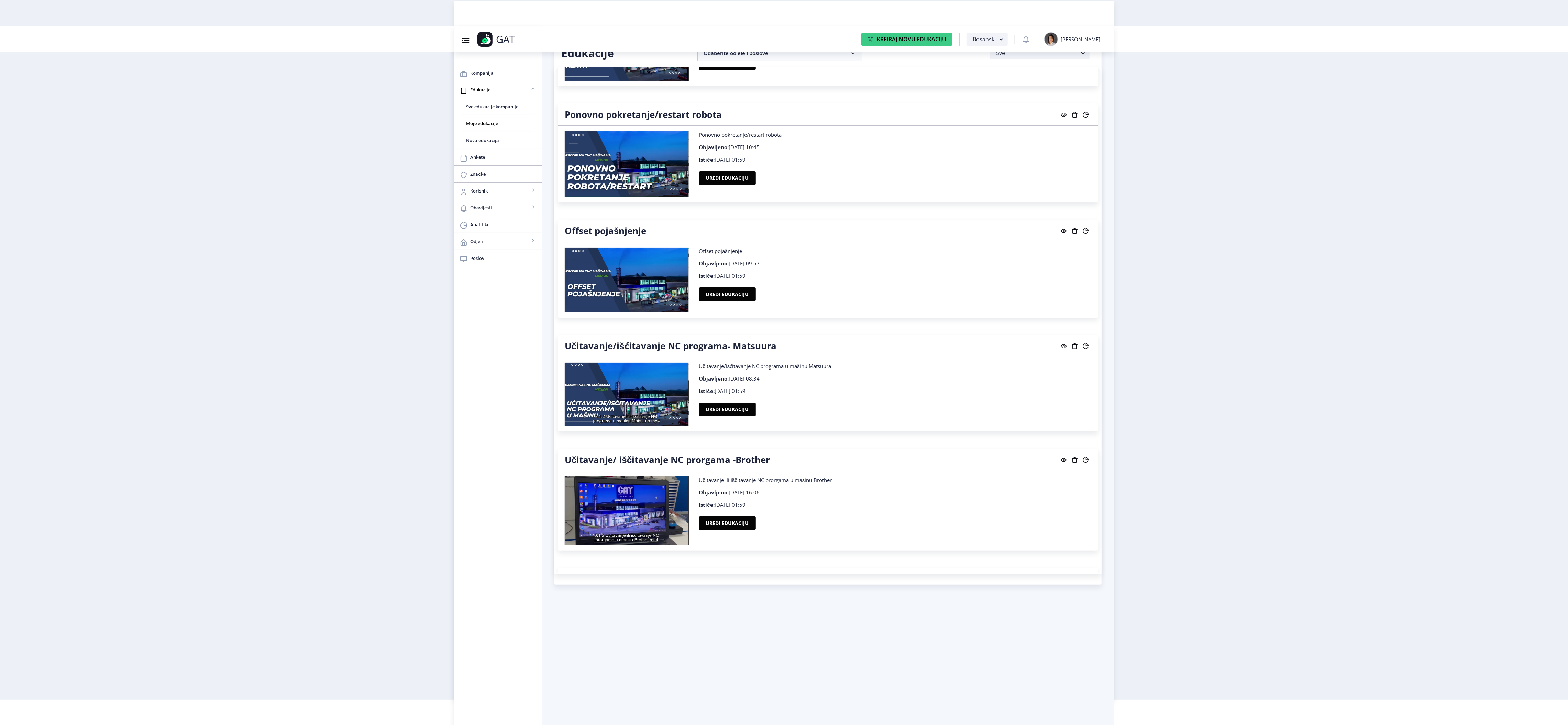
scroll to position [6122, 0]
click at [742, 415] on button "Uredi edukaciju" at bounding box center [728, 409] width 56 height 14
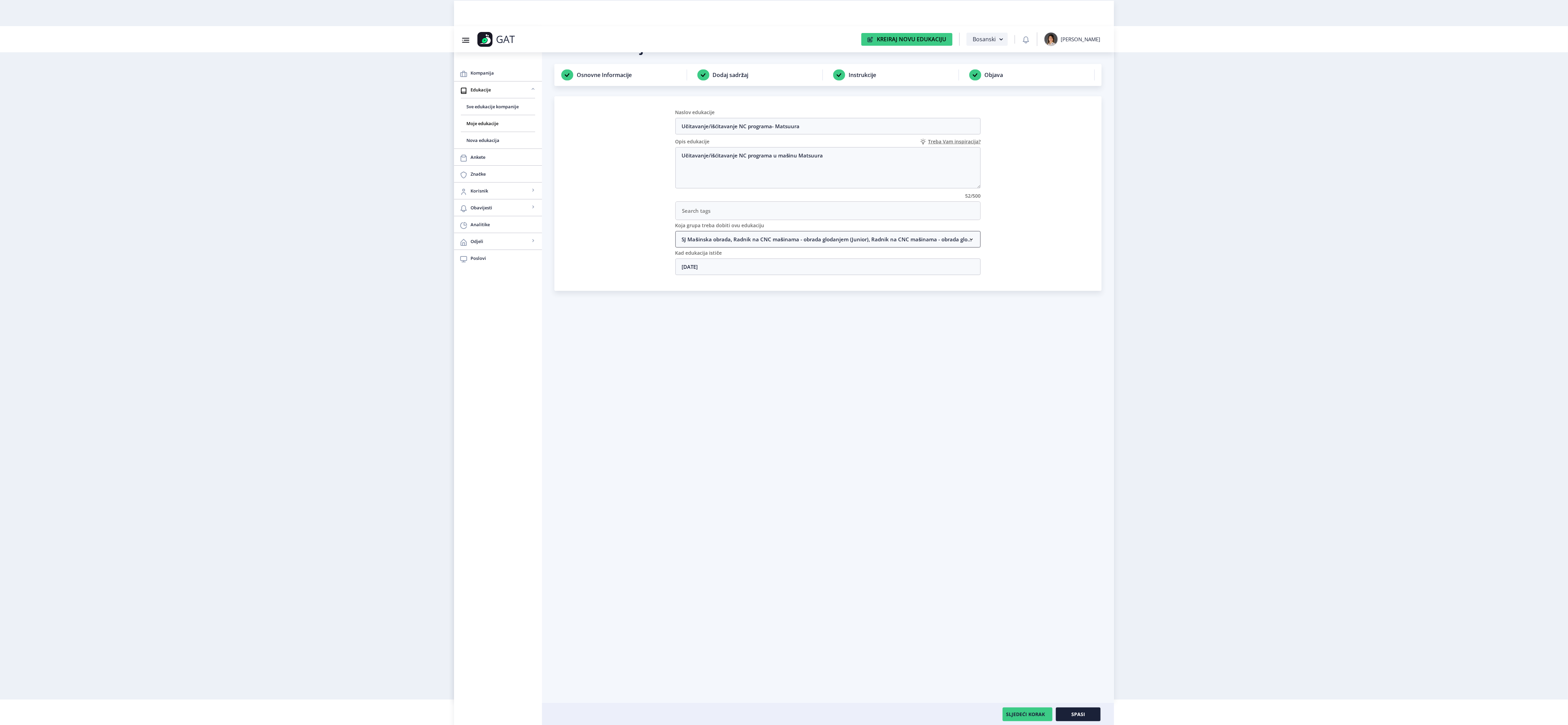
click at [791, 239] on nb-accordion-item-header "SJ Mašinska obrada, Radnik na CNC mašinama - obrada glodanjem (Junior), Radnik …" at bounding box center [828, 239] width 306 height 17
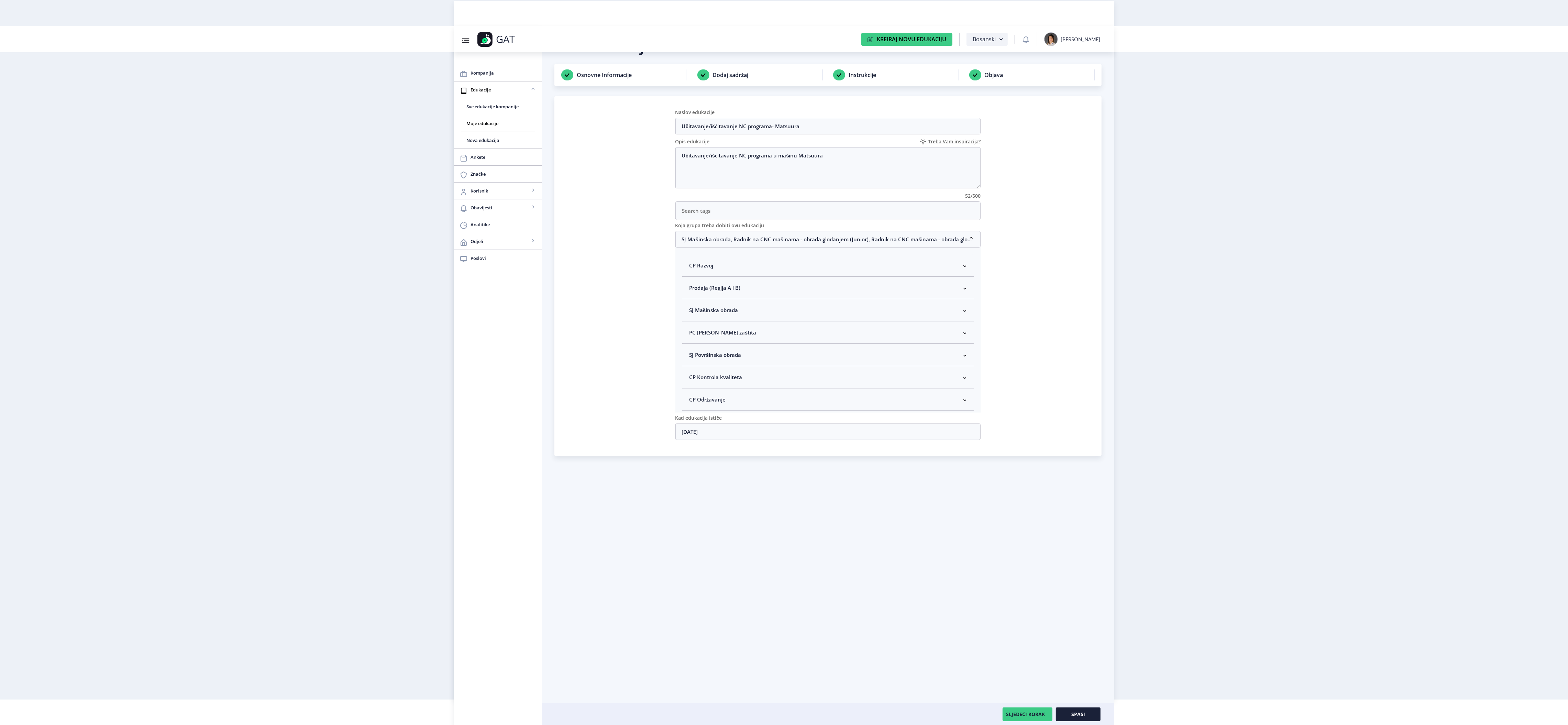
click at [757, 316] on nb-accordion-item-header "SJ Mašinska obrada" at bounding box center [828, 310] width 292 height 22
click at [757, 350] on span "Rukovodilac SJ Mašinska obrada" at bounding box center [740, 346] width 84 height 8
click at [692, 345] on input "Rukovodilac SJ Mašinska obrada" at bounding box center [692, 345] width 0 height 0
checkbox input "true"
click at [1085, 711] on button "Spasi" at bounding box center [1078, 714] width 45 height 14
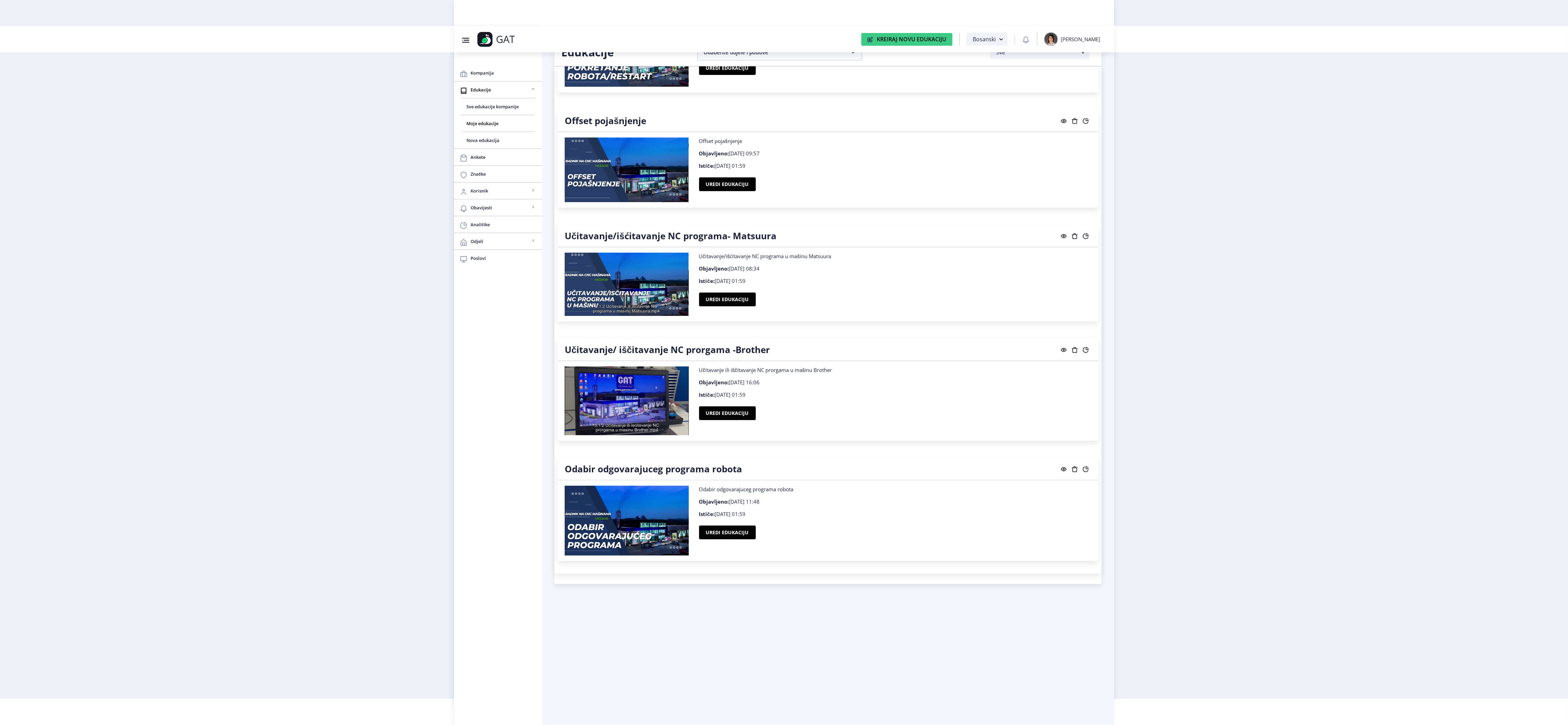
scroll to position [6275, 0]
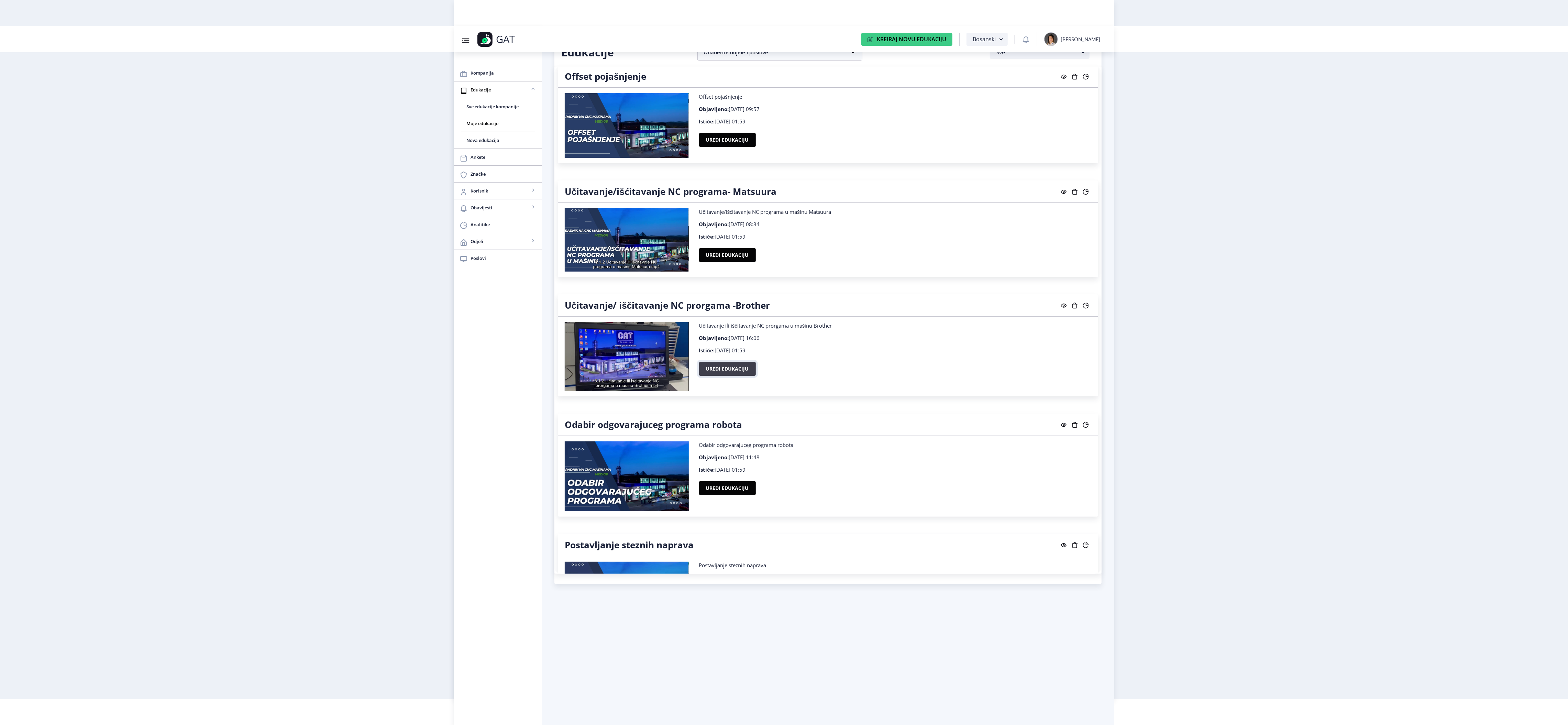
click at [725, 376] on button "Uredi edukaciju" at bounding box center [728, 369] width 56 height 14
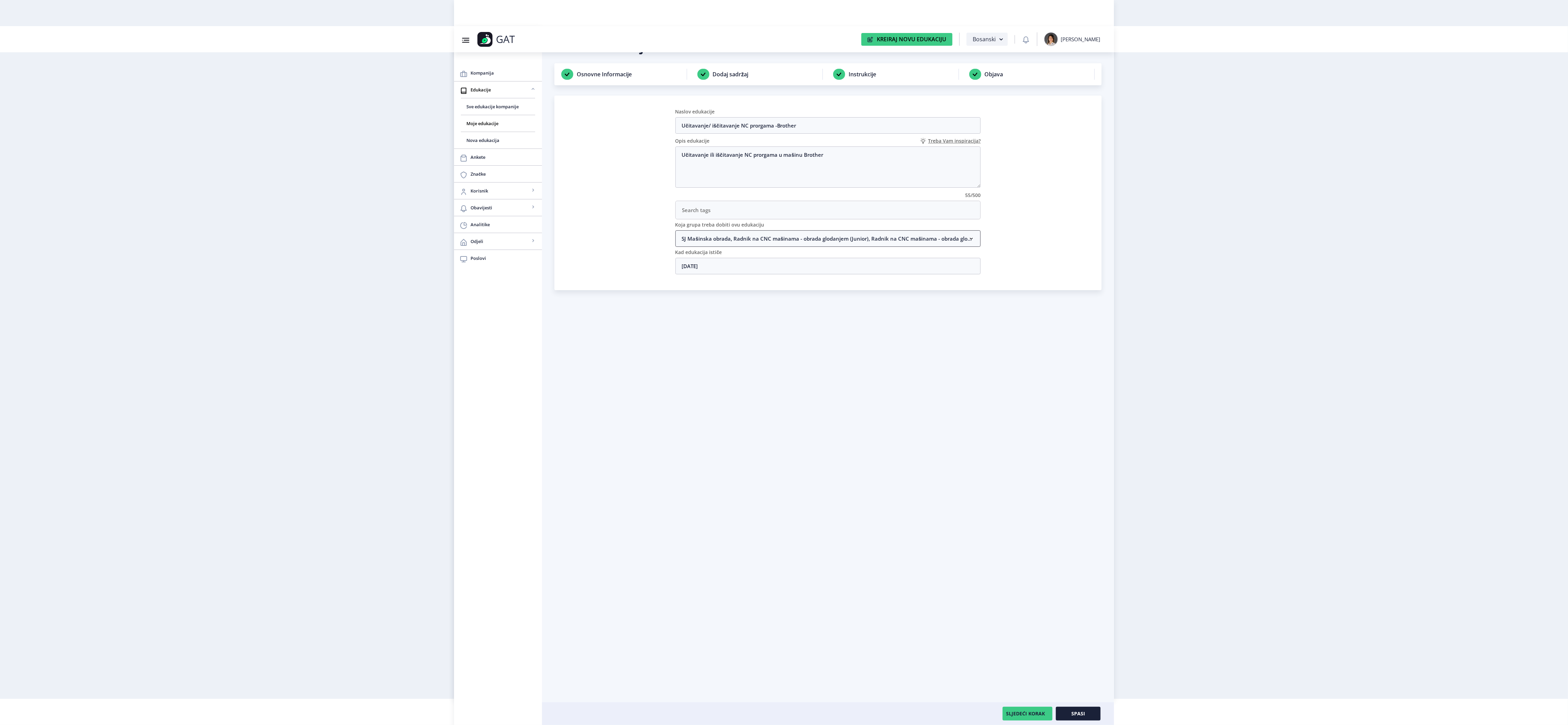
click at [718, 236] on nb-accordion-item-header "SJ Mašinska obrada, Radnik na CNC mašinama - obrada glodanjem (Junior), Radnik …" at bounding box center [828, 239] width 306 height 17
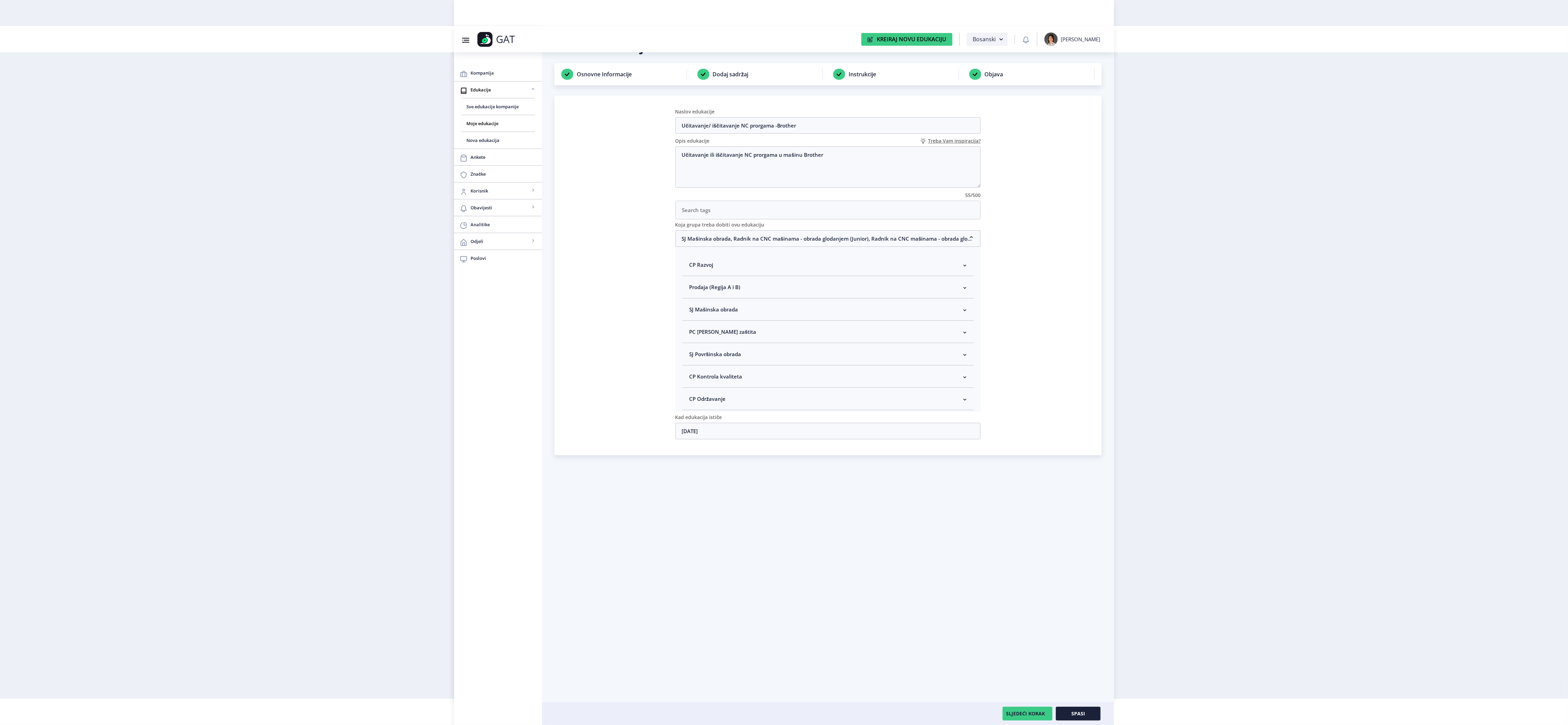
click at [689, 311] on span "SJ Mašinska obrada" at bounding box center [714, 309] width 49 height 8
click at [716, 350] on span "Rukovodilac SJ Mašinska obrada" at bounding box center [740, 345] width 84 height 8
click at [692, 345] on input "Rukovodilac SJ Mašinska obrada" at bounding box center [692, 344] width 0 height 0
checkbox input "true"
click at [1084, 711] on span "Spasi" at bounding box center [1078, 713] width 14 height 5
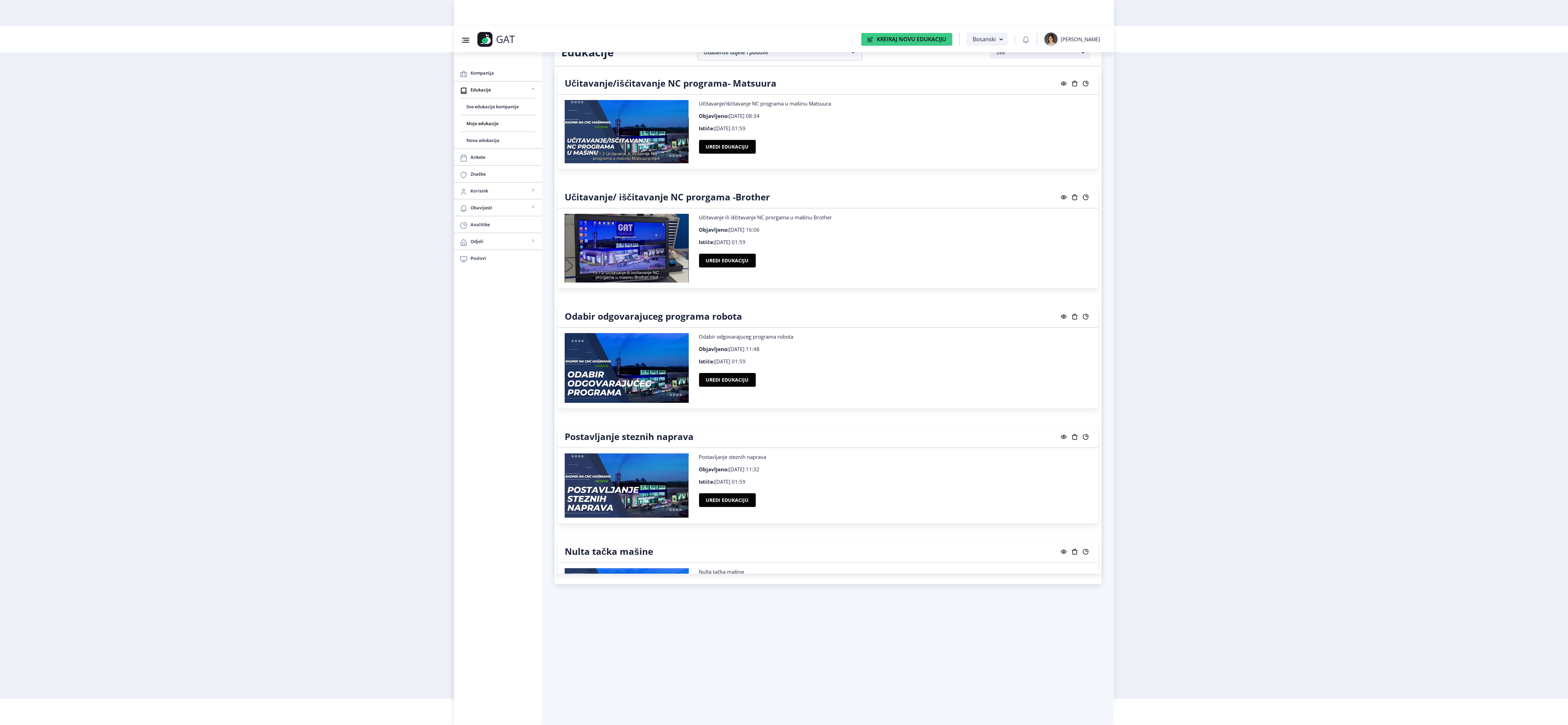
scroll to position [6392, 0]
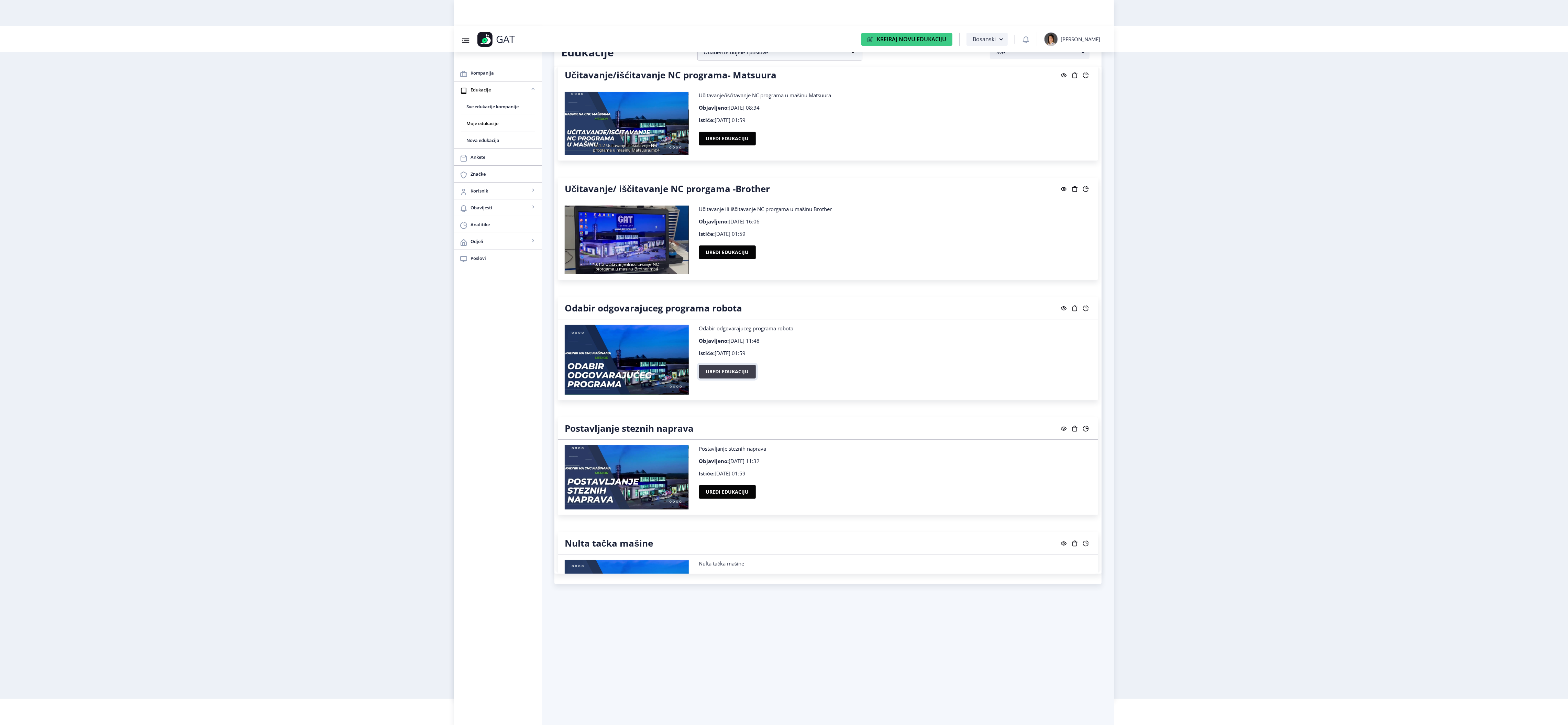
click at [728, 378] on button "Uredi edukaciju" at bounding box center [728, 371] width 56 height 14
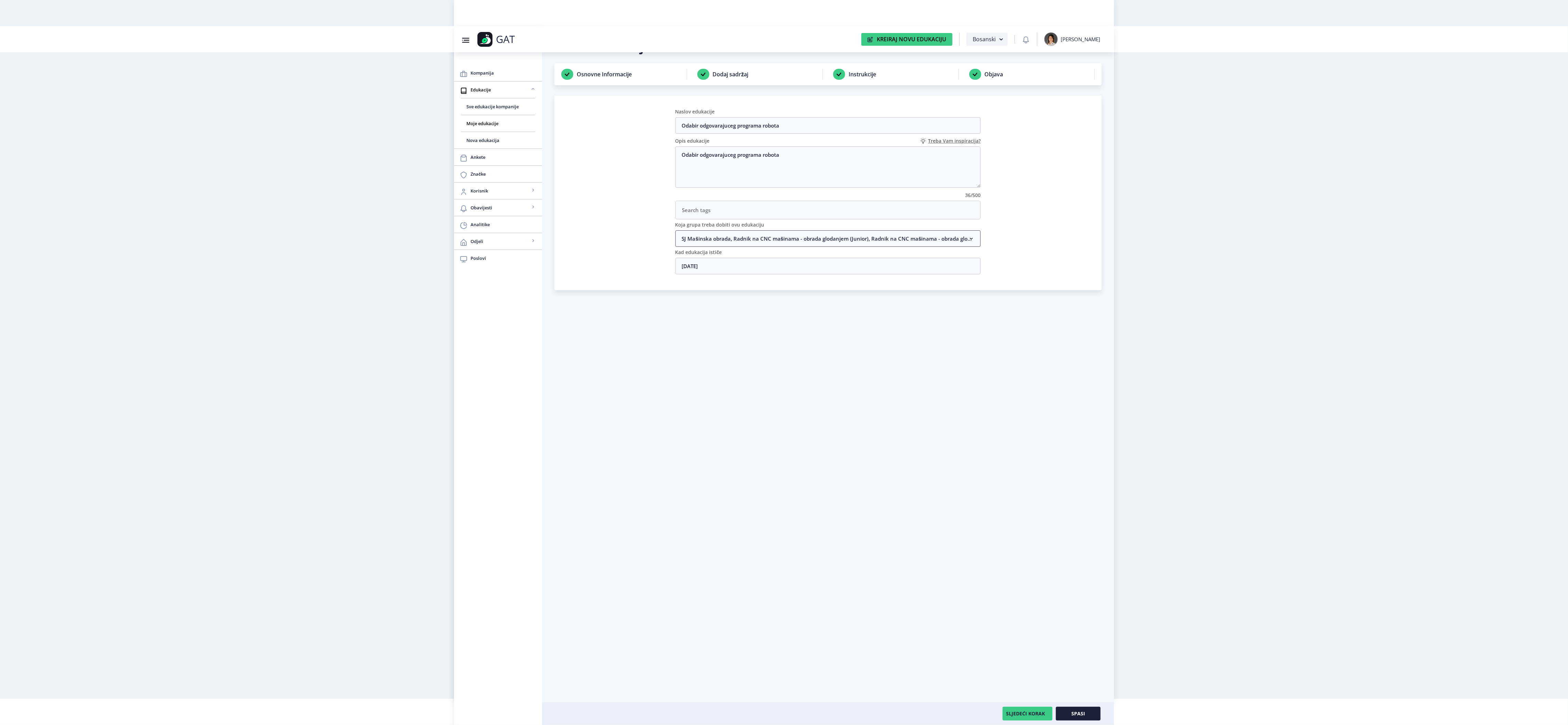
click at [712, 242] on nb-accordion-item-header "SJ Mašinska obrada, Radnik na CNC mašinama - obrada glodanjem (Junior), Radnik …" at bounding box center [828, 239] width 306 height 17
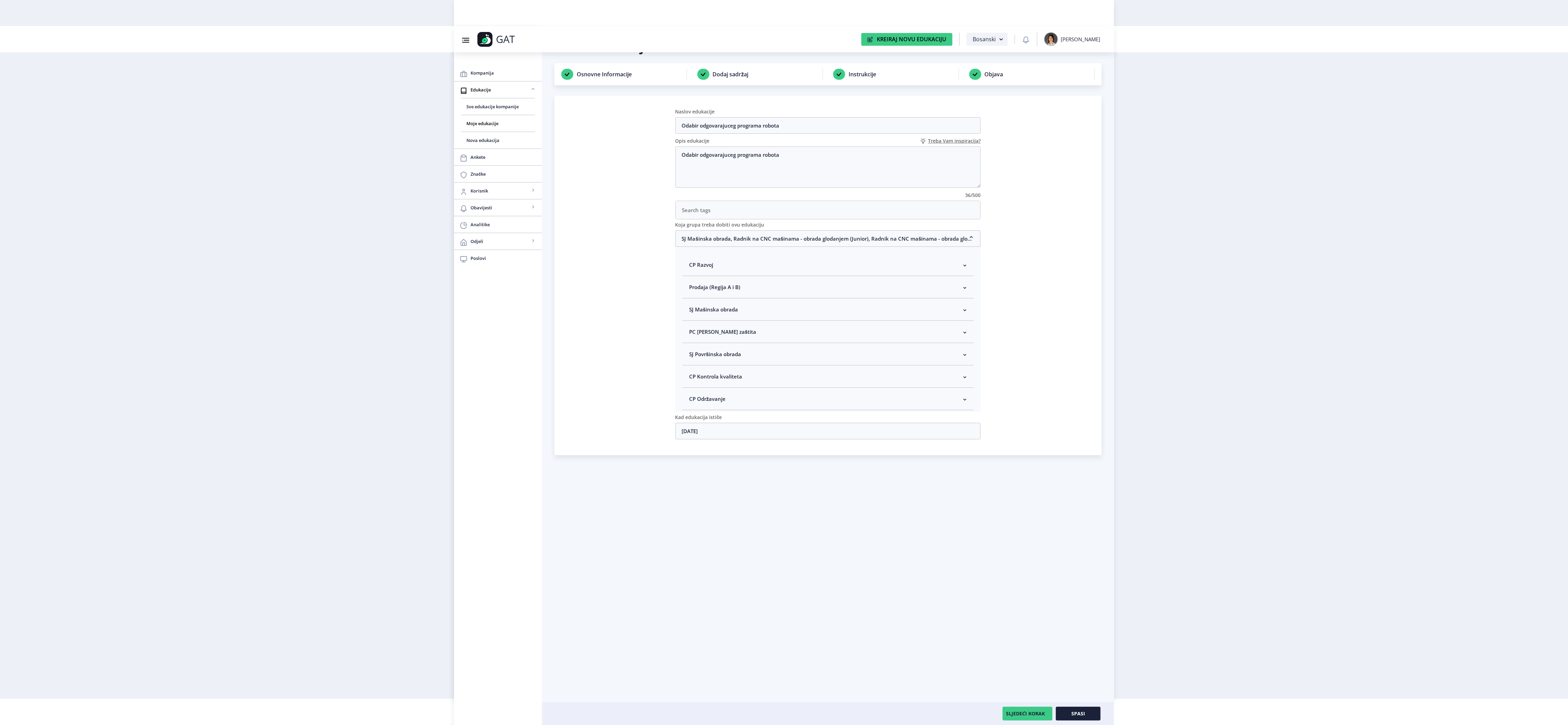
click at [728, 313] on span "SJ Mašinska obrada" at bounding box center [714, 309] width 49 height 8
click at [708, 350] on span "Rukovodilac SJ Mašinska obrada" at bounding box center [740, 345] width 84 height 8
click at [692, 345] on input "Rukovodilac SJ Mašinska obrada" at bounding box center [692, 344] width 0 height 0
checkbox input "true"
click at [1094, 711] on button "Spasi" at bounding box center [1078, 714] width 45 height 14
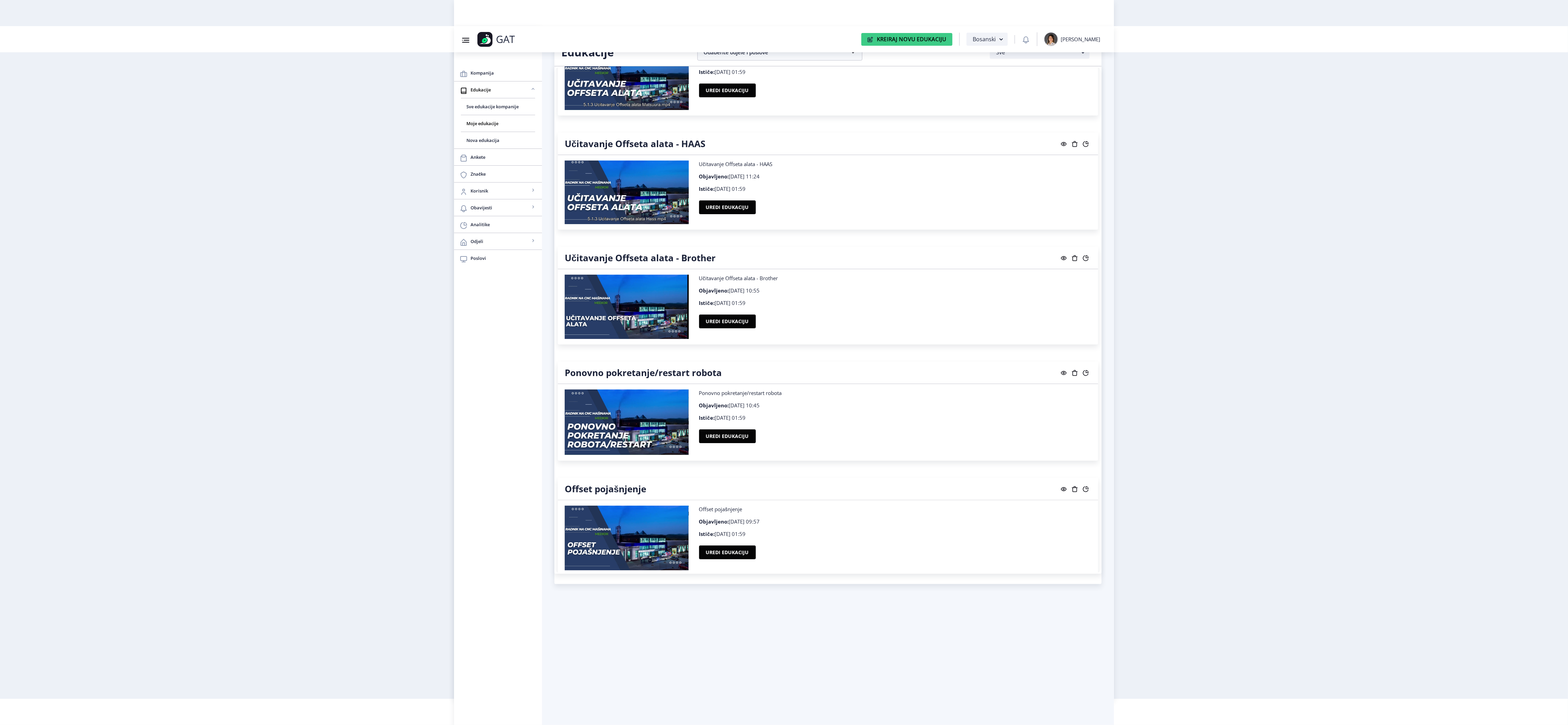
scroll to position [5965, 0]
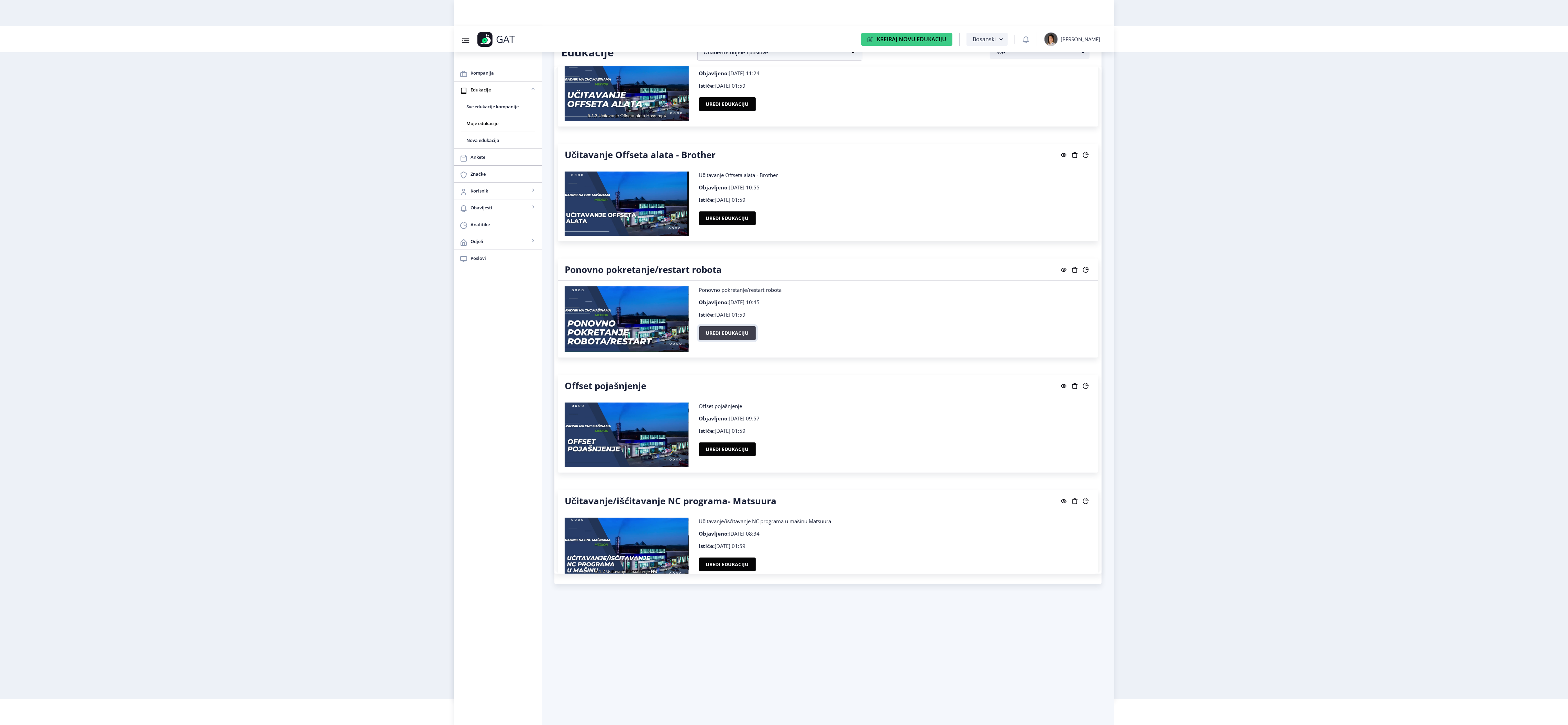
click at [725, 340] on button "Uredi edukaciju" at bounding box center [728, 333] width 56 height 14
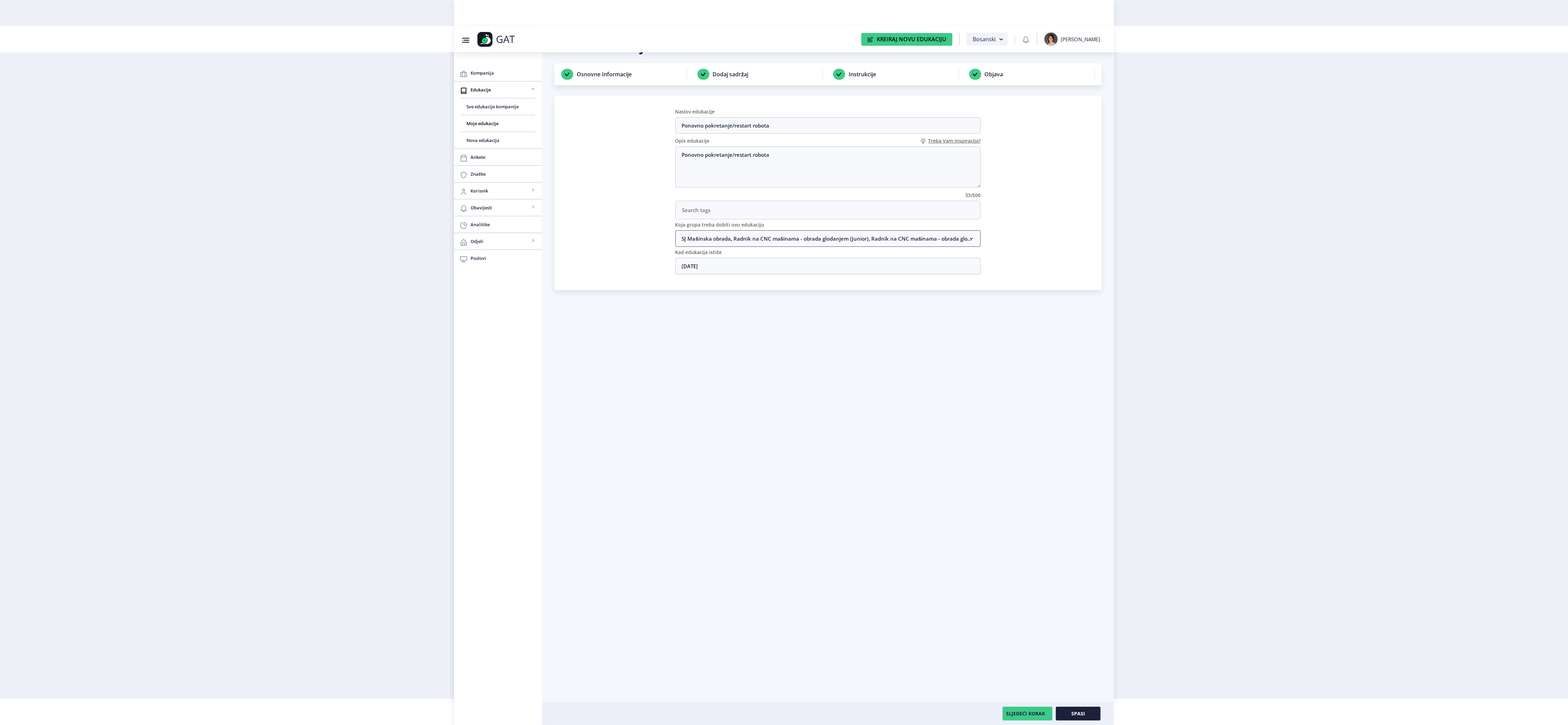
click at [792, 244] on nb-accordion-item-header "SJ Mašinska obrada, Radnik na CNC mašinama - obrada glodanjem (Junior), Radnik …" at bounding box center [828, 239] width 306 height 17
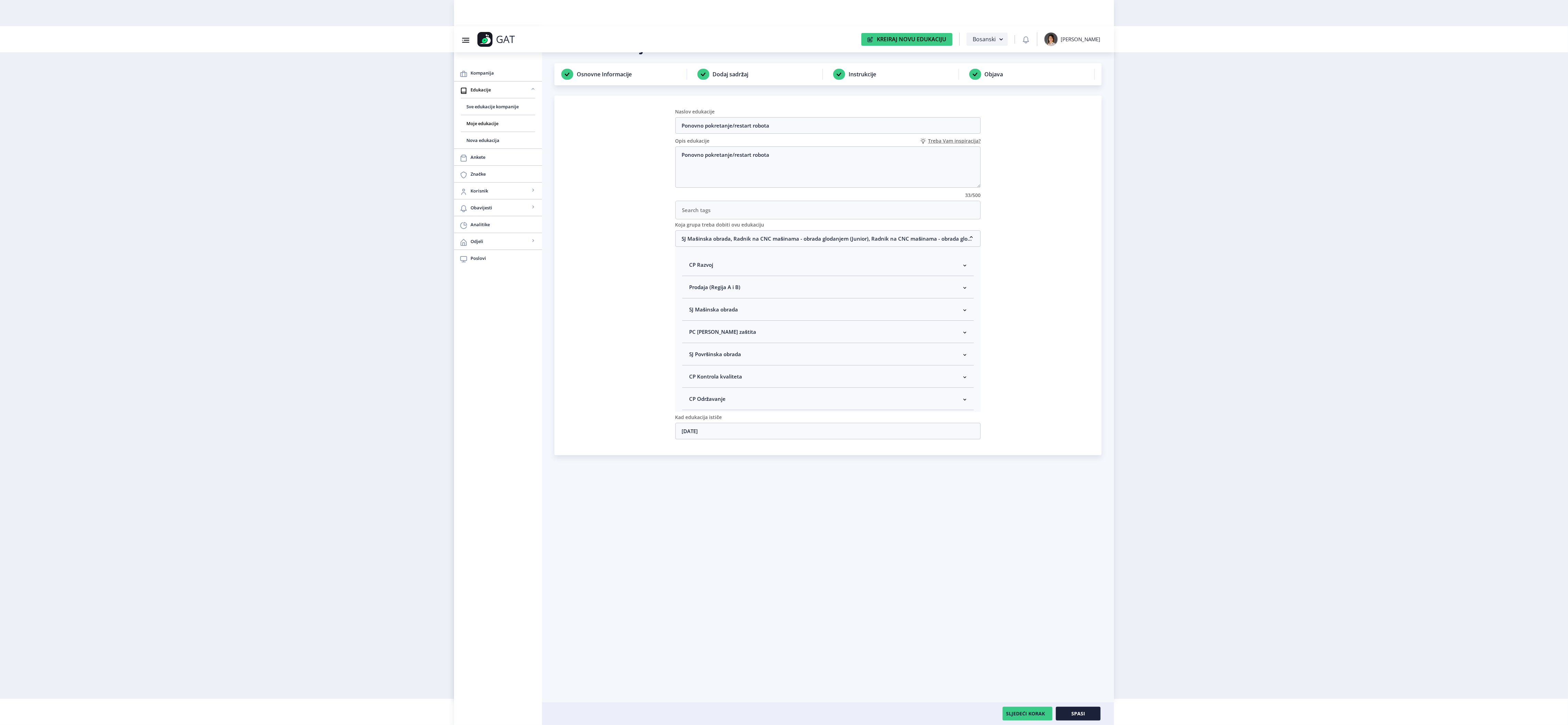
click at [741, 315] on nb-accordion-item-header "SJ Mašinska obrada" at bounding box center [828, 309] width 292 height 22
click at [1075, 711] on span "Spasi" at bounding box center [1078, 713] width 14 height 5
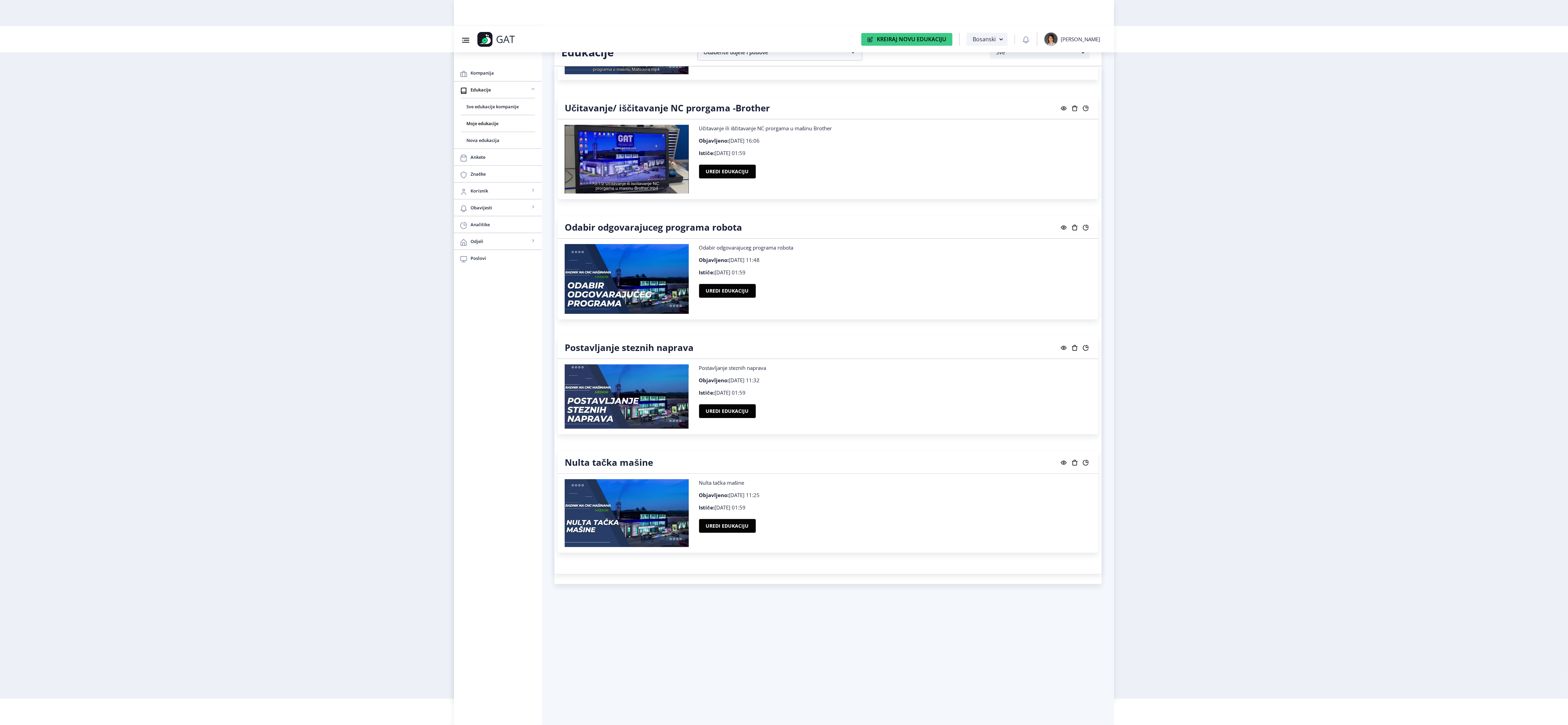
scroll to position [6481, 0]
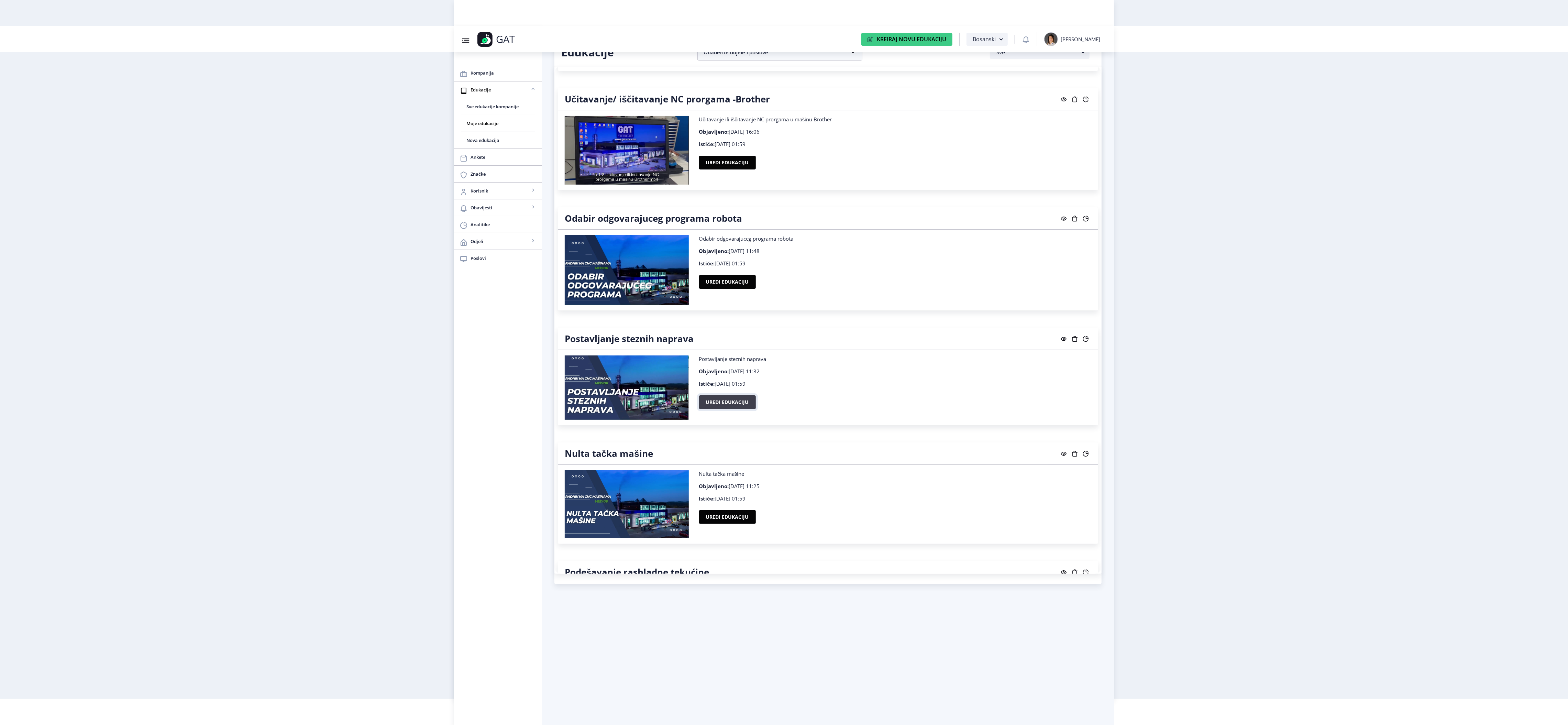
click at [708, 409] on button "Uredi edukaciju" at bounding box center [728, 402] width 56 height 14
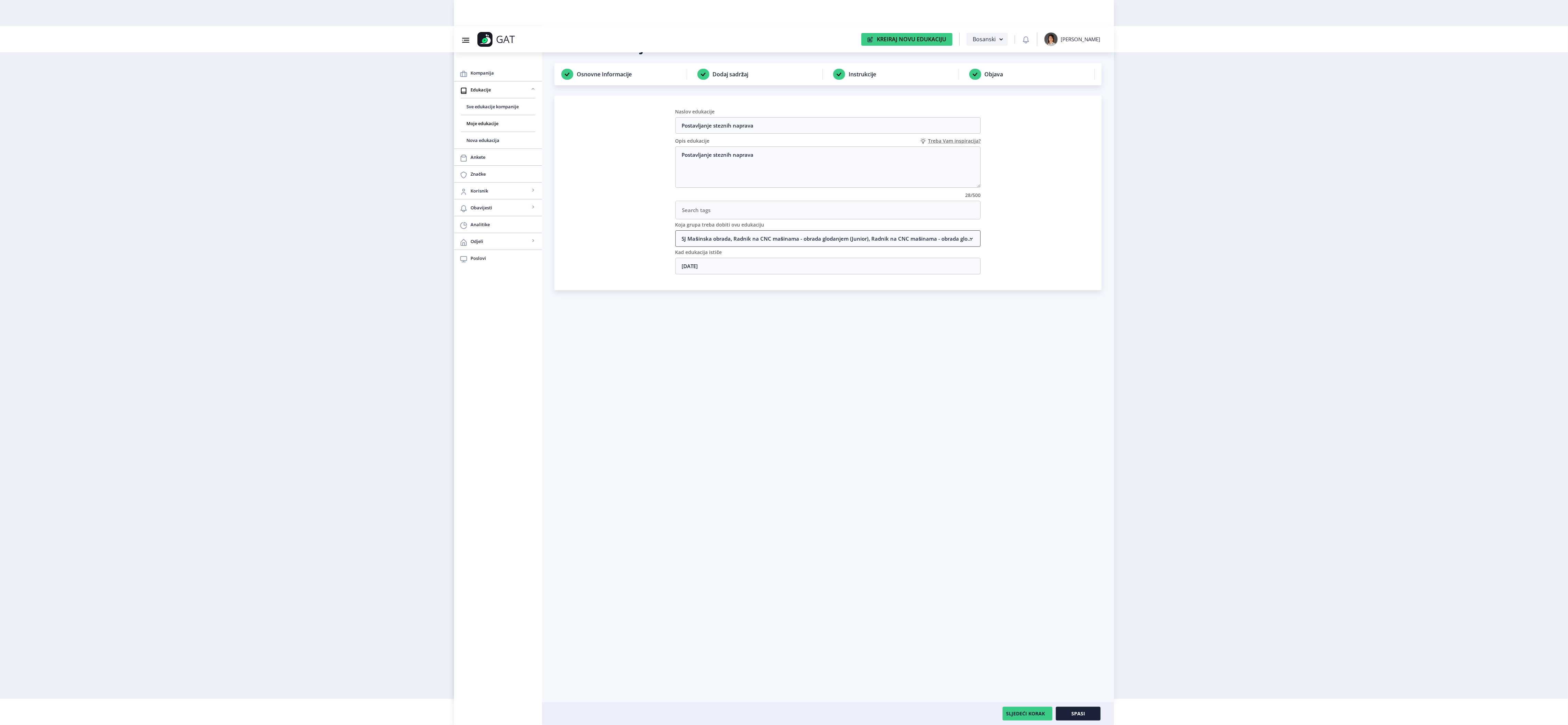
click at [764, 237] on nb-accordion-item-header "SJ Mašinska obrada, Radnik na CNC mašinama - obrada glodanjem (Junior), Radnik …" at bounding box center [828, 239] width 306 height 17
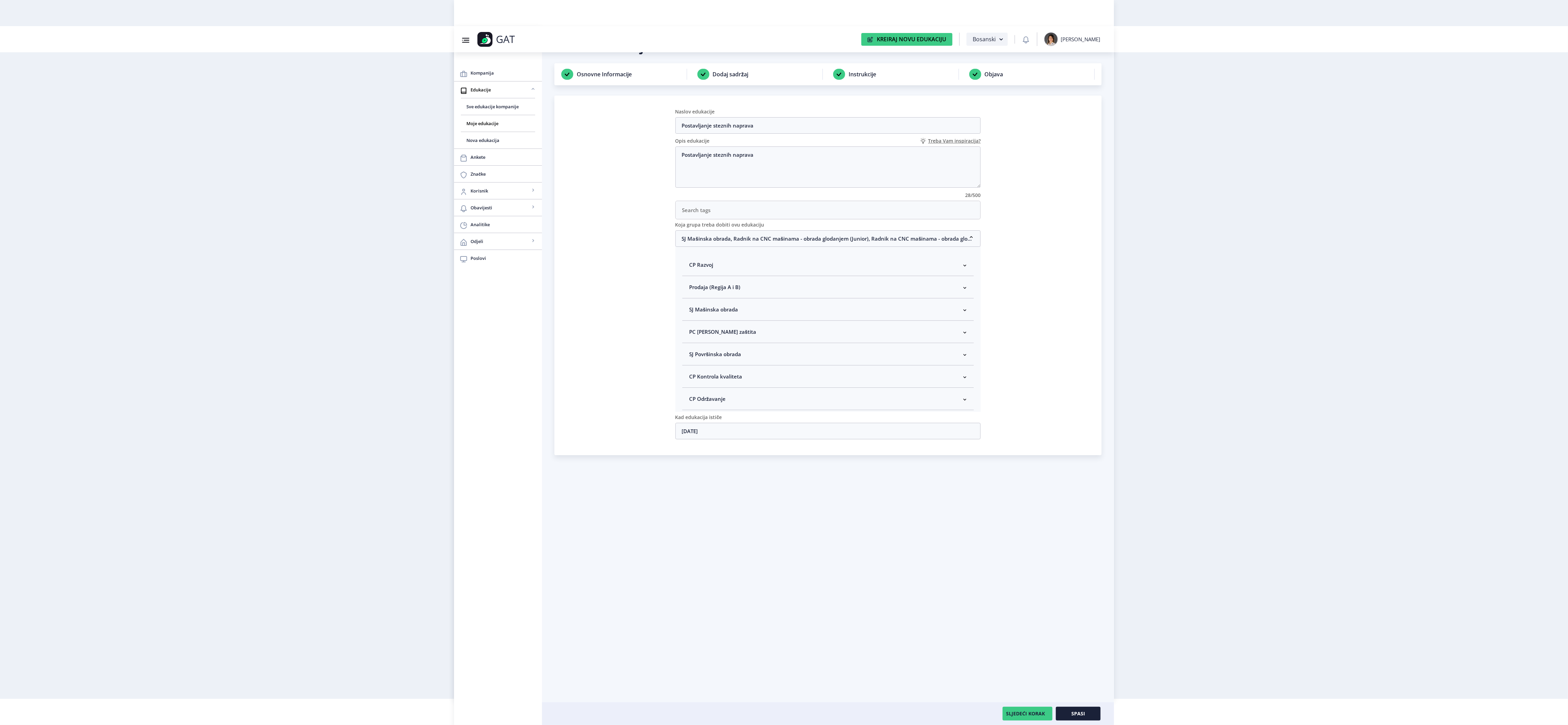
click at [748, 316] on nb-accordion-item-header "SJ Mašinska obrada" at bounding box center [828, 309] width 292 height 22
click at [754, 349] on span "Rukovodilac SJ Mašinska obrada" at bounding box center [740, 345] width 84 height 8
click at [692, 345] on input "Rukovodilac SJ Mašinska obrada" at bounding box center [692, 344] width 0 height 0
checkbox input "true"
click at [1094, 711] on button "Spasi" at bounding box center [1078, 714] width 45 height 14
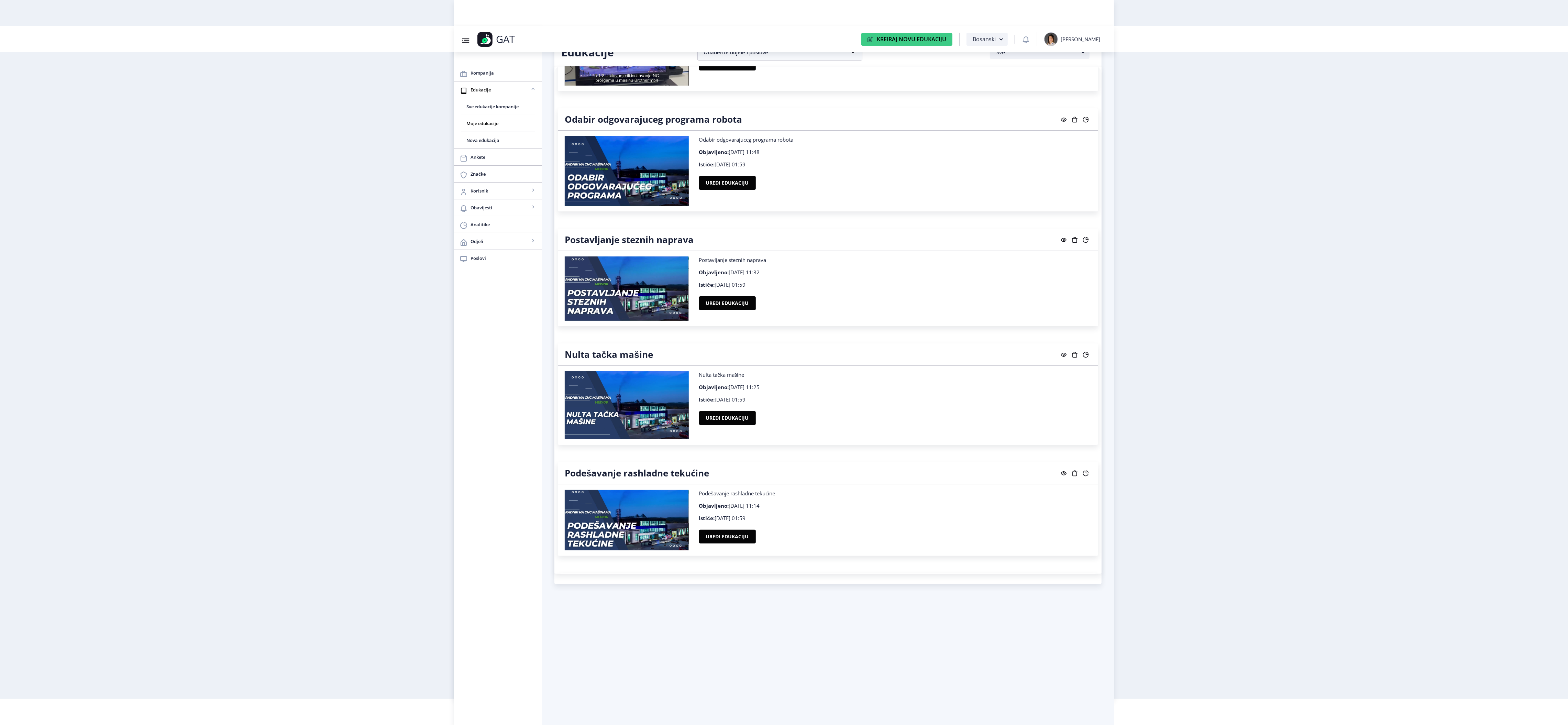
scroll to position [6584, 0]
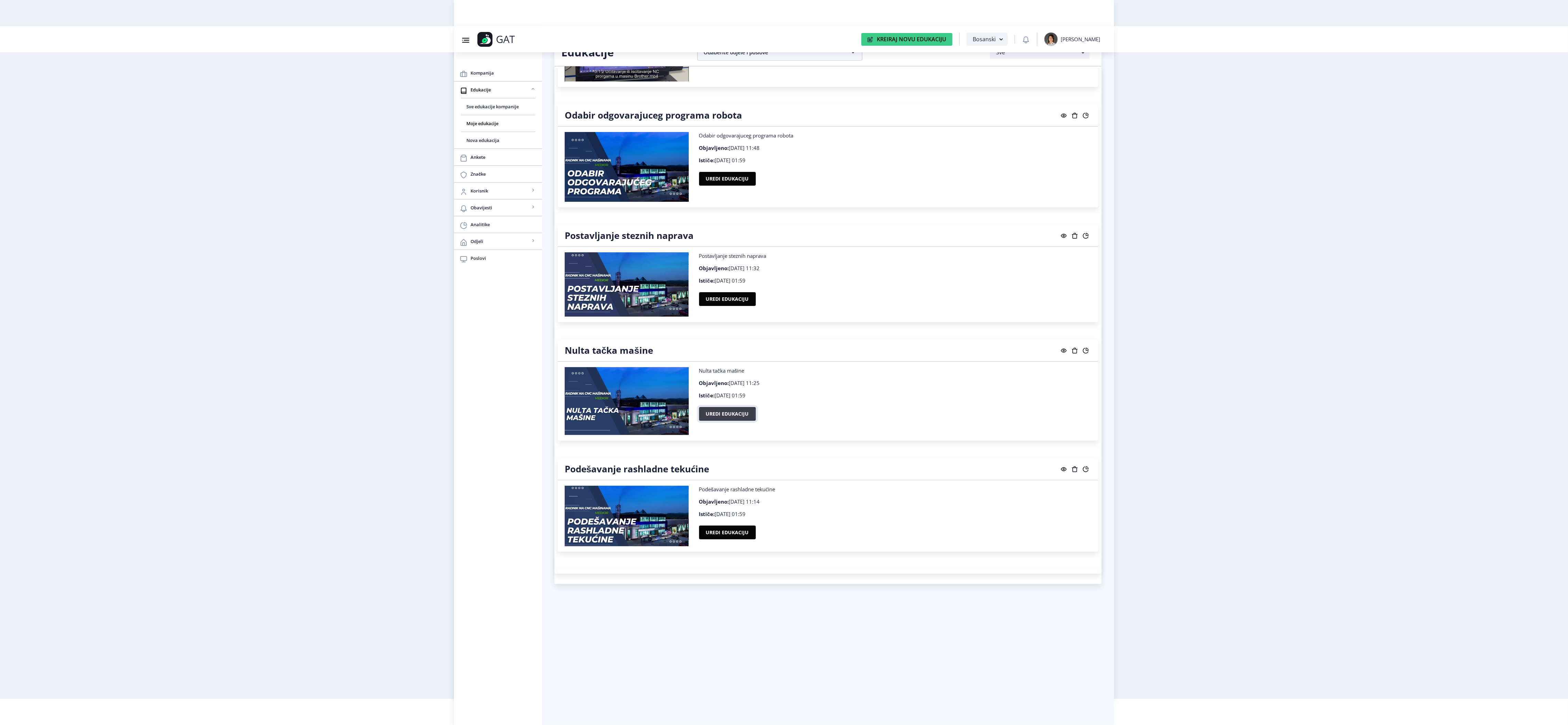
click at [740, 421] on button "Uredi edukaciju" at bounding box center [728, 414] width 56 height 14
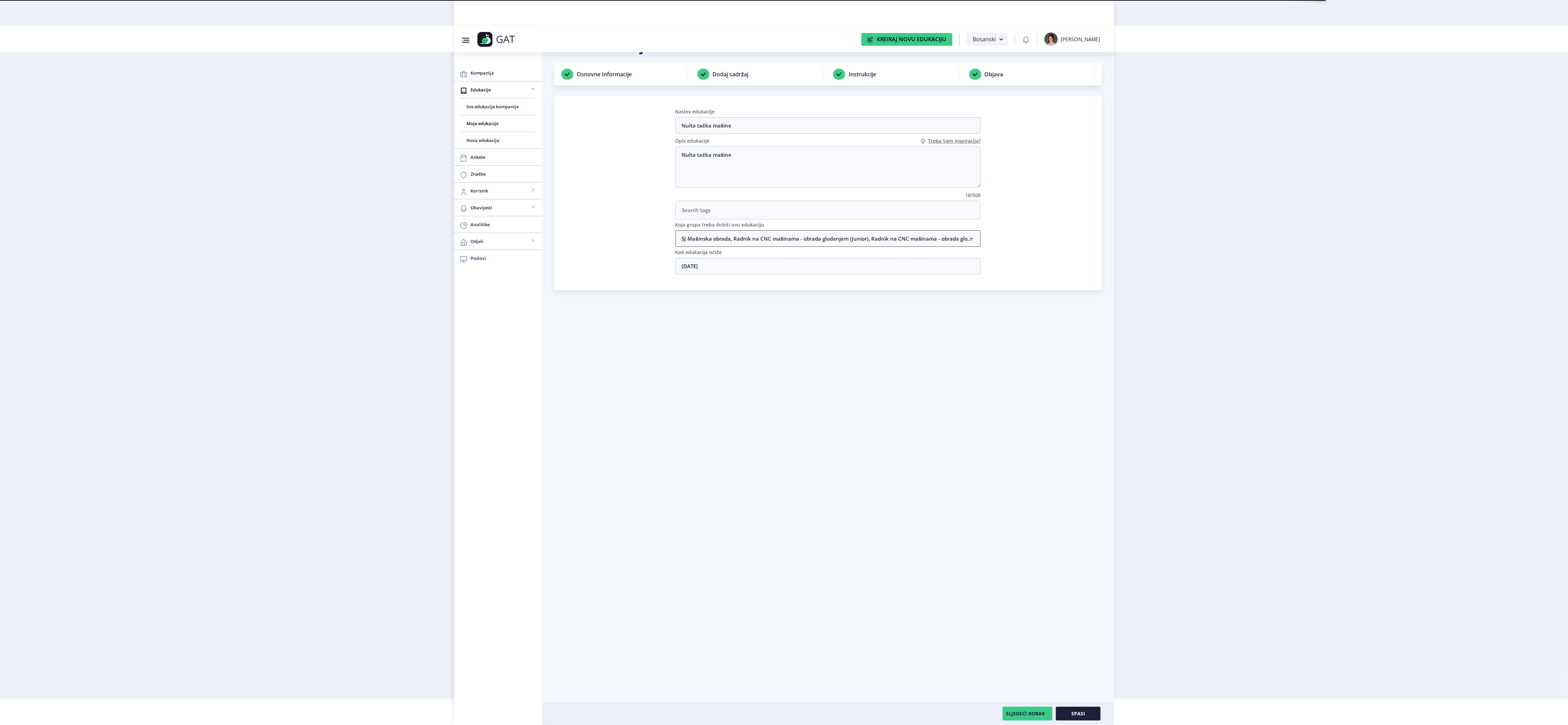
click at [754, 239] on nb-accordion-item-header "SJ Mašinska obrada, Radnik na CNC mašinama - obrada glodanjem (Junior), Radnik …" at bounding box center [828, 239] width 306 height 17
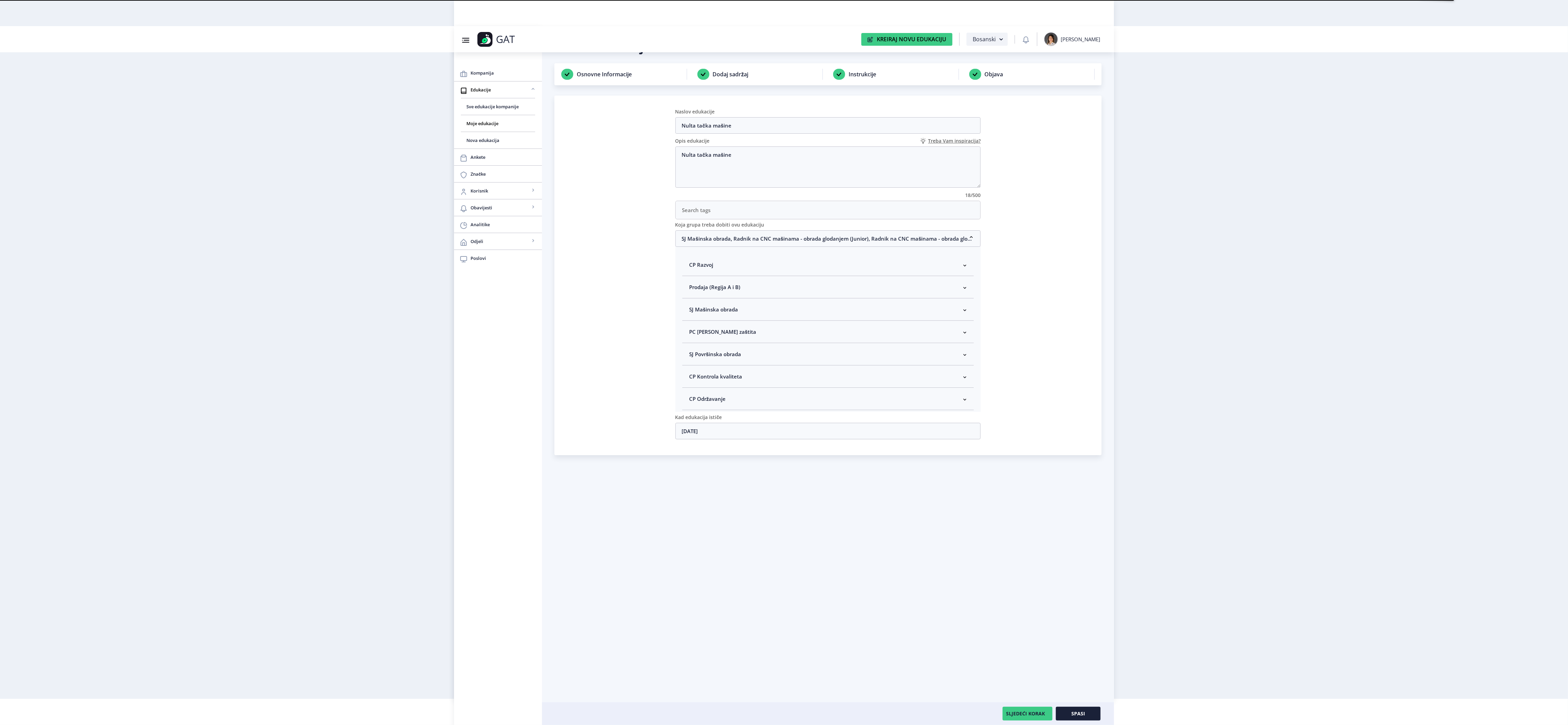
click at [728, 313] on span "SJ Mašinska obrada" at bounding box center [714, 309] width 49 height 8
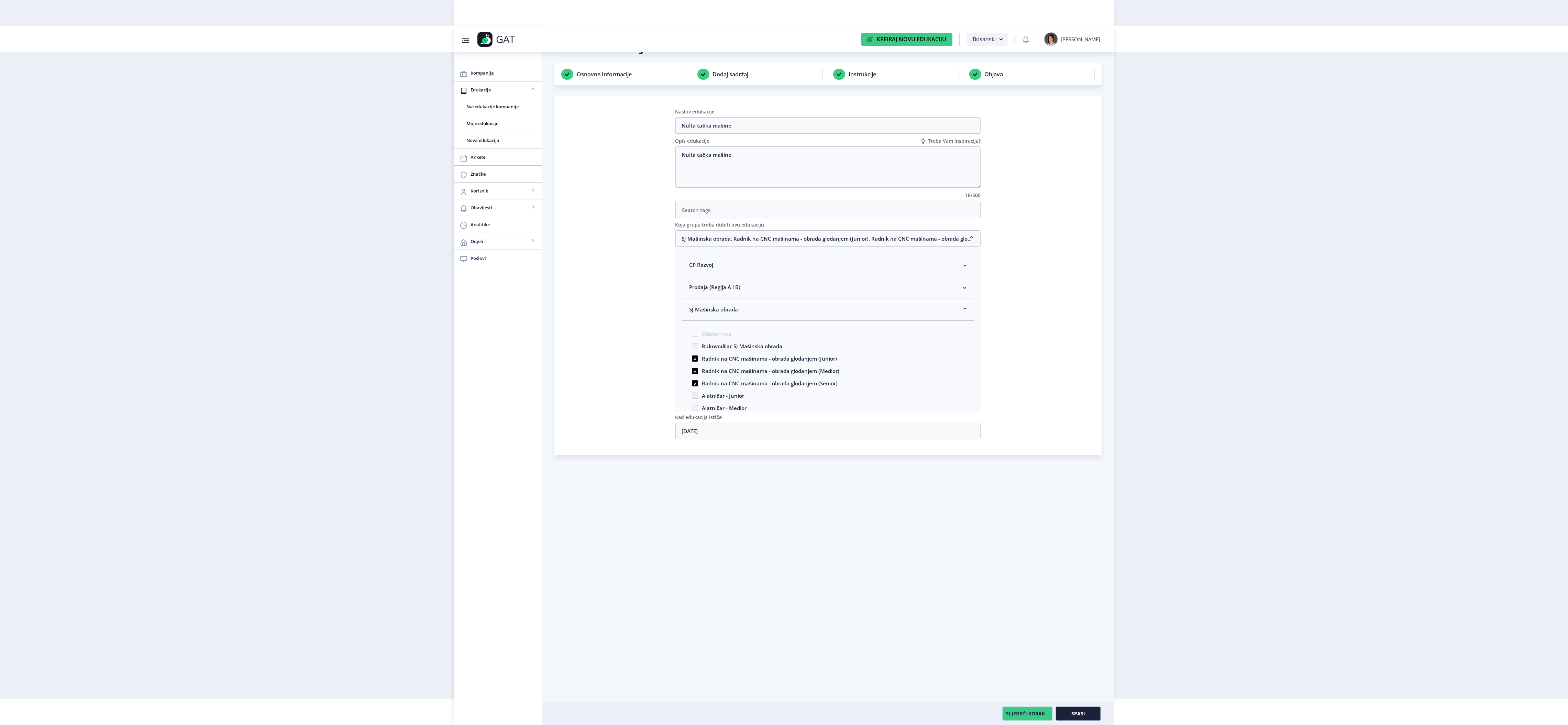
click at [708, 348] on span "Rukovodilac SJ Mašinska obrada" at bounding box center [740, 345] width 84 height 8
click at [692, 345] on input "Rukovodilac SJ Mašinska obrada" at bounding box center [692, 344] width 0 height 0
checkbox input "true"
click at [1075, 707] on button "Spasi" at bounding box center [1078, 714] width 45 height 14
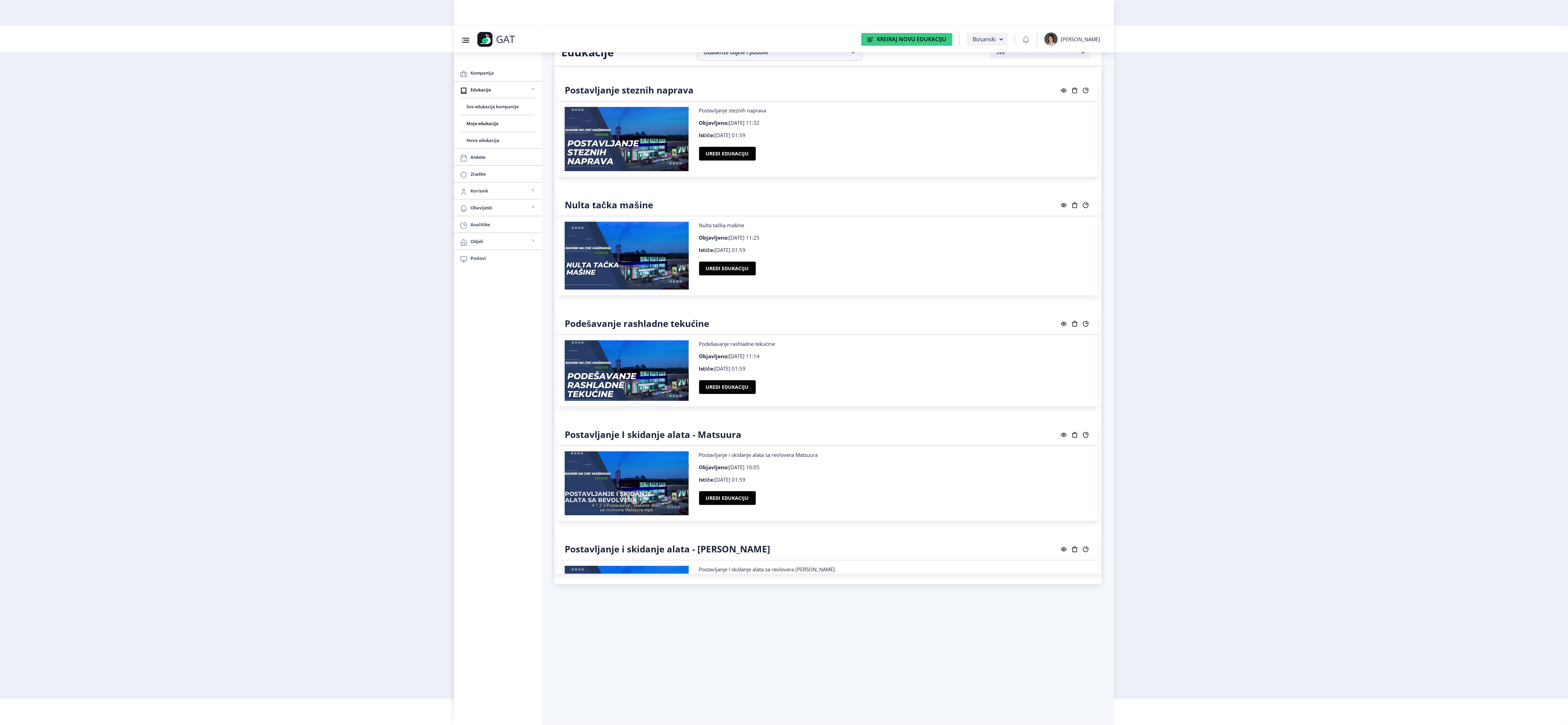
scroll to position [6735, 0]
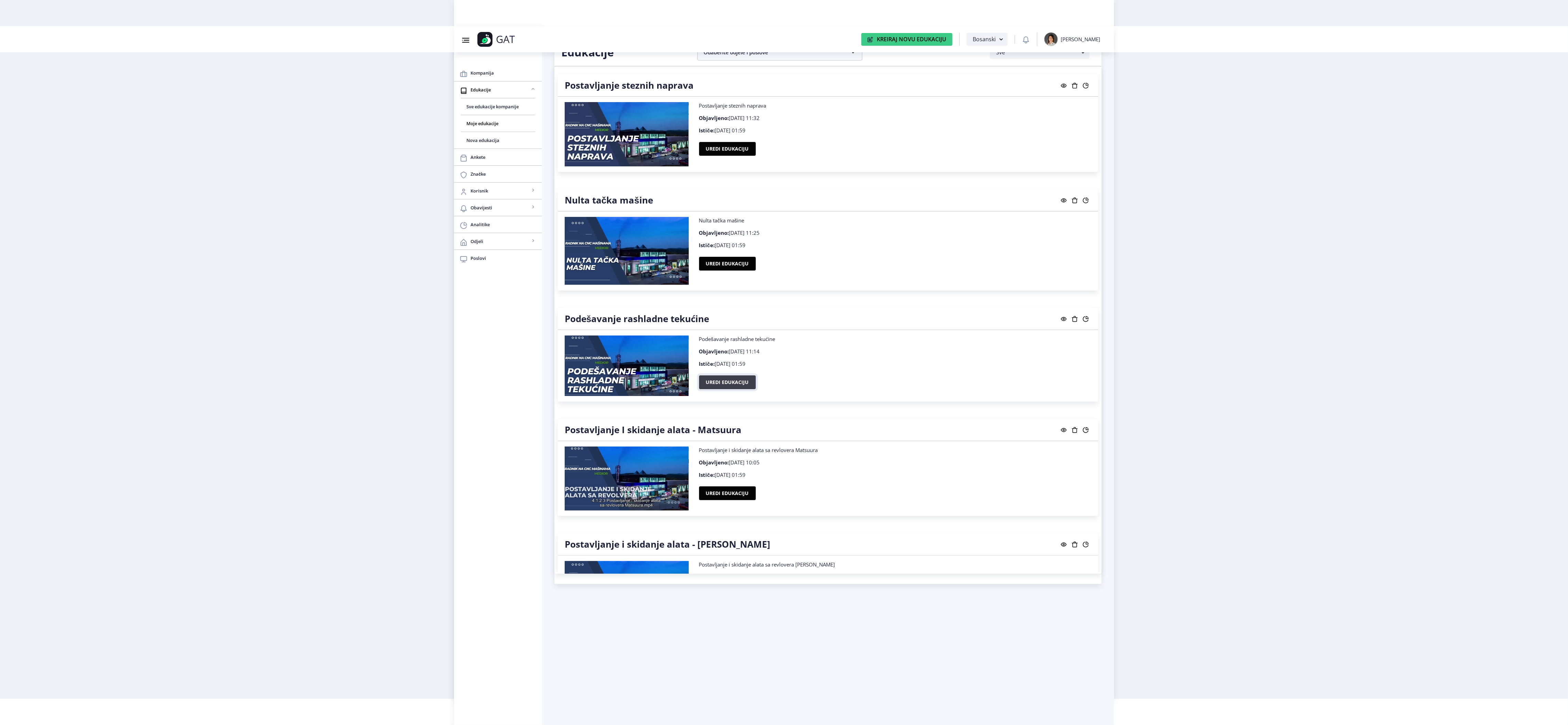
click at [739, 389] on button "Uredi edukaciju" at bounding box center [728, 382] width 56 height 14
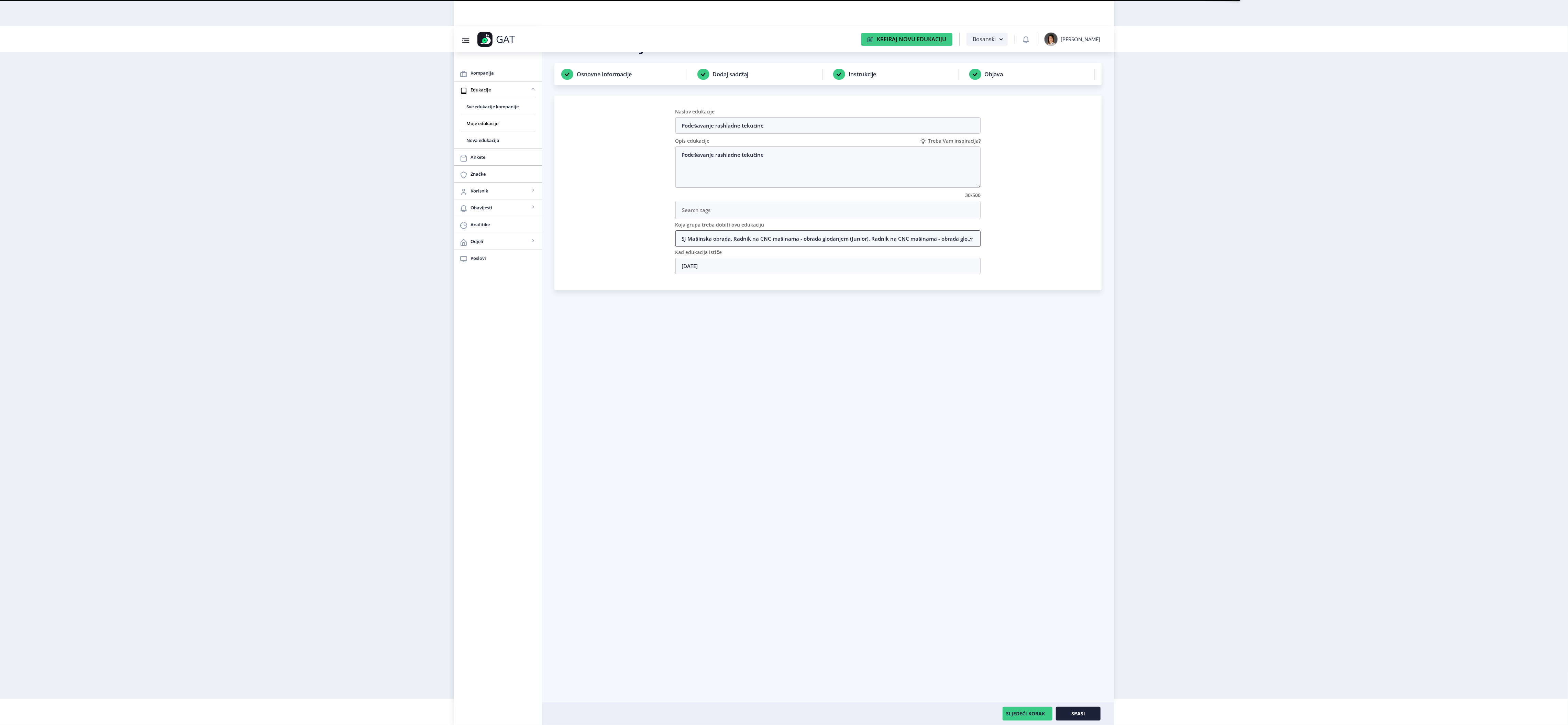
click at [762, 243] on nb-accordion-item-header "SJ Mašinska obrada, Radnik na CNC mašinama - obrada glodanjem (Junior), Radnik …" at bounding box center [828, 239] width 306 height 17
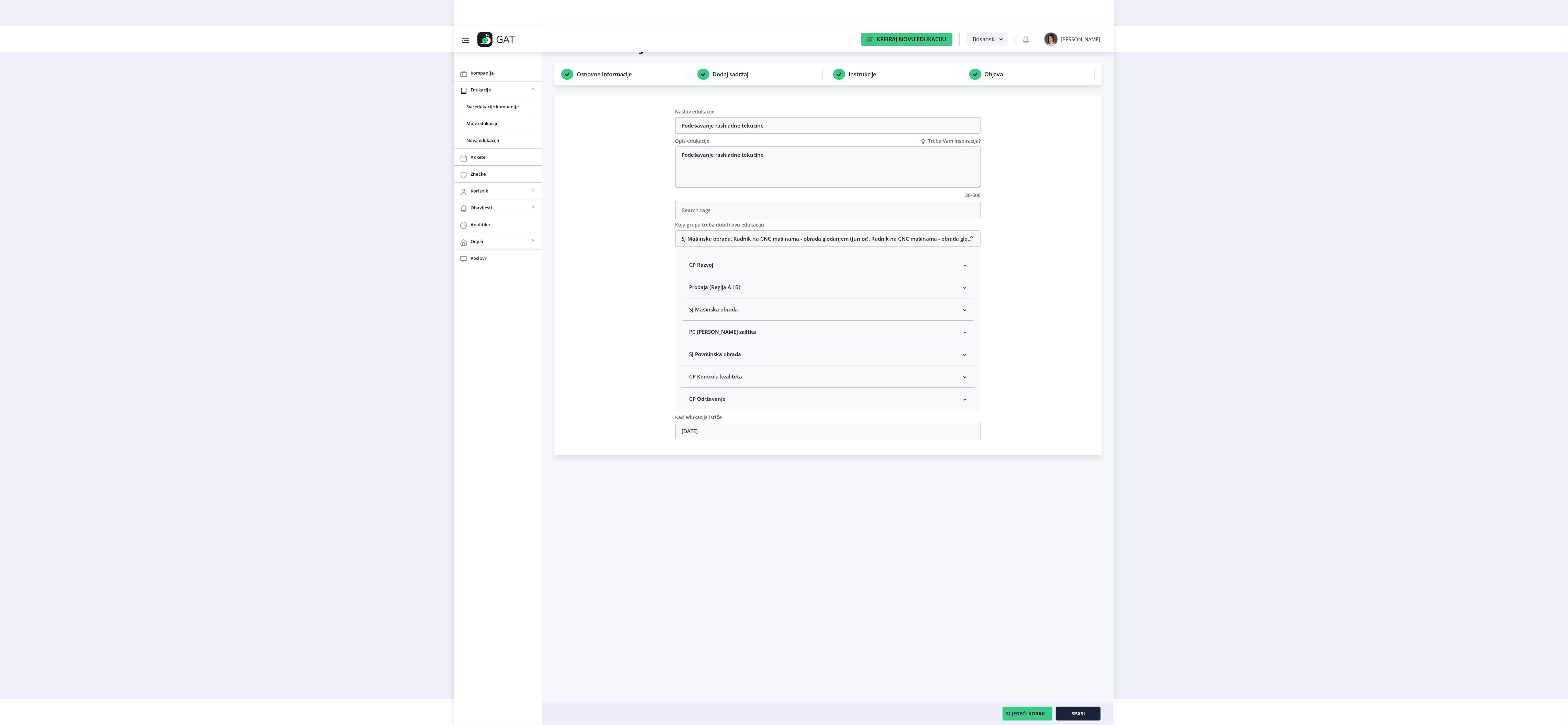
click at [731, 313] on span "SJ Mašinska obrada" at bounding box center [714, 309] width 49 height 8
click at [719, 350] on span "Rukovodilac SJ Mašinska obrada" at bounding box center [740, 345] width 84 height 8
click at [692, 345] on input "Rukovodilac SJ Mašinska obrada" at bounding box center [692, 344] width 0 height 0
checkbox input "true"
click at [1075, 711] on span "Spasi" at bounding box center [1078, 713] width 14 height 5
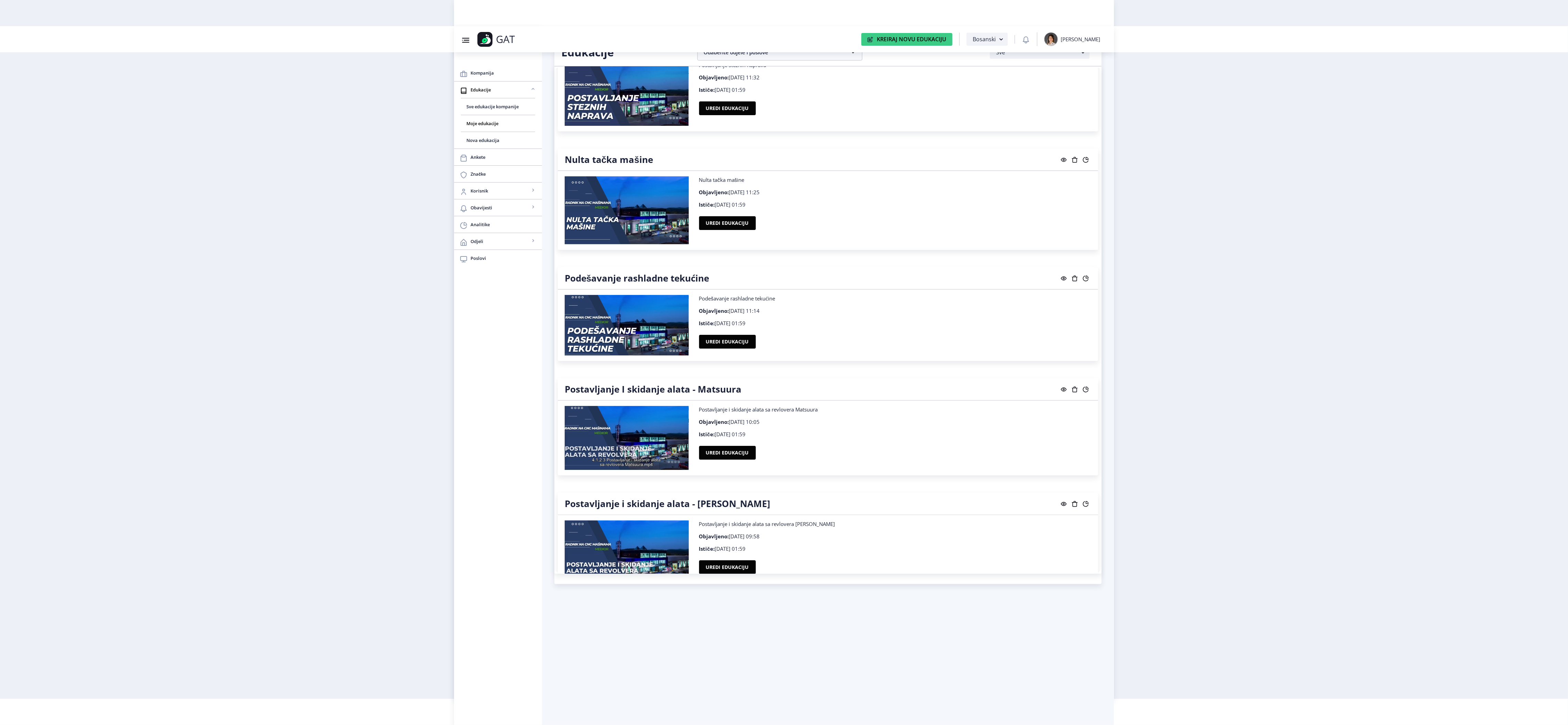
scroll to position [6804, 0]
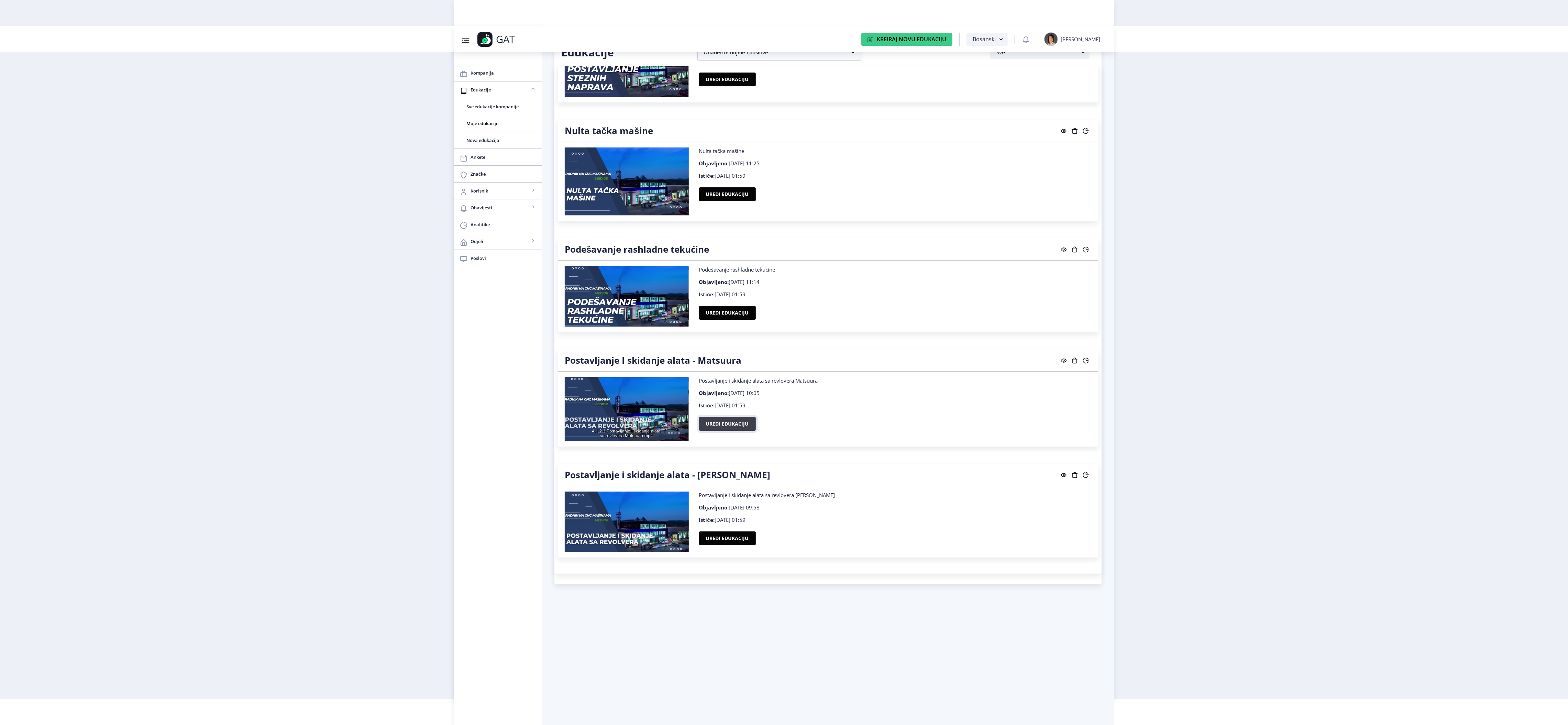
click at [738, 431] on button "Uredi edukaciju" at bounding box center [728, 424] width 56 height 14
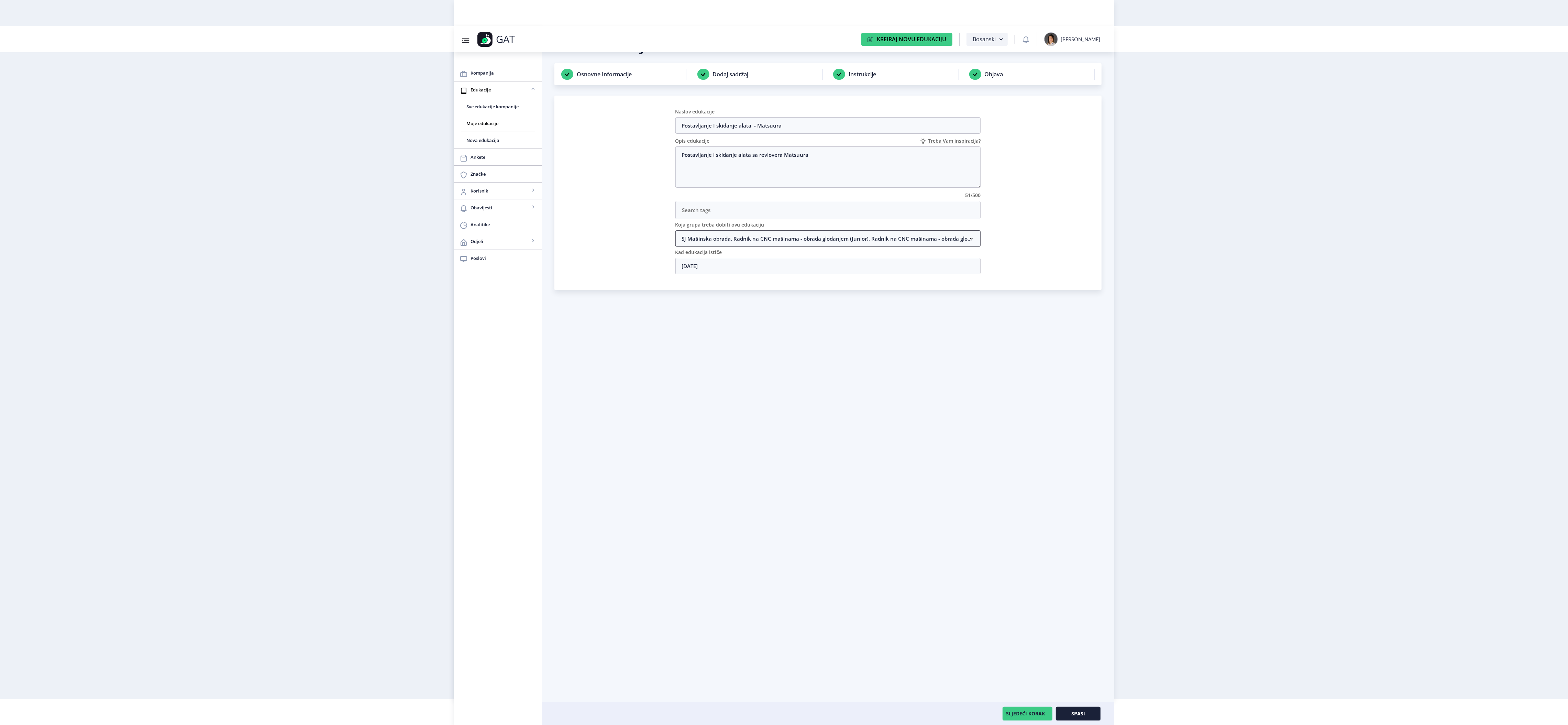
click at [759, 241] on nb-accordion-item-header "SJ Mašinska obrada, Radnik na CNC mašinama - obrada glodanjem (Junior), Radnik …" at bounding box center [828, 239] width 306 height 17
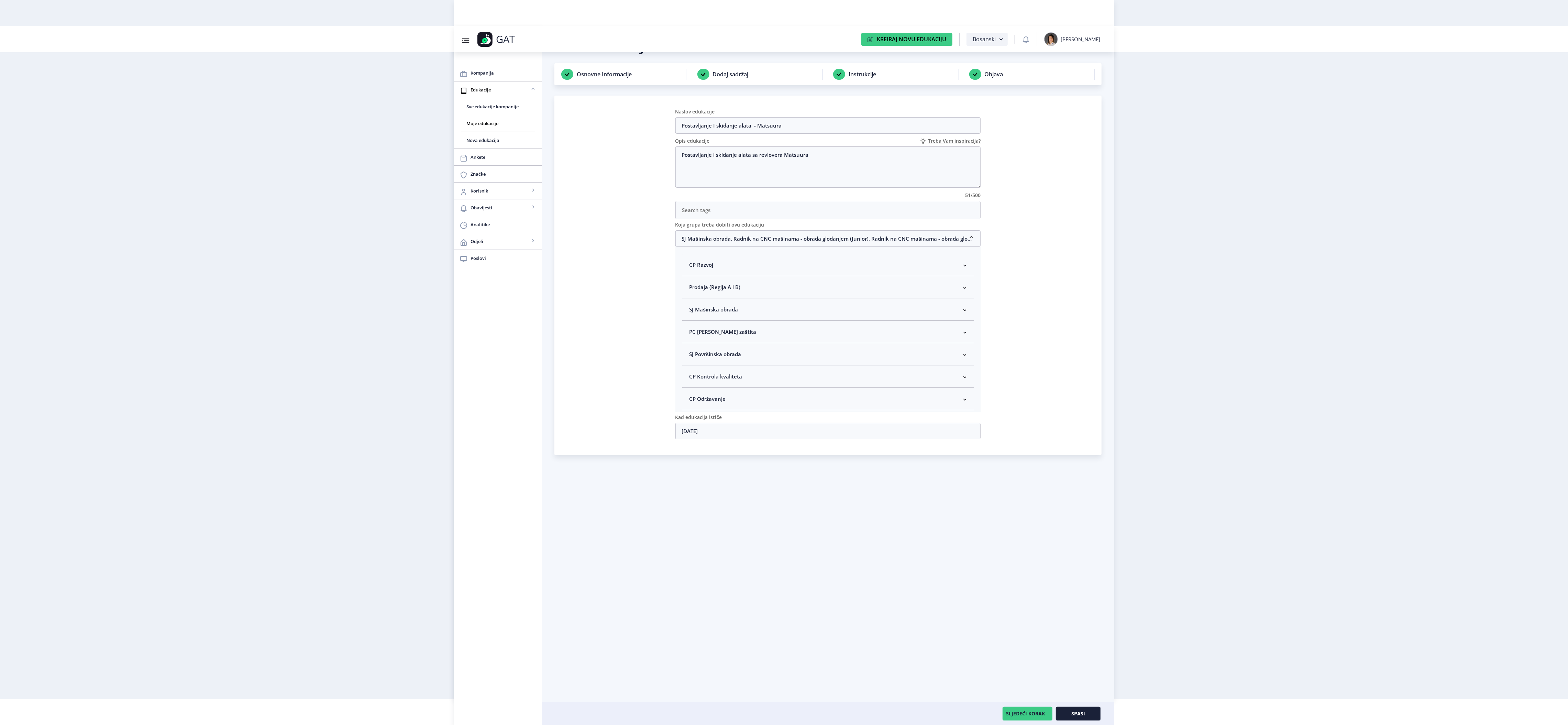
click at [759, 317] on nb-accordion-item-header "SJ Mašinska obrada" at bounding box center [828, 309] width 292 height 22
click at [741, 350] on span "Rukovodilac SJ Mašinska obrada" at bounding box center [740, 345] width 84 height 8
click at [692, 345] on input "Rukovodilac SJ Mašinska obrada" at bounding box center [692, 344] width 0 height 0
checkbox input "true"
click at [1088, 713] on button "Spasi" at bounding box center [1078, 714] width 45 height 14
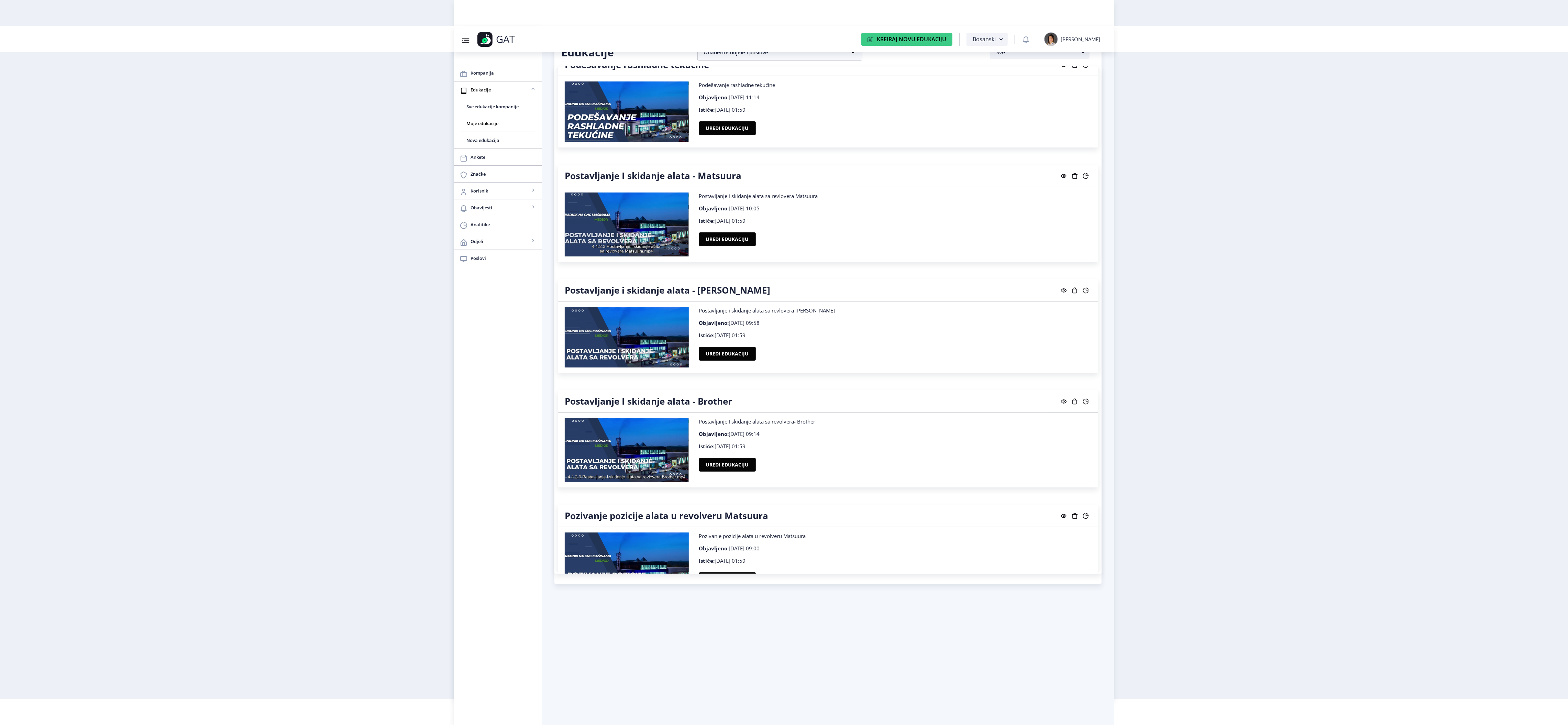
scroll to position [7010, 0]
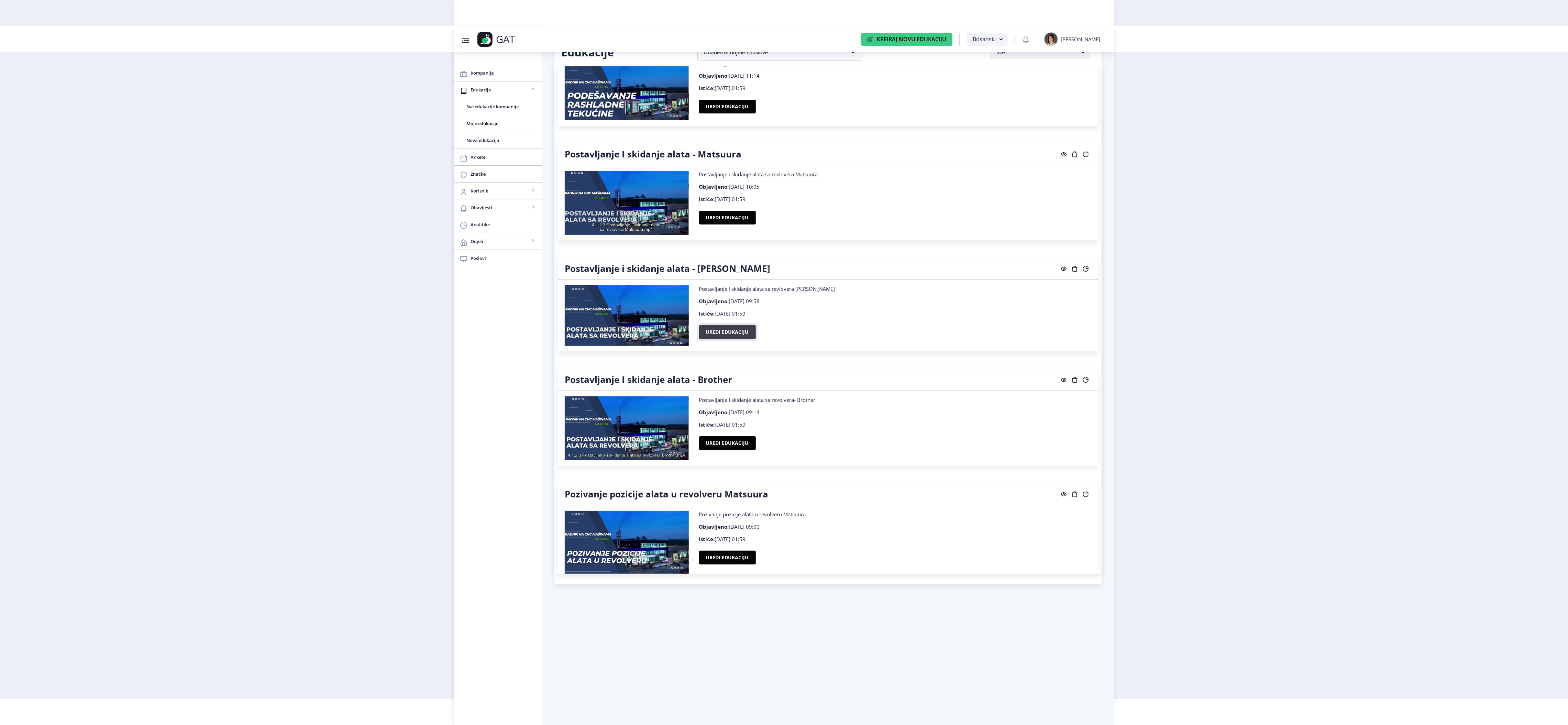
click at [741, 338] on button "Uredi edukaciju" at bounding box center [728, 332] width 56 height 14
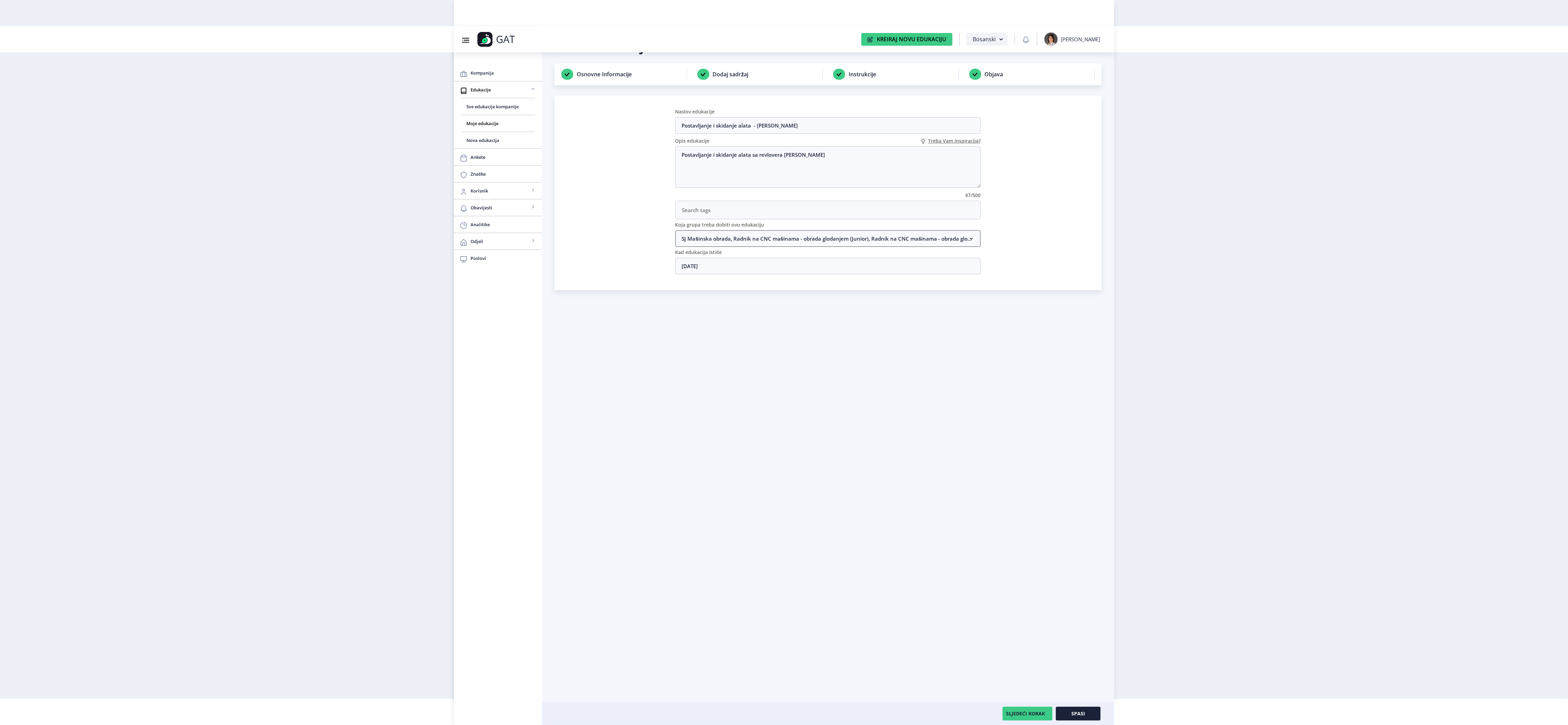
click at [818, 236] on nb-accordion-item-header "SJ Mašinska obrada, Radnik na CNC mašinama - obrada glodanjem (Junior), Radnik …" at bounding box center [828, 239] width 306 height 17
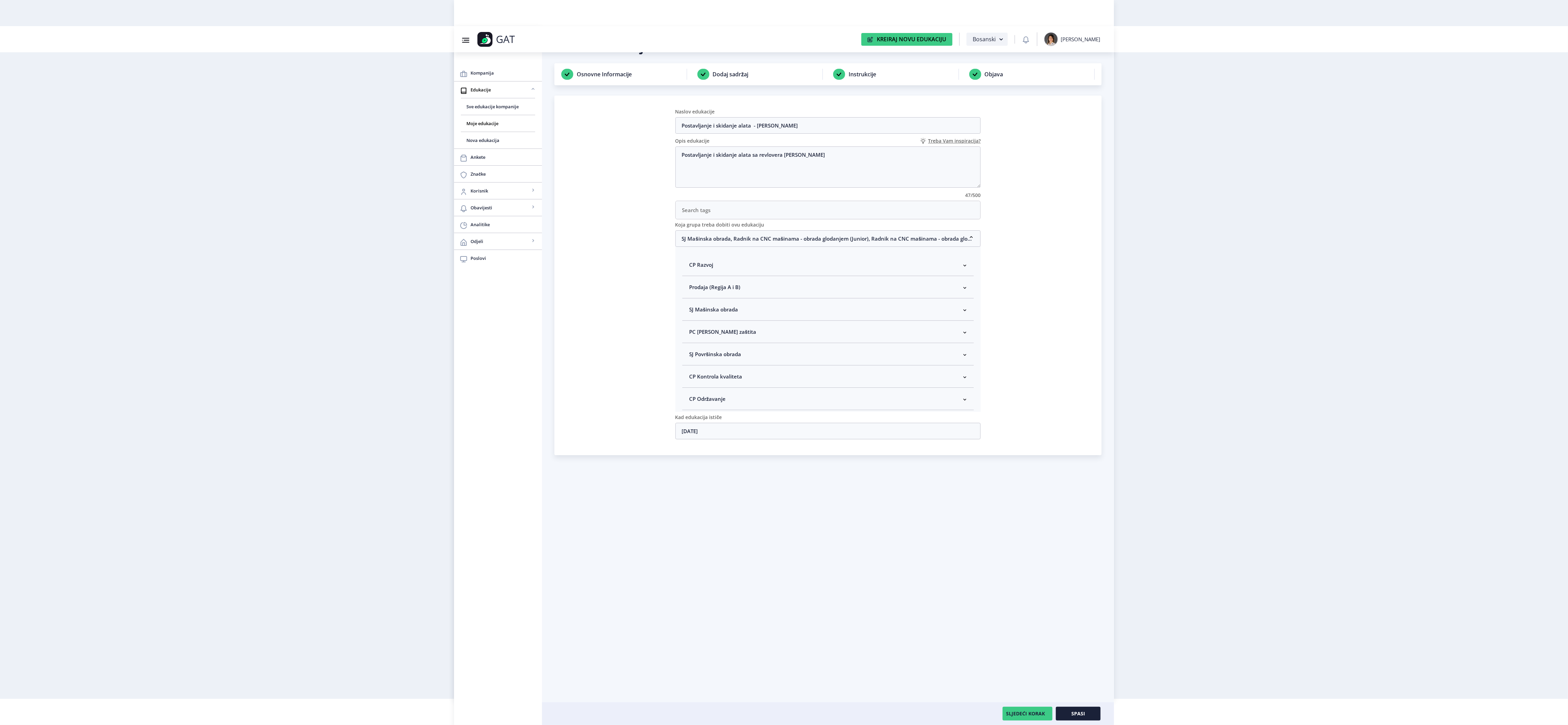
click at [747, 315] on nb-accordion-item-header "SJ Mašinska obrada" at bounding box center [828, 309] width 292 height 22
click at [747, 350] on span "Rukovodilac SJ Mašinska obrada" at bounding box center [740, 345] width 84 height 8
click at [692, 345] on input "Rukovodilac SJ Mašinska obrada" at bounding box center [692, 344] width 0 height 0
checkbox input "true"
click at [1091, 714] on button "Spasi" at bounding box center [1078, 714] width 45 height 14
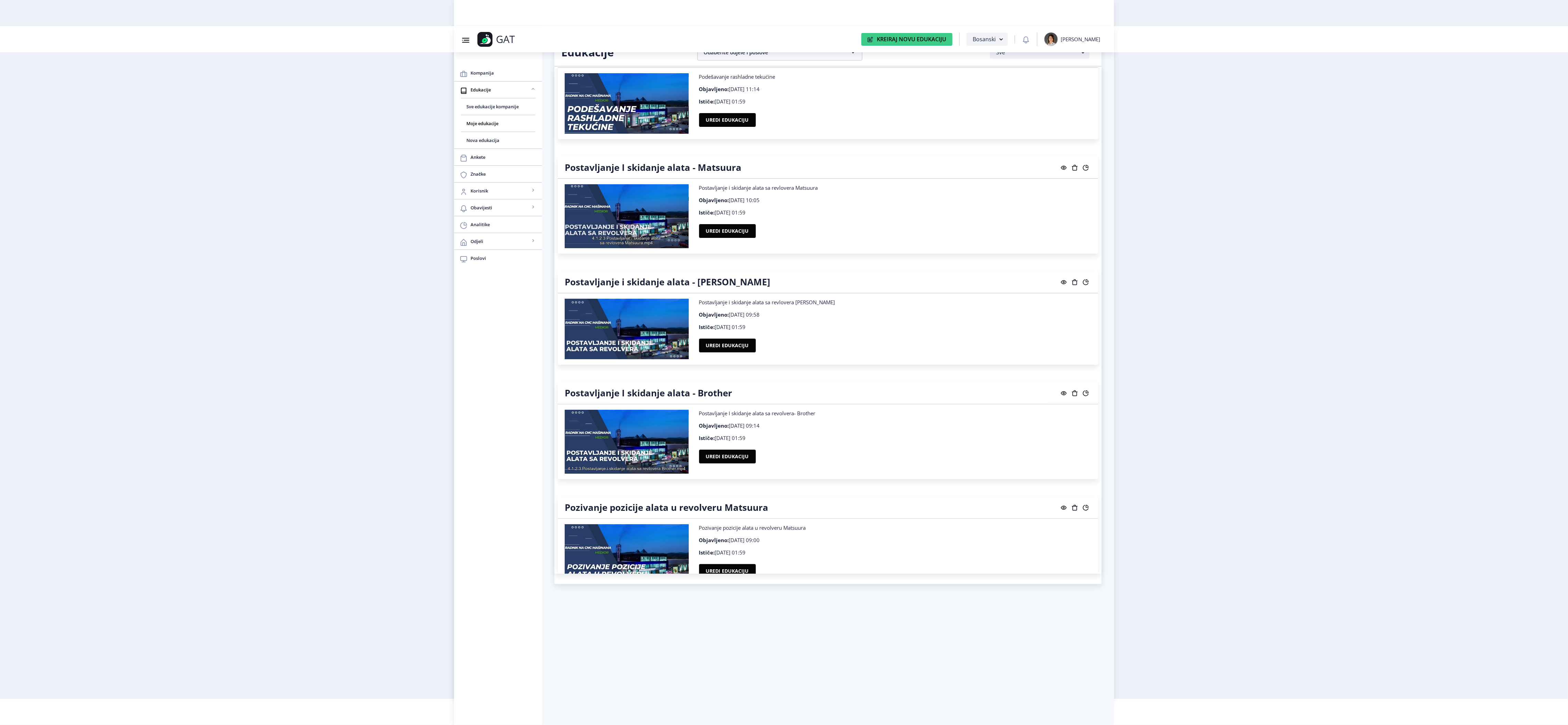
scroll to position [7043, 0]
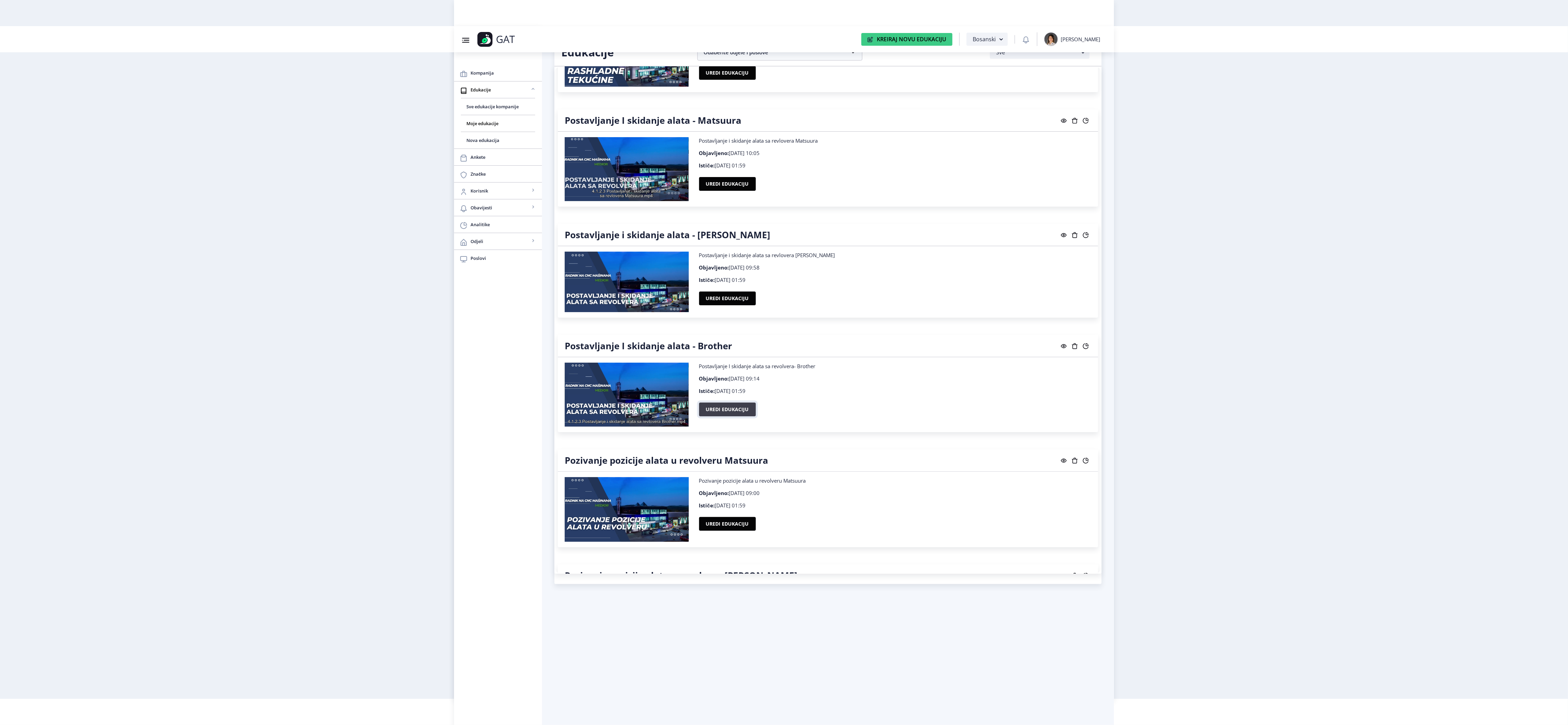
click at [727, 416] on button "Uredi edukaciju" at bounding box center [728, 409] width 56 height 14
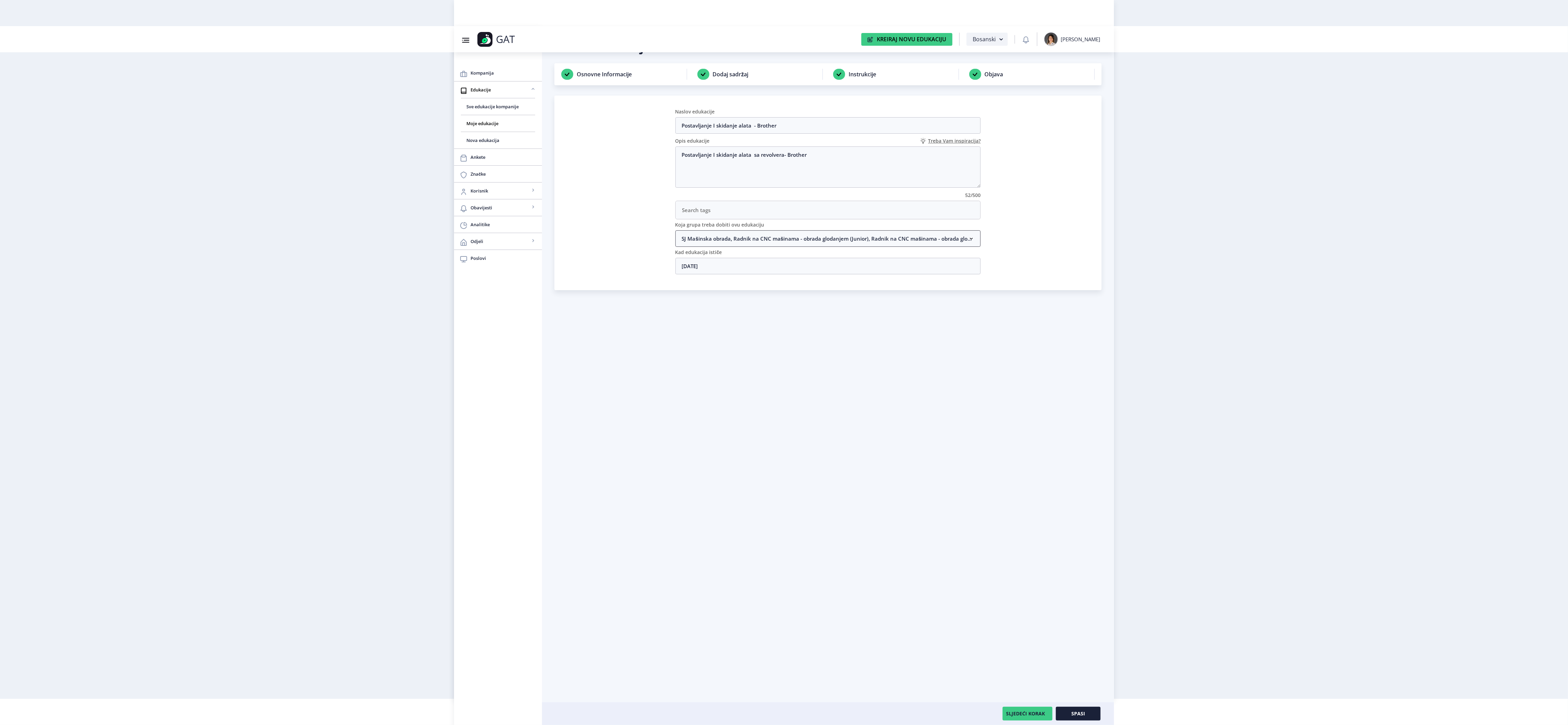
click at [773, 241] on nb-accordion-item-header "SJ Mašinska obrada, Radnik na CNC mašinama - obrada glodanjem (Junior), Radnik …" at bounding box center [828, 239] width 306 height 17
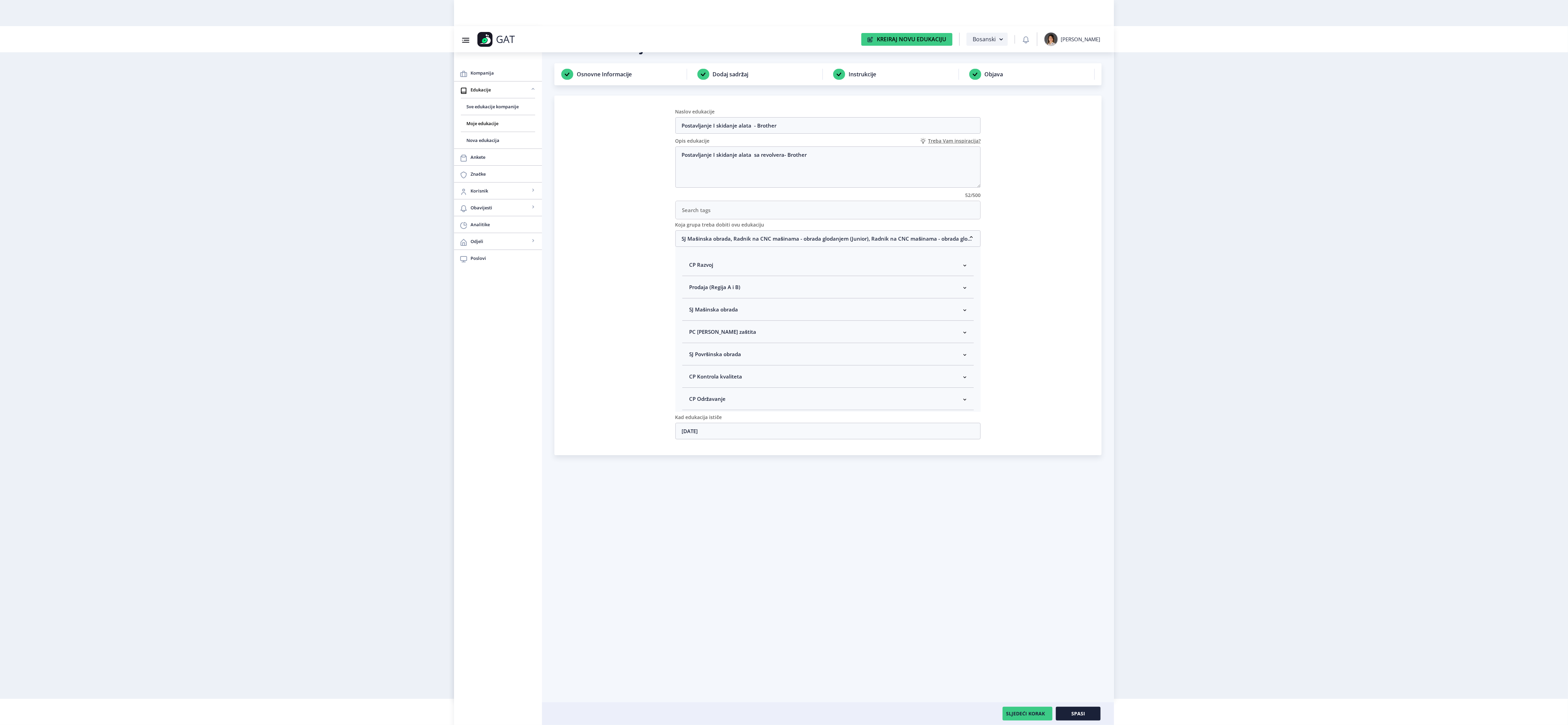
click at [754, 316] on nb-accordion-item-header "SJ Mašinska obrada" at bounding box center [828, 309] width 292 height 22
click at [752, 347] on span "Rukovodilac SJ Mašinska obrada" at bounding box center [740, 345] width 84 height 8
click at [692, 345] on input "Rukovodilac SJ Mašinska obrada" at bounding box center [692, 344] width 0 height 0
checkbox input "true"
click at [1070, 707] on button "Spasi" at bounding box center [1078, 714] width 45 height 14
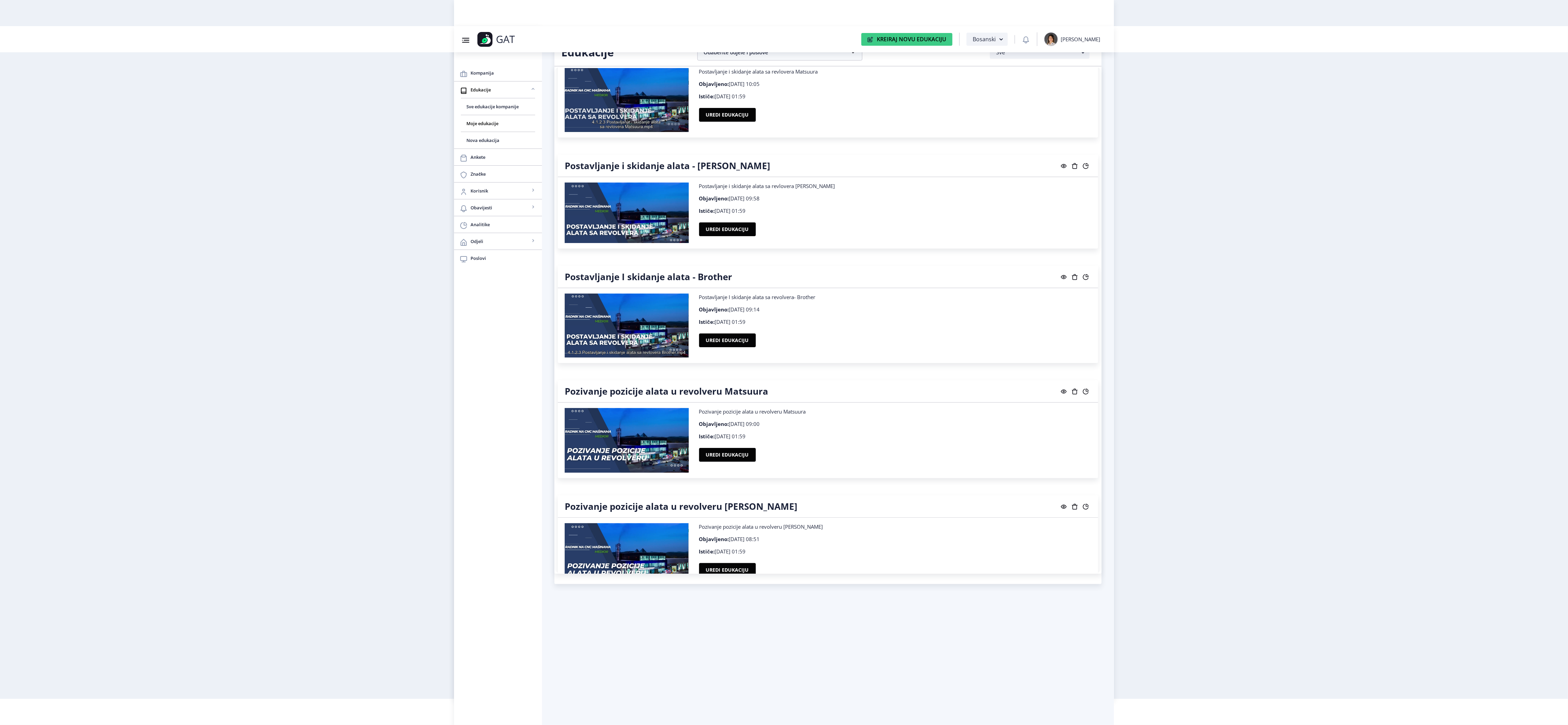
scroll to position [7216, 0]
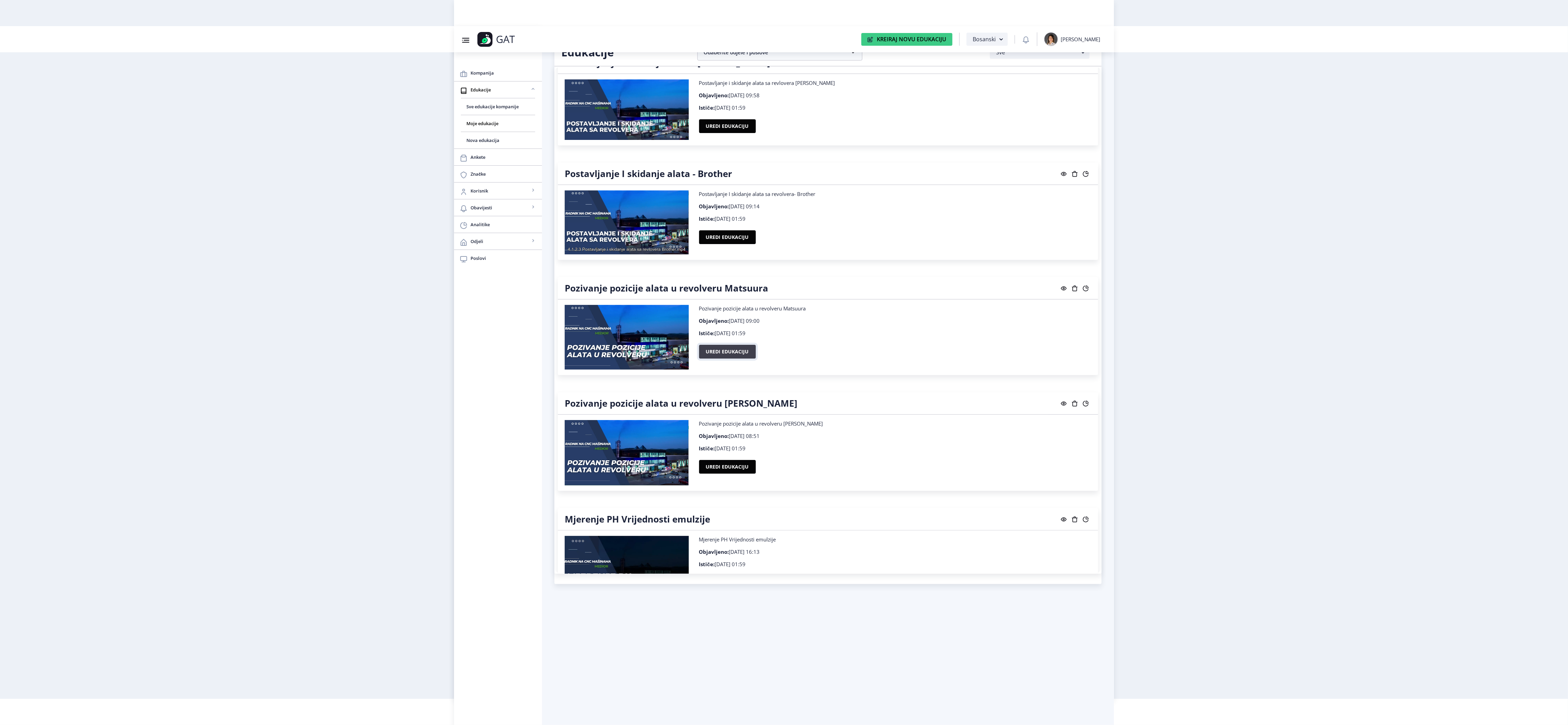
click at [725, 358] on button "Uredi edukaciju" at bounding box center [728, 351] width 56 height 14
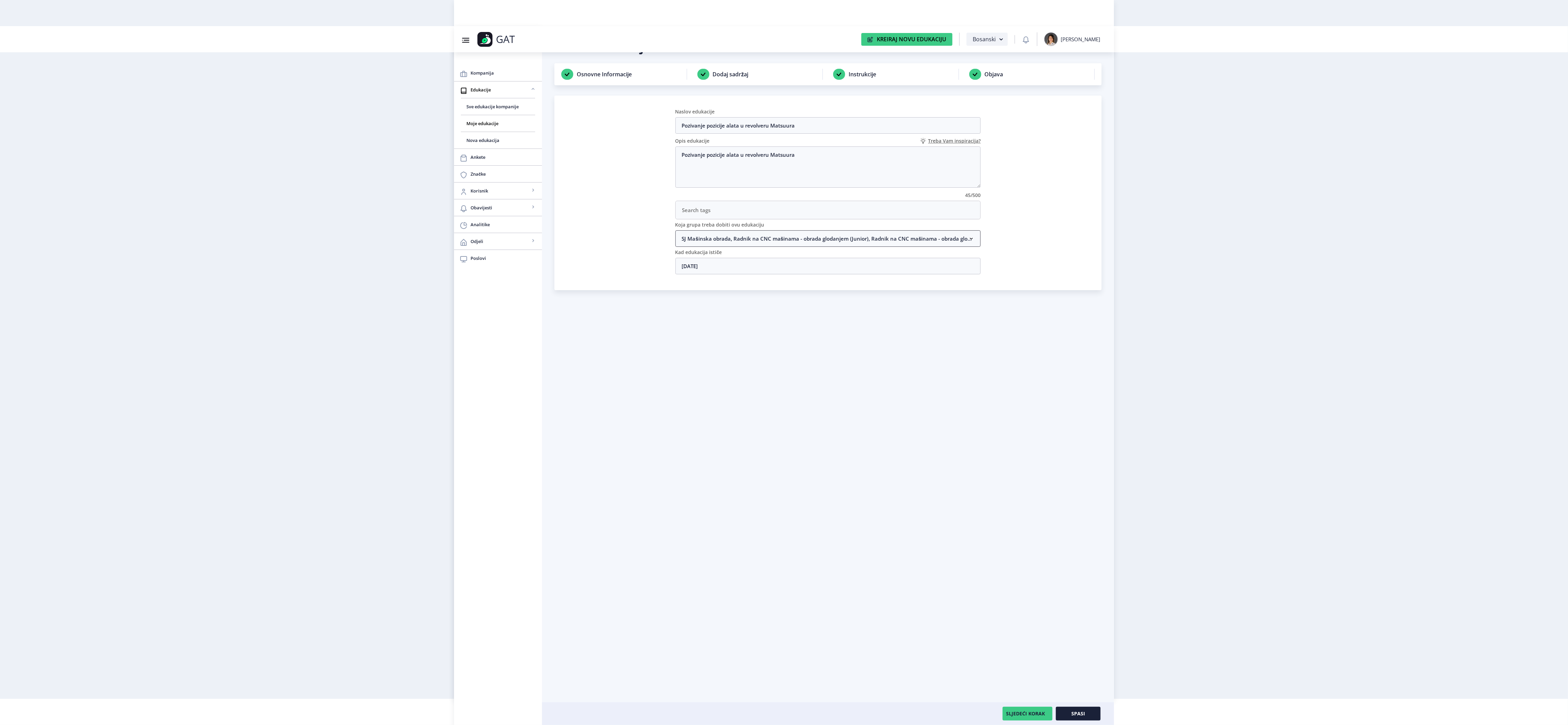
click at [761, 241] on nb-accordion-item-header "SJ Mašinska obrada, Radnik na CNC mašinama - obrada glodanjem (Junior), Radnik …" at bounding box center [828, 239] width 306 height 17
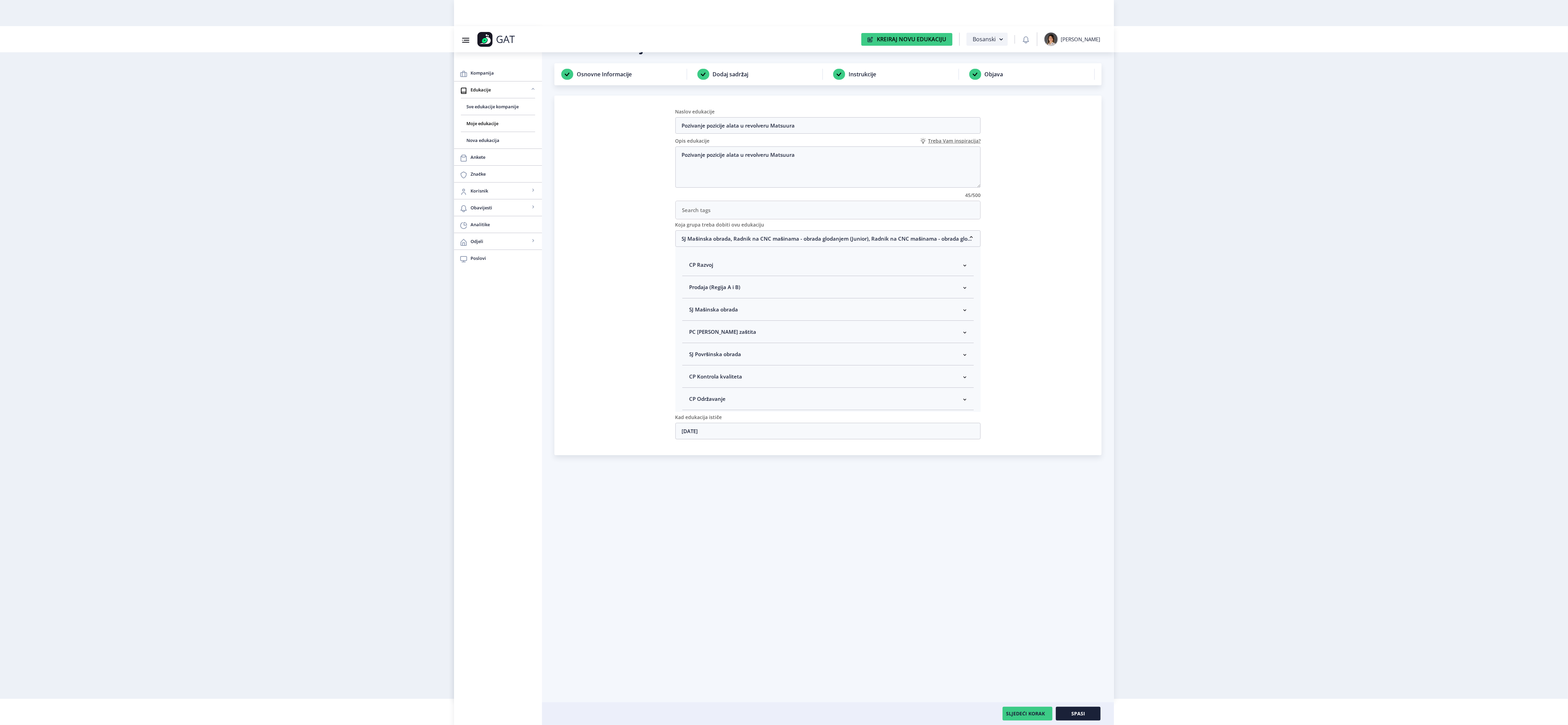
click at [733, 313] on span "SJ Mašinska obrada" at bounding box center [714, 309] width 49 height 8
click at [717, 348] on span "Rukovodilac SJ Mašinska obrada" at bounding box center [740, 345] width 84 height 8
click at [692, 345] on input "Rukovodilac SJ Mašinska obrada" at bounding box center [692, 344] width 0 height 0
checkbox input "true"
click at [1084, 711] on span "Spasi" at bounding box center [1078, 713] width 14 height 5
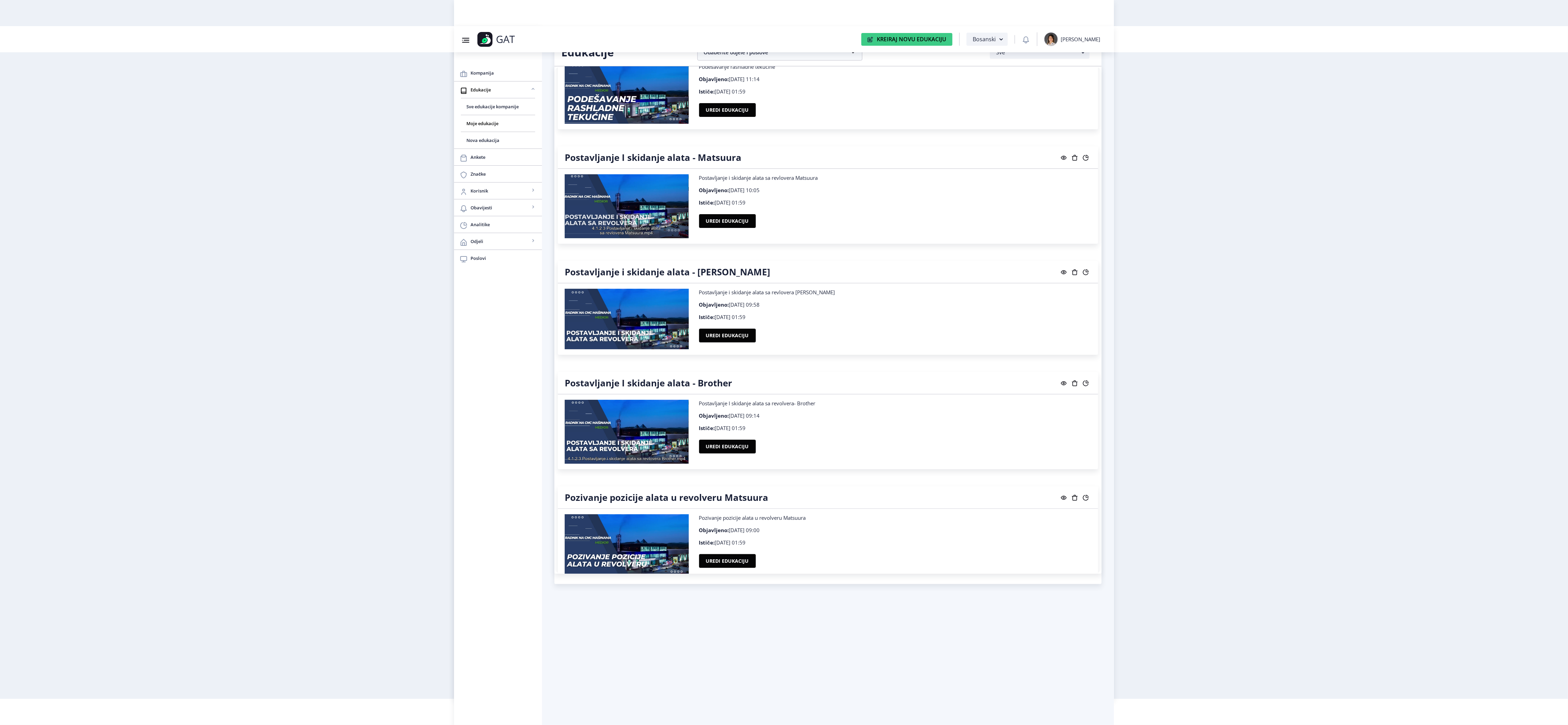
scroll to position [7010, 0]
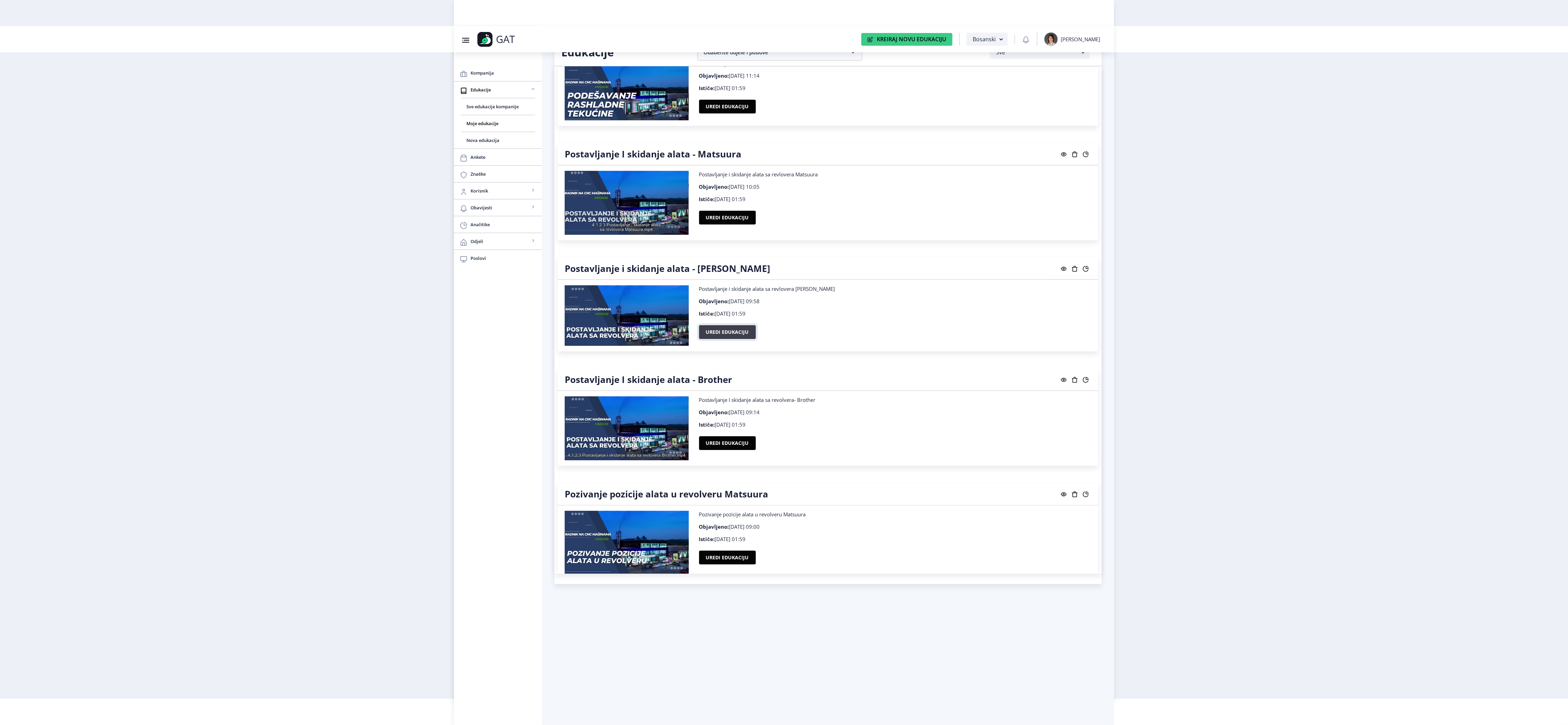
click at [716, 338] on button "Uredi edukaciju" at bounding box center [728, 332] width 56 height 14
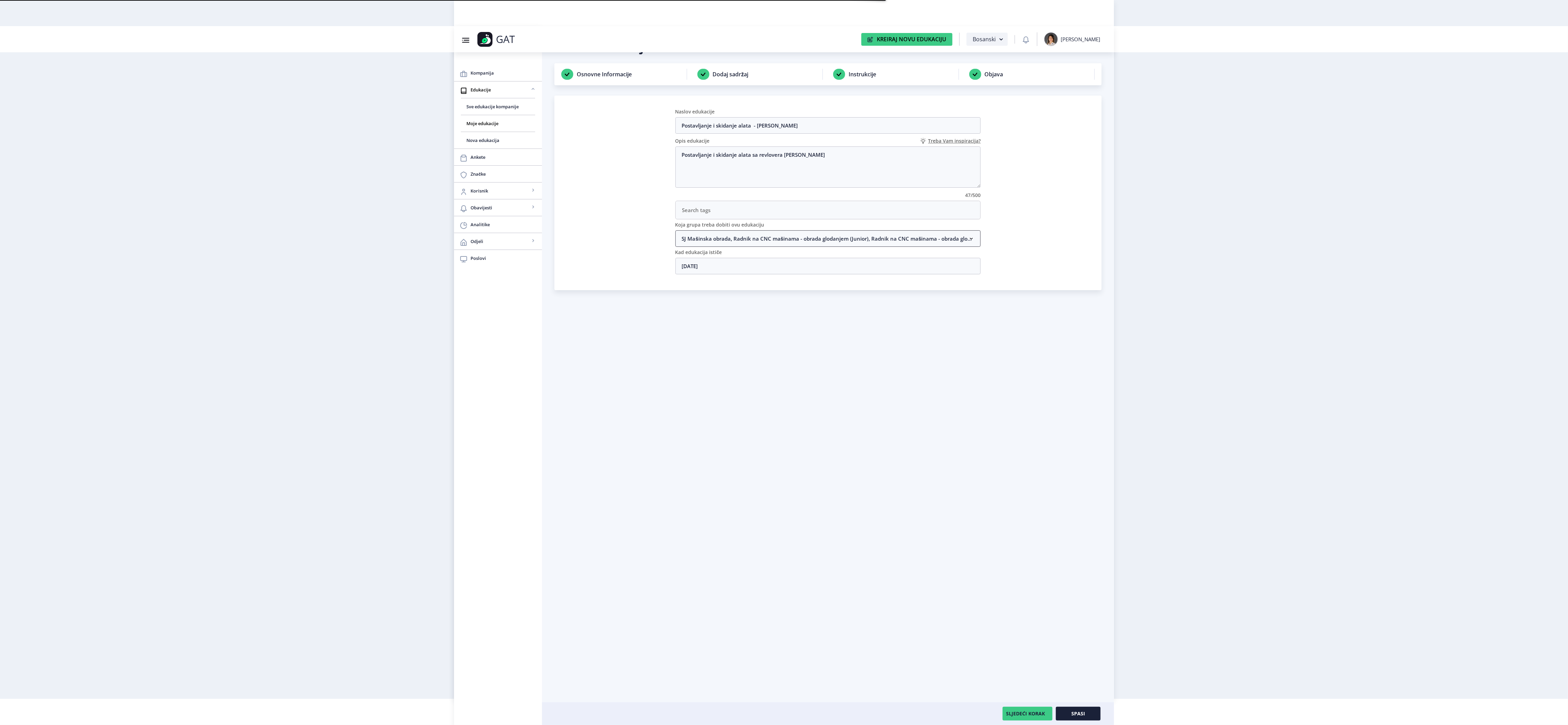
click at [731, 245] on nb-accordion-item-header "SJ Mašinska obrada, Radnik na CNC mašinama - obrada glodanjem (Junior), Radnik …" at bounding box center [828, 239] width 306 height 17
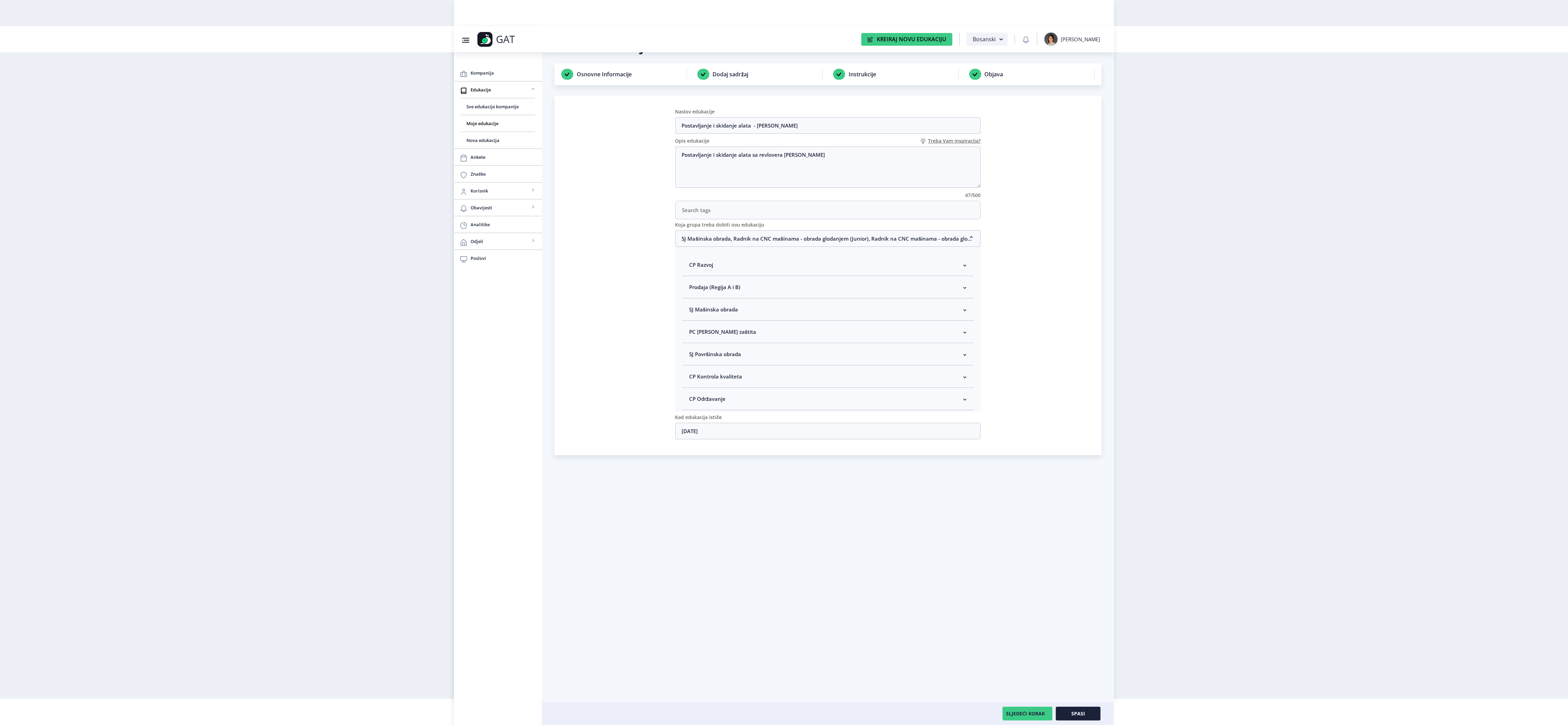
click at [712, 313] on span "SJ Mašinska obrada" at bounding box center [714, 309] width 49 height 8
click at [1090, 715] on button "Spasi" at bounding box center [1078, 714] width 45 height 14
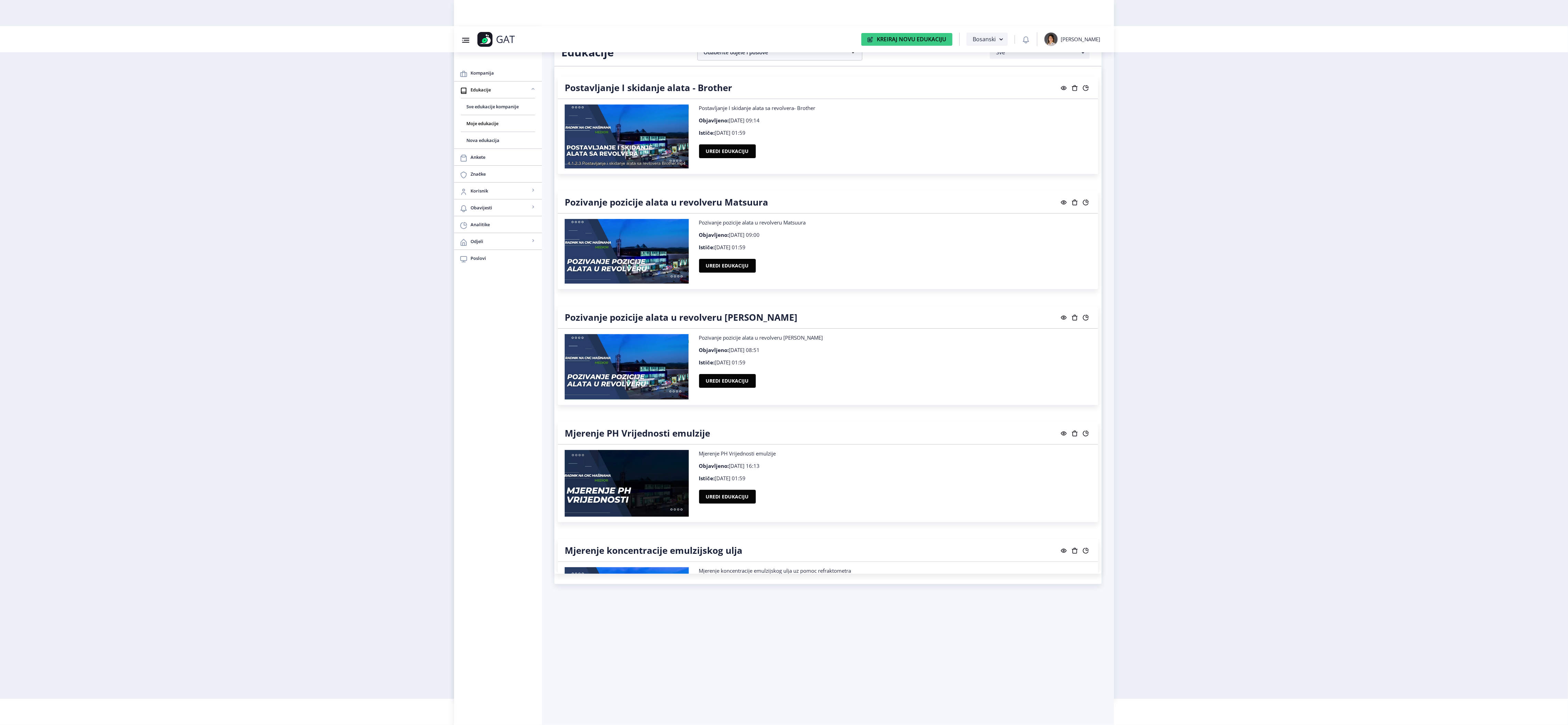
scroll to position [7306, 0]
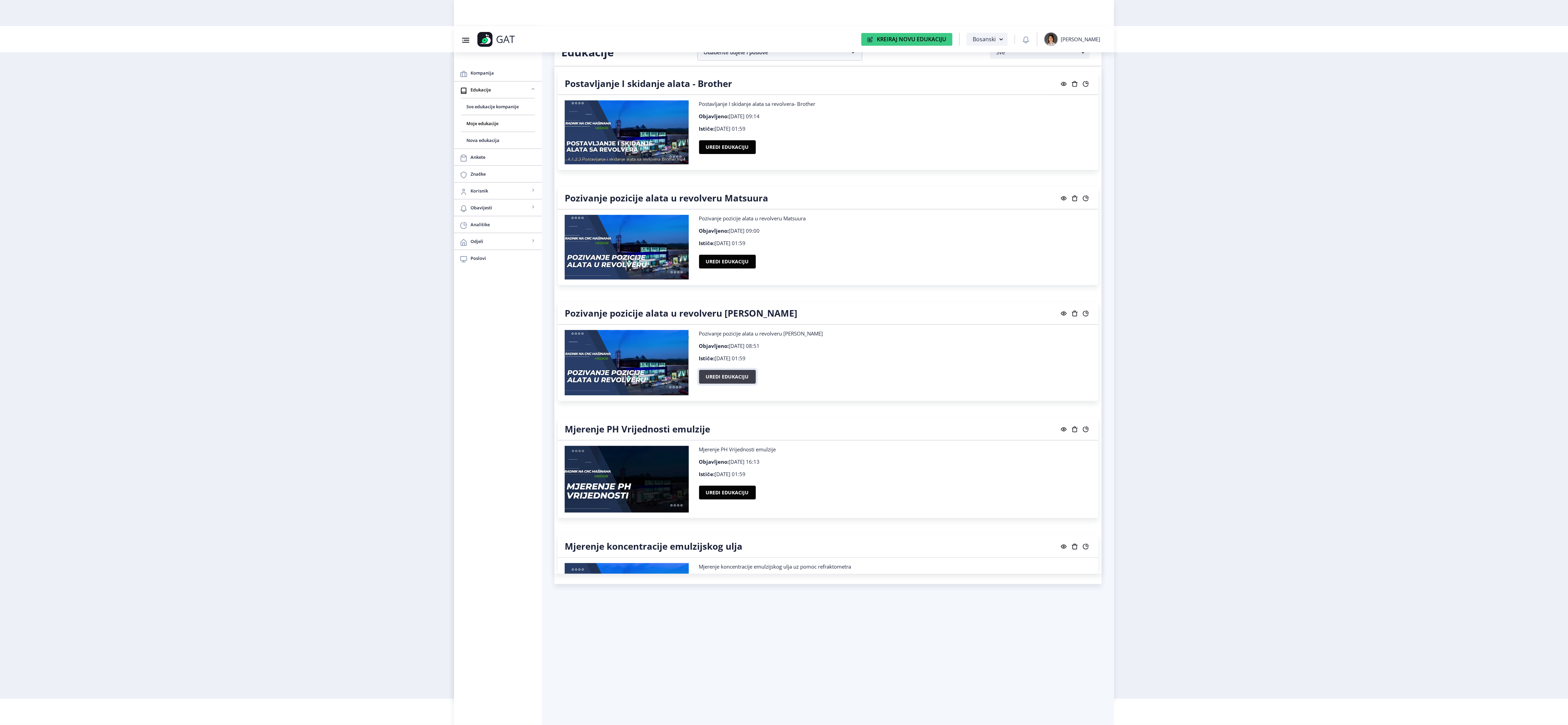
click at [745, 383] on button "Uredi edukaciju" at bounding box center [728, 377] width 56 height 14
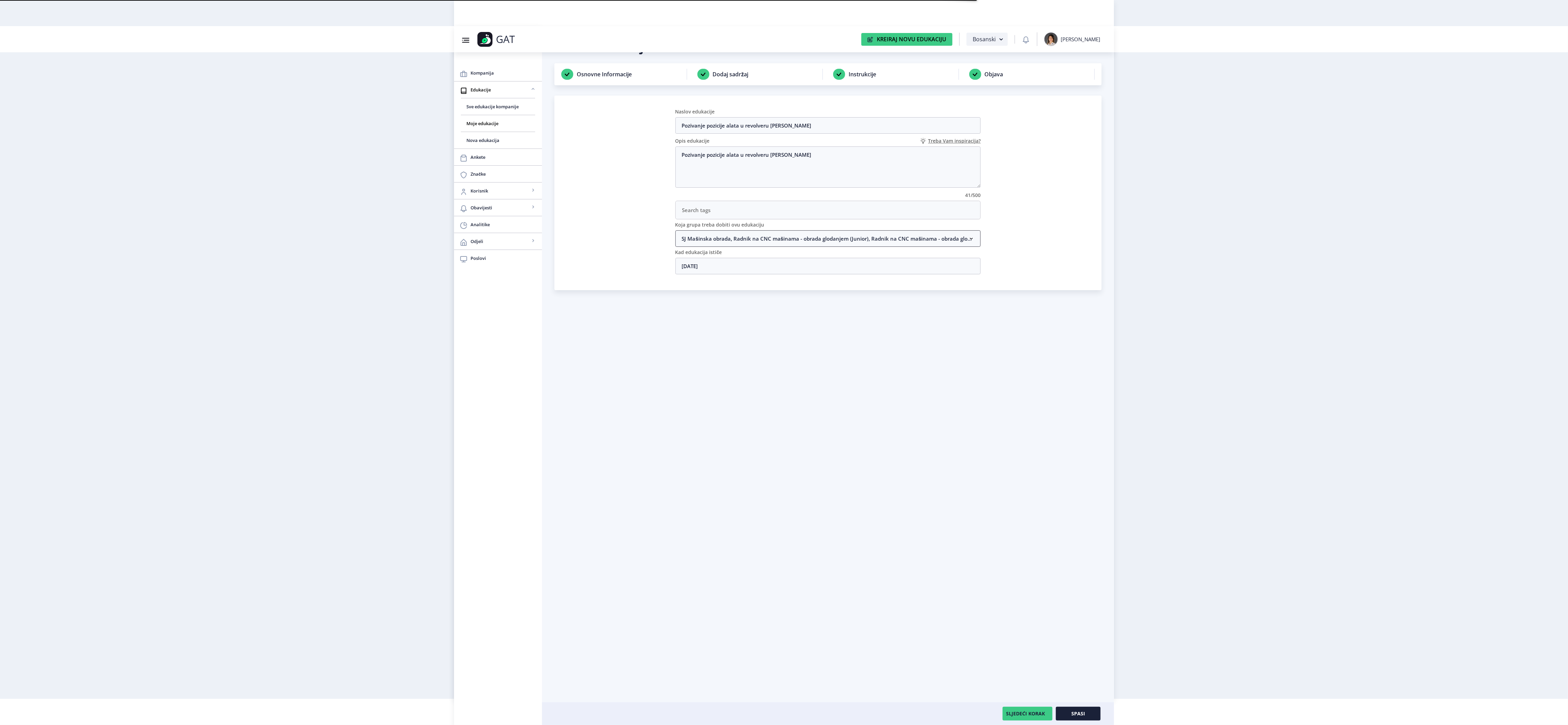
click at [718, 244] on nb-accordion-item-header "SJ Mašinska obrada, Radnik na CNC mašinama - obrada glodanjem (Junior), Radnik …" at bounding box center [828, 239] width 306 height 17
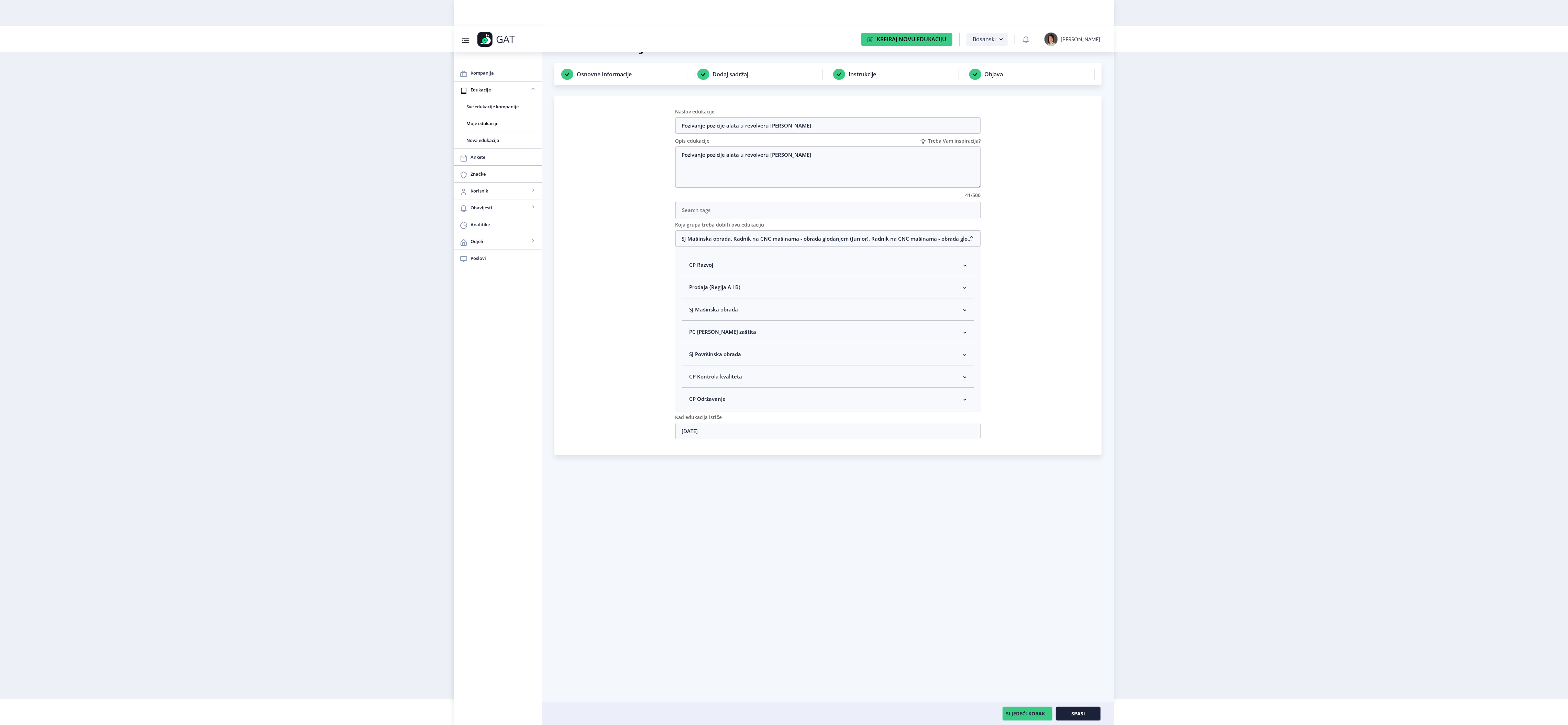
click at [733, 313] on span "SJ Mašinska obrada" at bounding box center [714, 309] width 49 height 8
click at [716, 350] on span "Rukovodilac SJ Mašinska obrada" at bounding box center [740, 345] width 84 height 8
click at [692, 345] on input "Rukovodilac SJ Mašinska obrada" at bounding box center [692, 344] width 0 height 0
checkbox input "true"
click at [1075, 711] on span "Spasi" at bounding box center [1078, 713] width 14 height 5
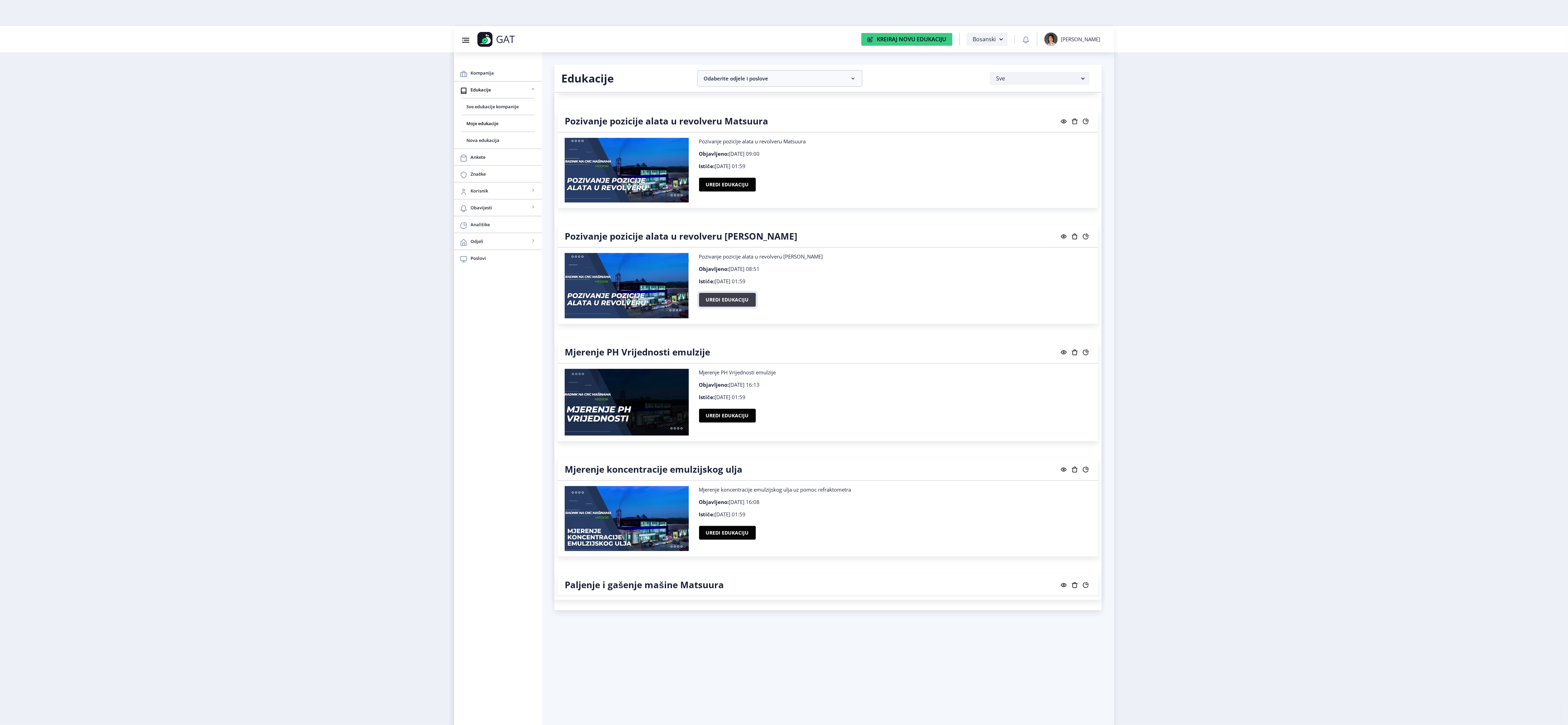
click at [717, 306] on button "Uredi edukaciju" at bounding box center [728, 300] width 56 height 14
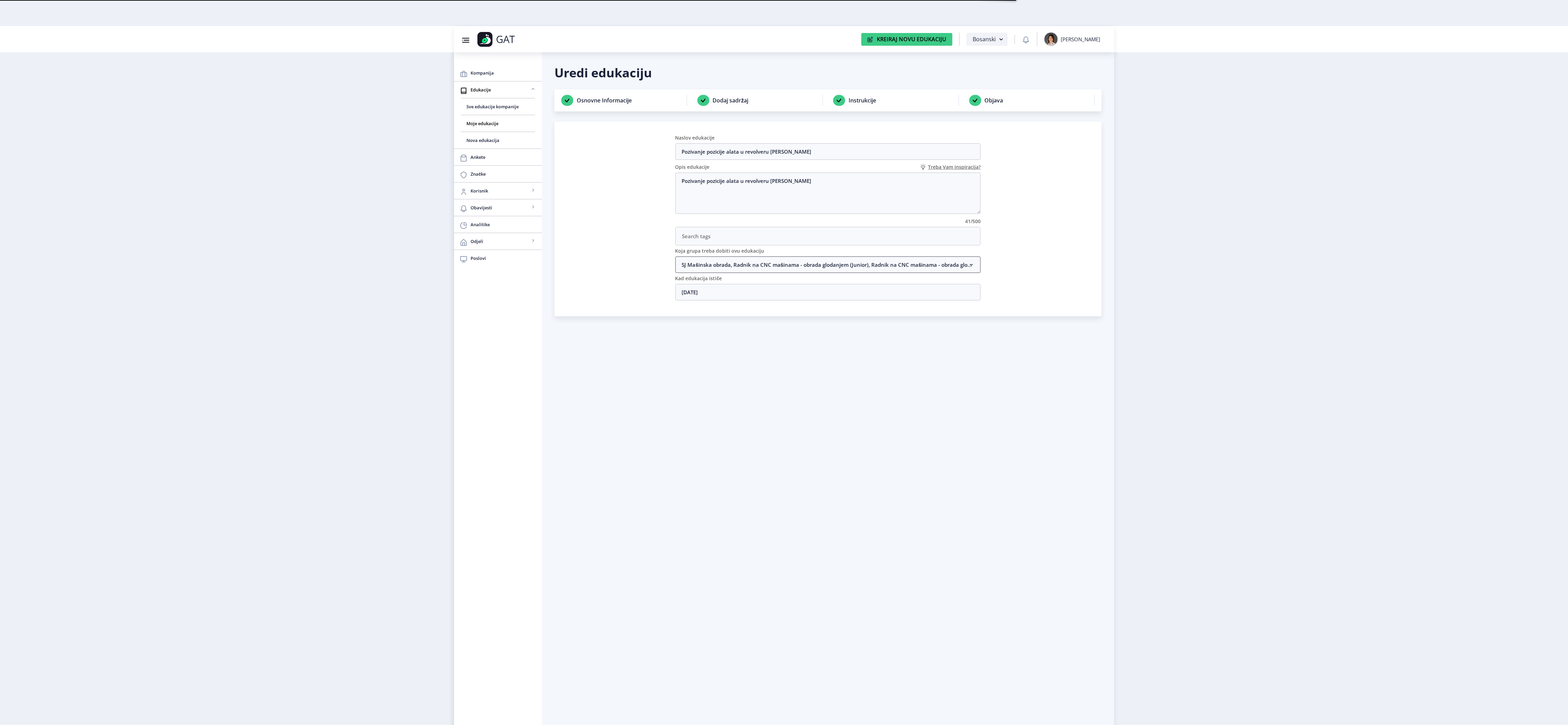
click at [778, 267] on nb-accordion-item-header "SJ Mašinska obrada, Radnik na CNC mašinama - obrada glodanjem (Junior), Radnik …" at bounding box center [828, 265] width 306 height 17
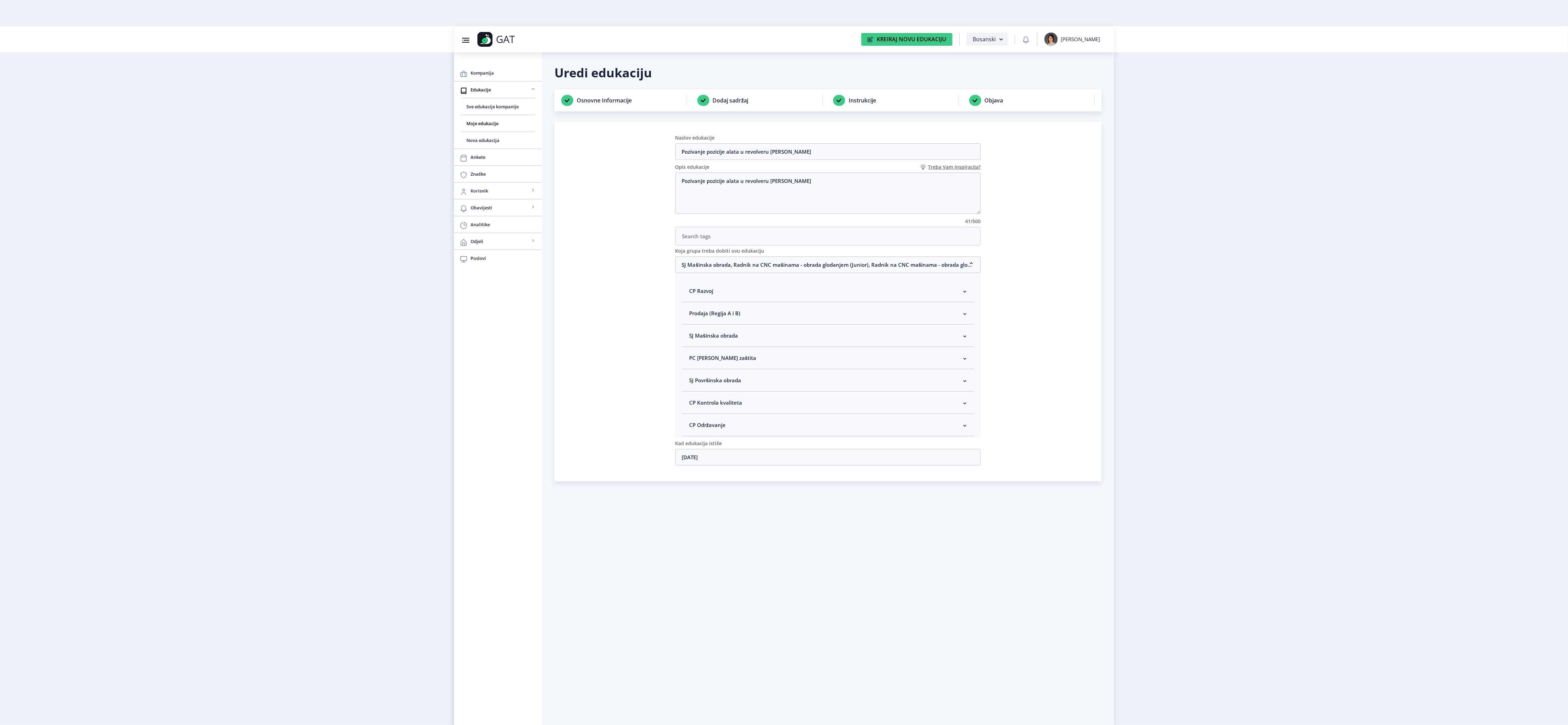
click at [754, 346] on nb-accordion-item-header "SJ Mašinska obrada" at bounding box center [828, 335] width 292 height 22
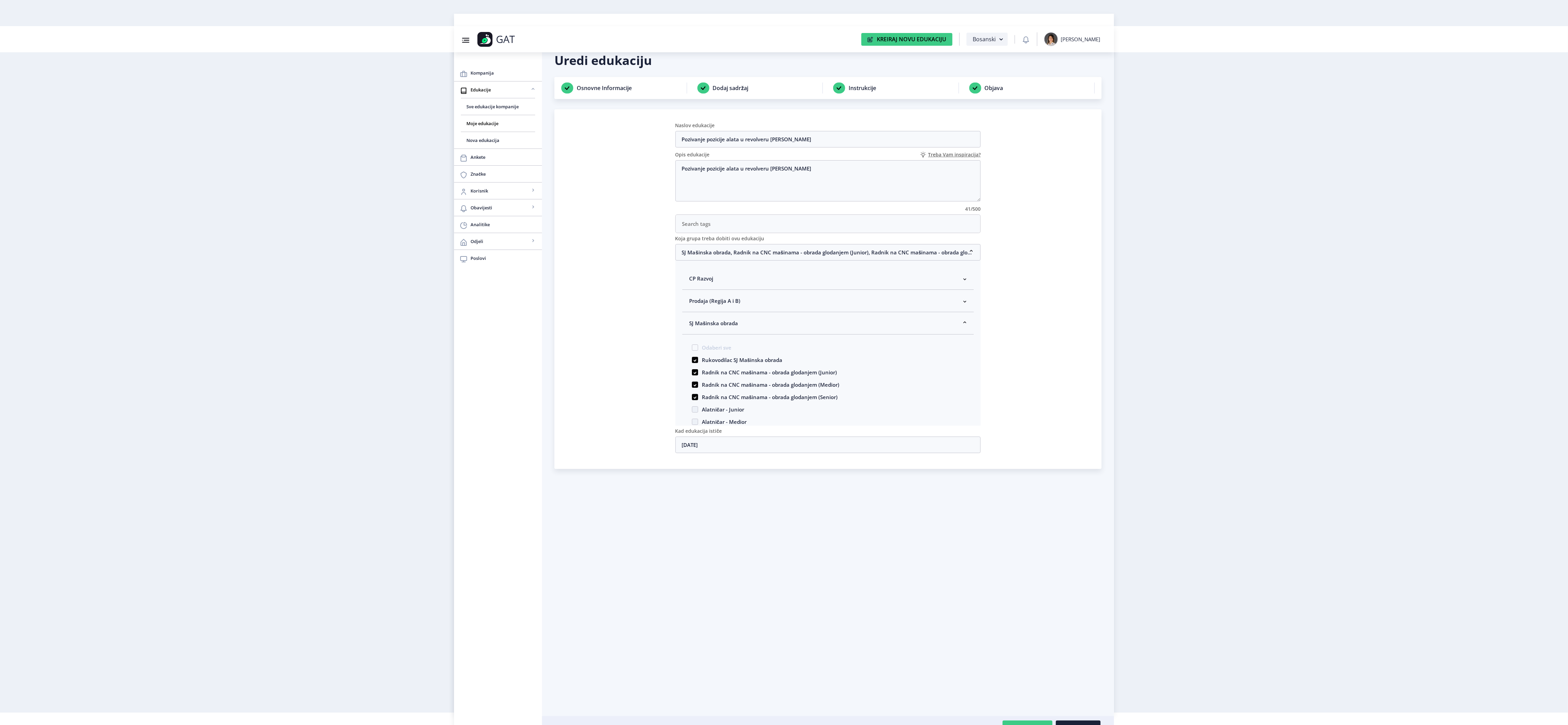
scroll to position [26, 0]
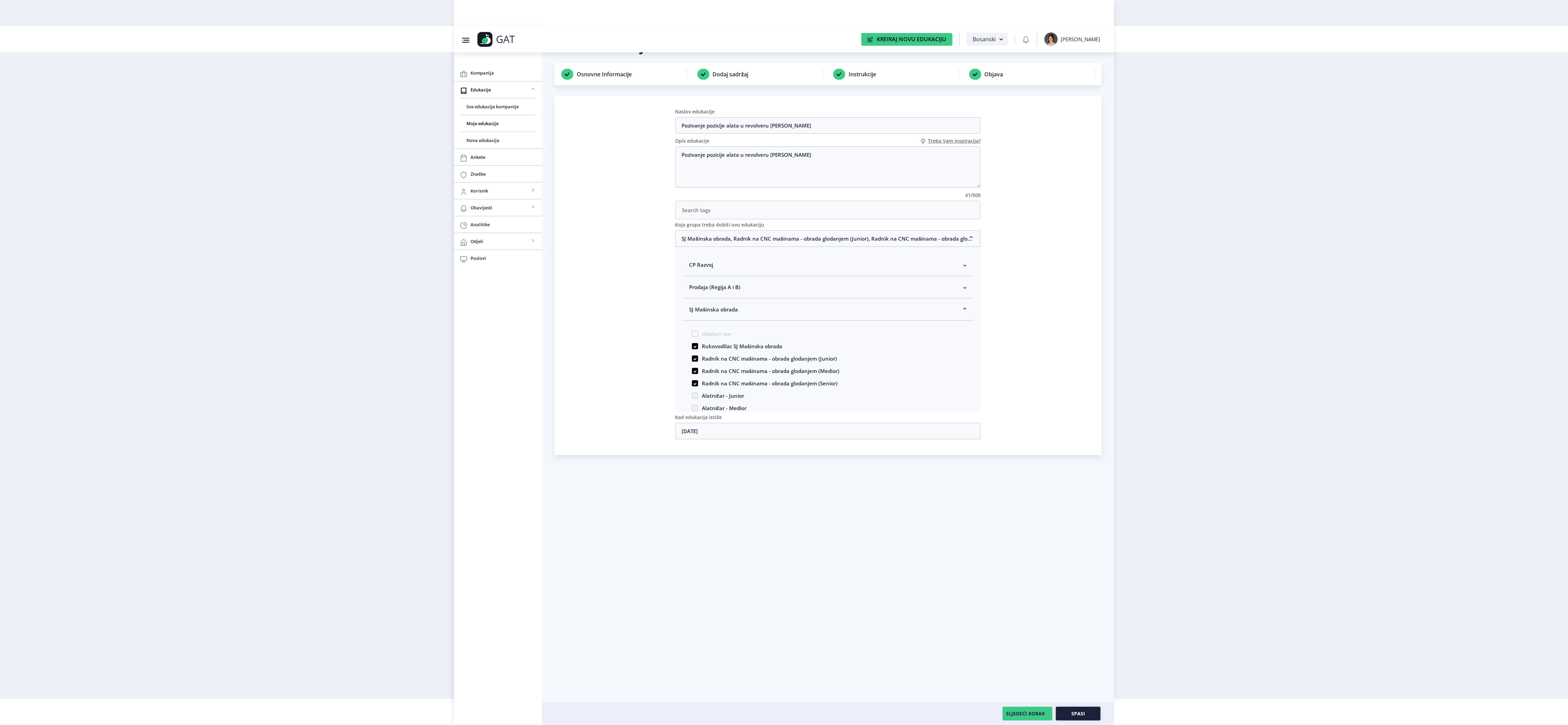
click at [1083, 713] on span "Spasi" at bounding box center [1078, 713] width 14 height 5
